Goal: Task Accomplishment & Management: Manage account settings

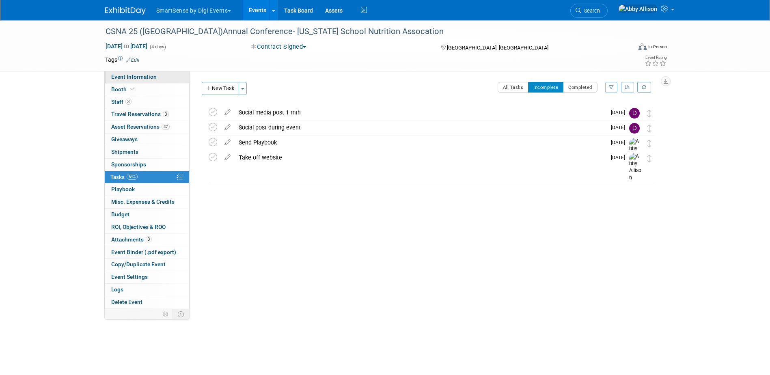
click at [130, 77] on span "Event Information" at bounding box center [133, 76] width 45 height 6
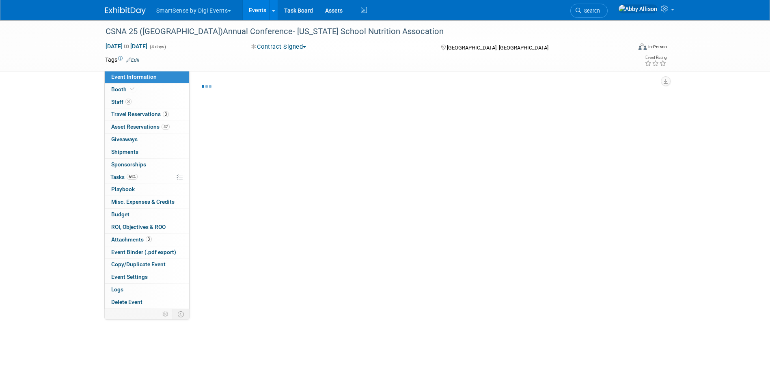
select select "Education"
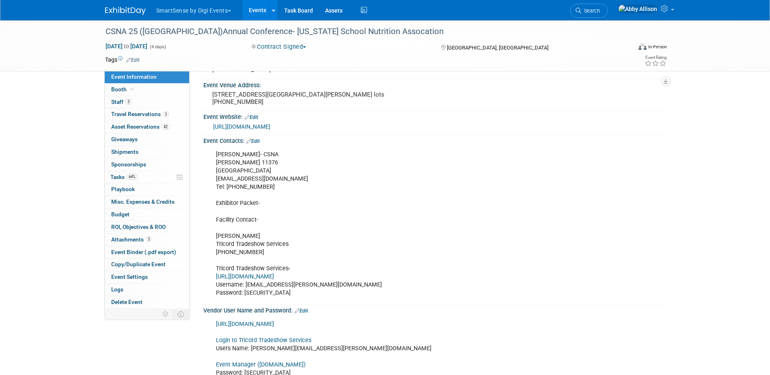
scroll to position [41, 0]
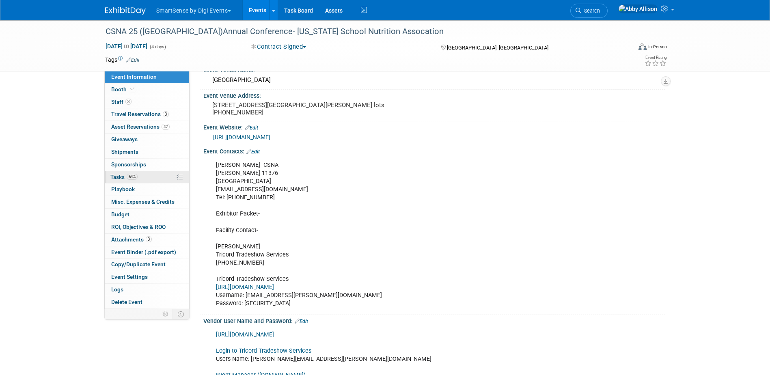
click at [120, 178] on span "Tasks 64%" at bounding box center [123, 177] width 27 height 6
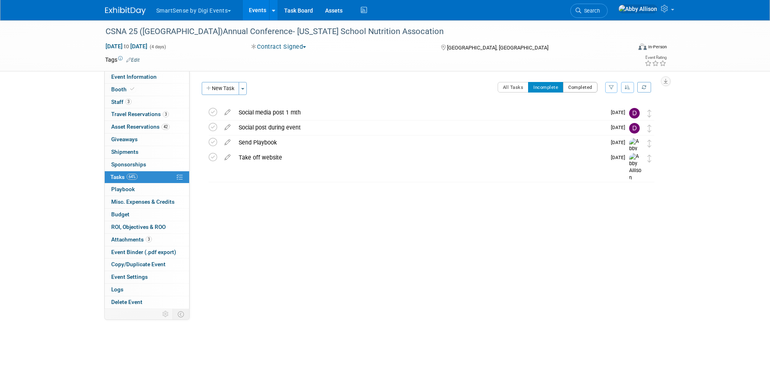
click at [583, 92] on button "Completed" at bounding box center [580, 87] width 34 height 11
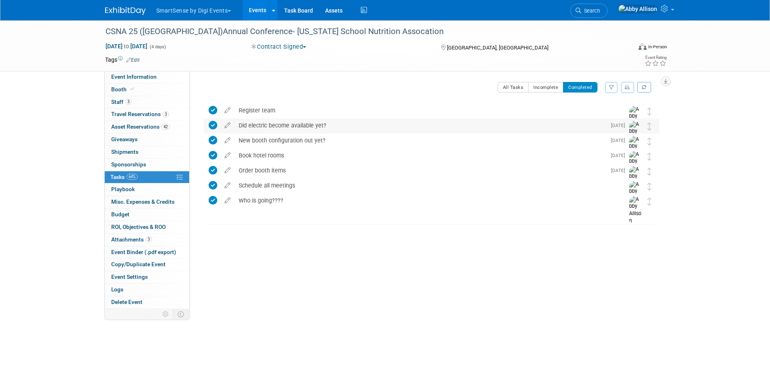
click at [214, 125] on icon at bounding box center [213, 125] width 9 height 9
click at [538, 86] on button "Incomplete" at bounding box center [545, 87] width 35 height 11
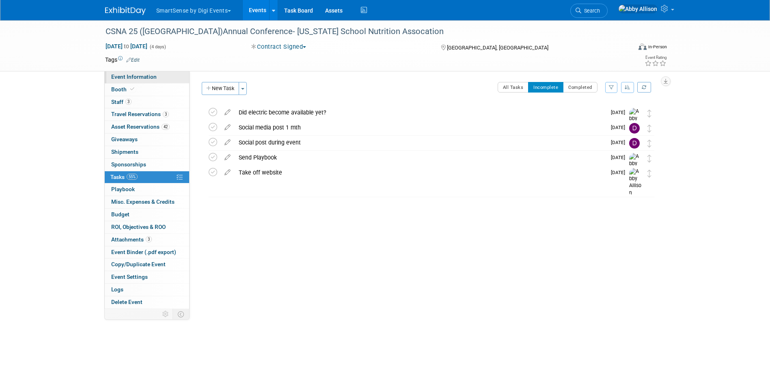
click at [118, 81] on link "Event Information" at bounding box center [147, 77] width 84 height 12
select select "Education"
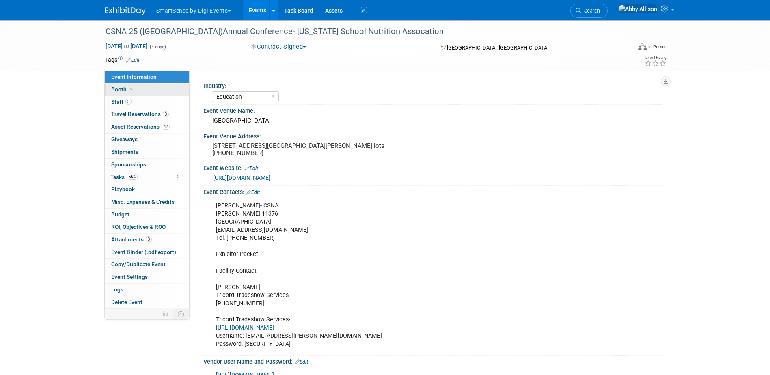
click at [118, 88] on span "Booth" at bounding box center [123, 89] width 25 height 6
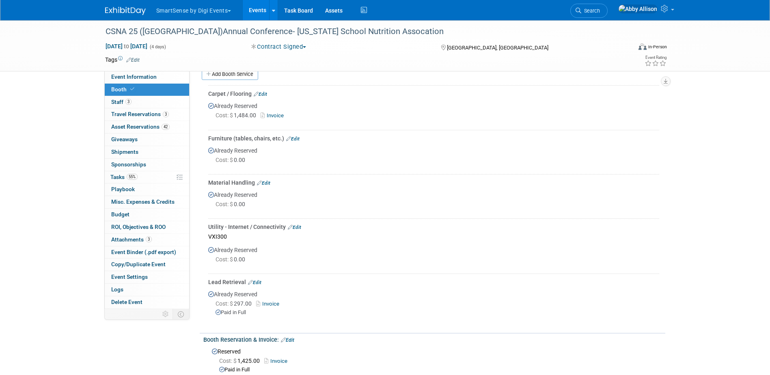
scroll to position [253, 0]
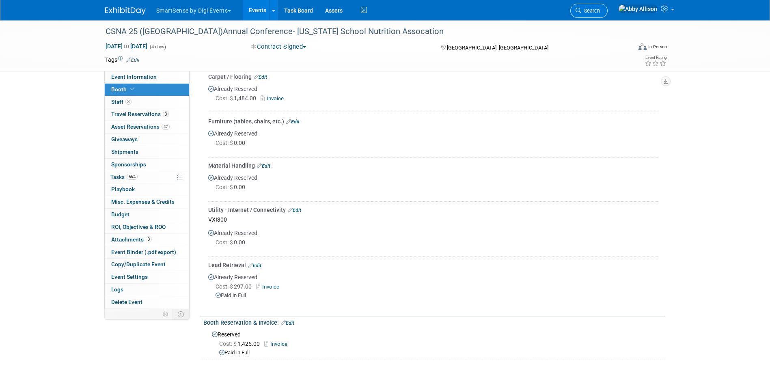
click at [600, 11] on span "Search" at bounding box center [590, 11] width 19 height 6
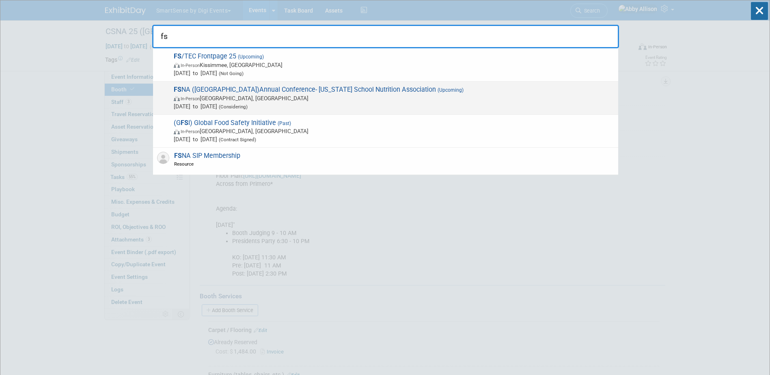
type input "fs"
click at [219, 90] on span "FS NA (FL)Annual Conference- Florida School Nutrition Association (Upcoming) In…" at bounding box center [392, 98] width 443 height 25
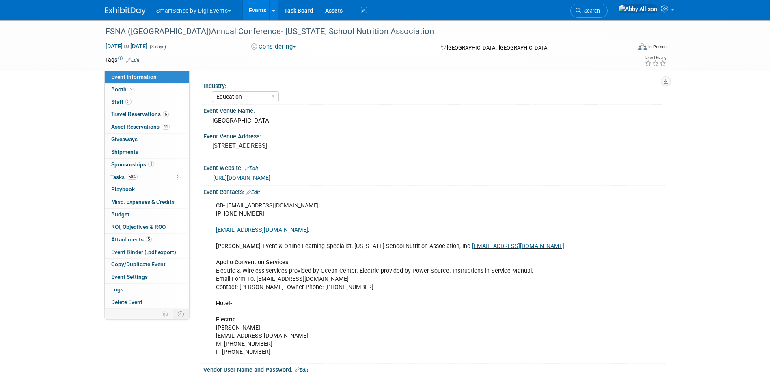
select select "Education"
click at [131, 91] on icon at bounding box center [132, 89] width 4 height 4
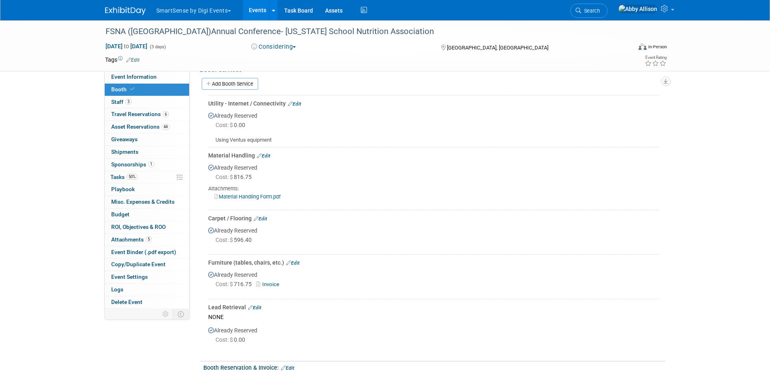
scroll to position [243, 0]
click at [252, 83] on link "Add Booth Service" at bounding box center [230, 83] width 56 height 12
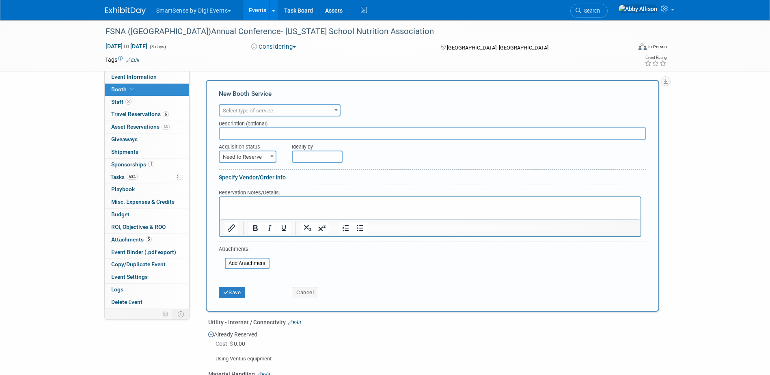
scroll to position [0, 0]
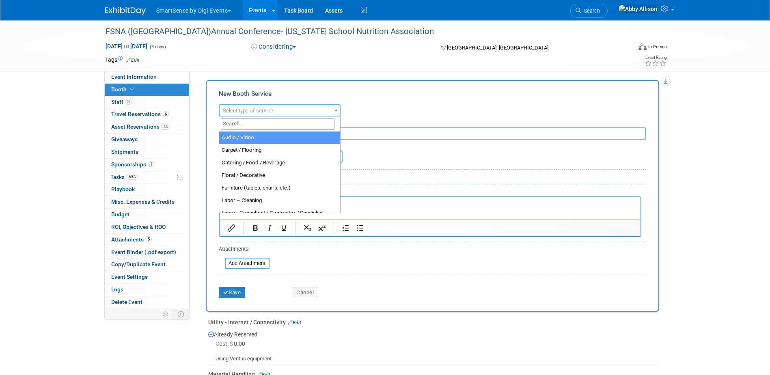
click at [246, 112] on span "Select type of service" at bounding box center [248, 110] width 50 height 6
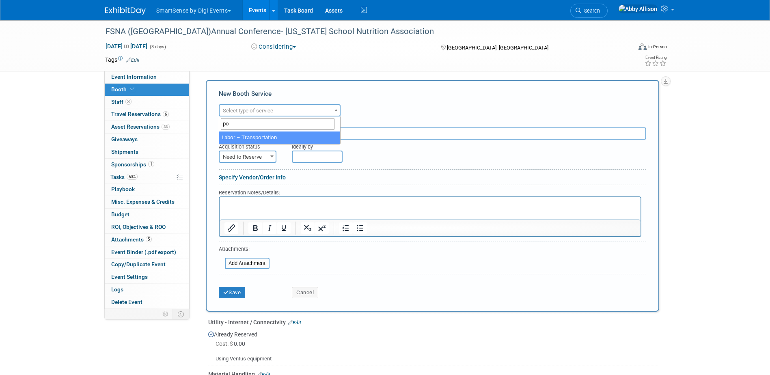
type input "p"
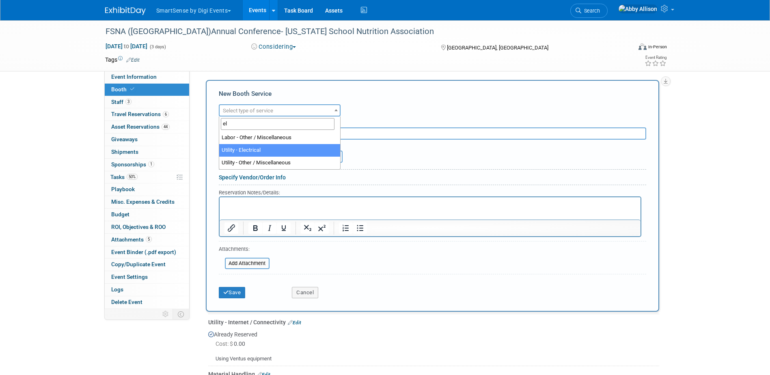
type input "el"
select select "8"
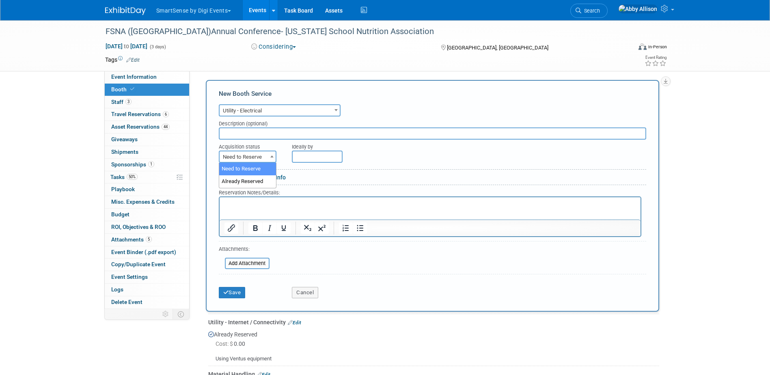
click at [249, 157] on span "Need to Reserve" at bounding box center [247, 156] width 56 height 11
select select "2"
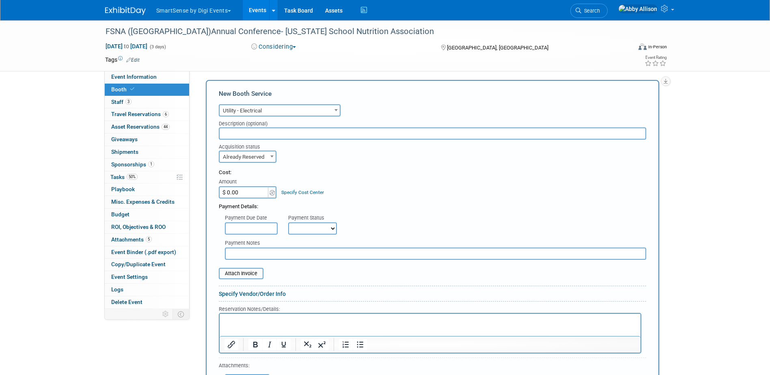
click at [257, 196] on input "$ 0.00" at bounding box center [244, 192] width 51 height 12
type input "$ 85.00"
click at [226, 273] on input "file" at bounding box center [214, 274] width 97 height 10
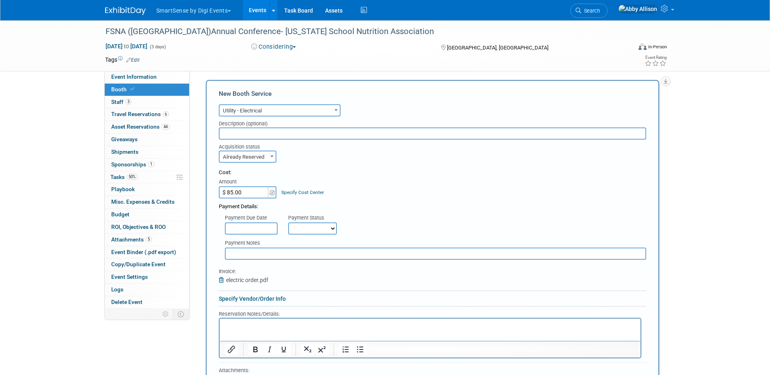
click at [301, 229] on select "Not Paid Yet Partially Paid Paid in Full" at bounding box center [312, 228] width 49 height 12
select select "1"
click at [288, 222] on select "Not Paid Yet Partially Paid Paid in Full" at bounding box center [312, 228] width 49 height 12
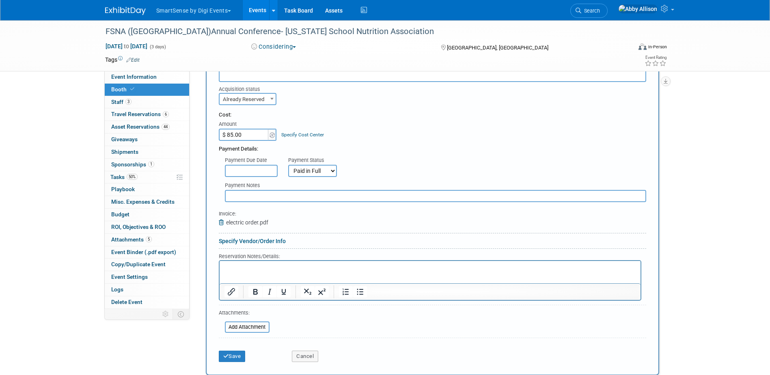
scroll to position [325, 0]
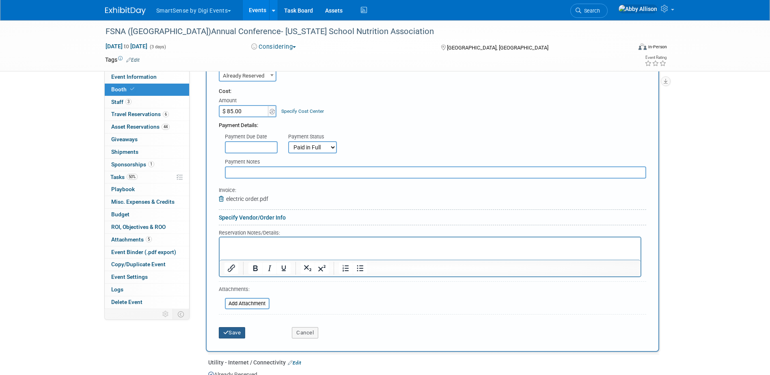
click at [235, 334] on button "Save" at bounding box center [232, 332] width 27 height 11
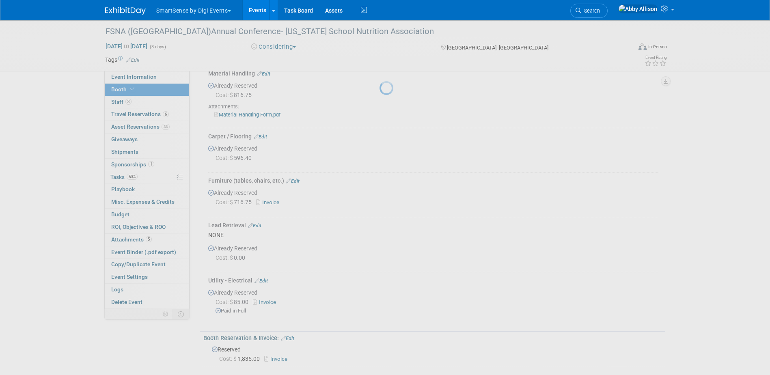
scroll to position [403, 0]
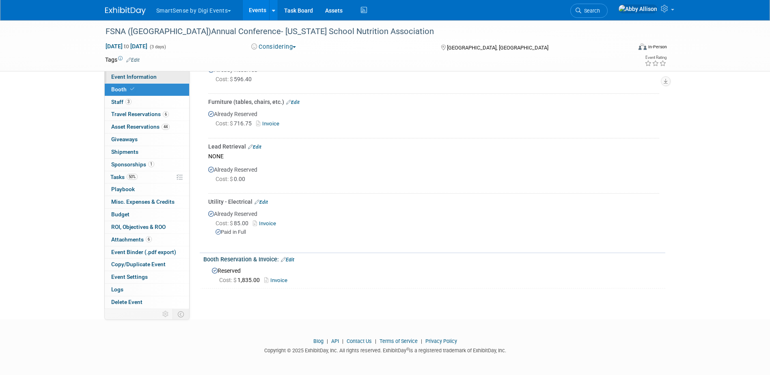
click at [137, 77] on span "Event Information" at bounding box center [133, 76] width 45 height 6
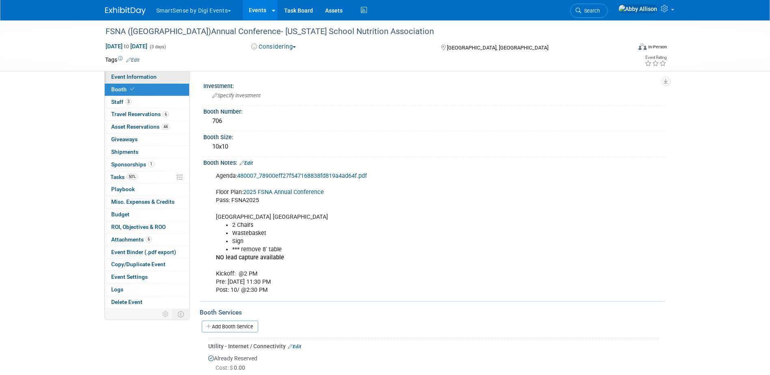
select select "Education"
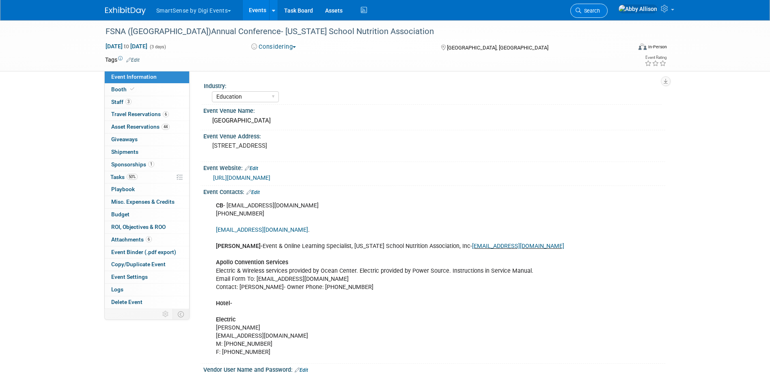
click at [600, 11] on span "Search" at bounding box center [590, 11] width 19 height 6
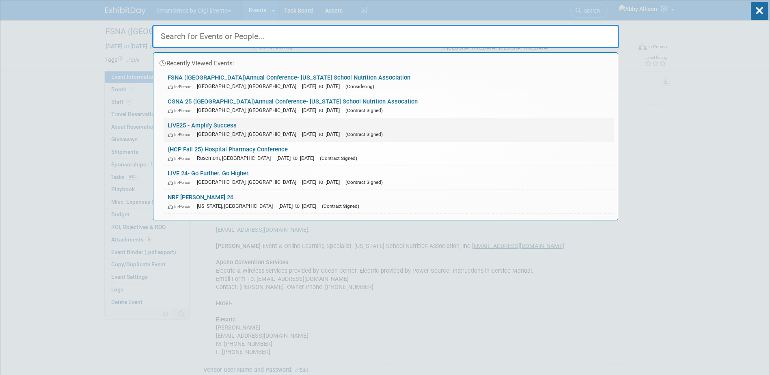
click at [213, 127] on link "LIVE25 - Amplify Success In-Person Nashville, TN Oct 21, 2025 to Oct 24, 2025 (…" at bounding box center [388, 130] width 450 height 24
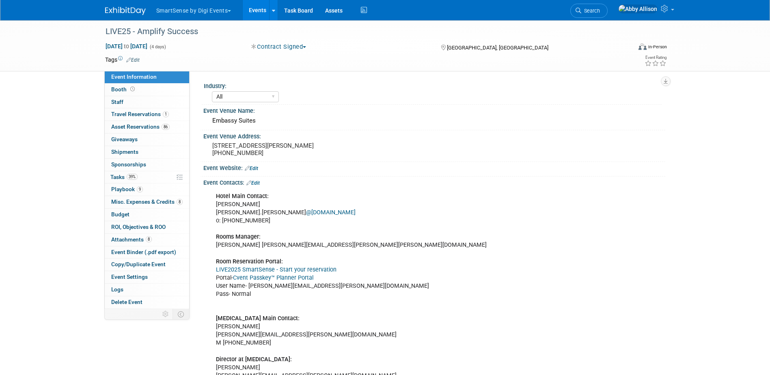
select select "All"
click at [134, 238] on span "Attachments 8" at bounding box center [131, 239] width 41 height 6
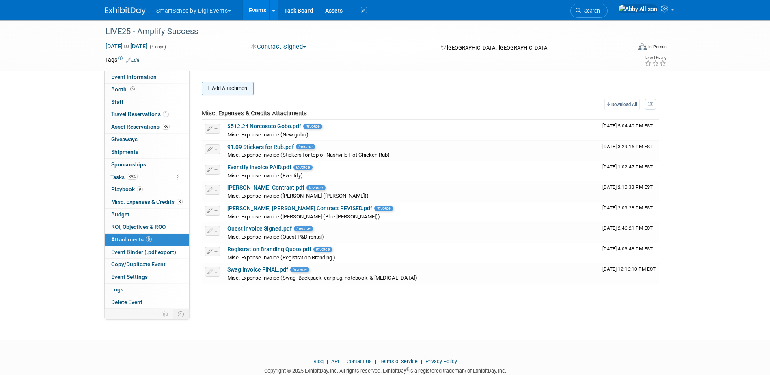
click at [226, 87] on button "Add Attachment" at bounding box center [228, 88] width 52 height 13
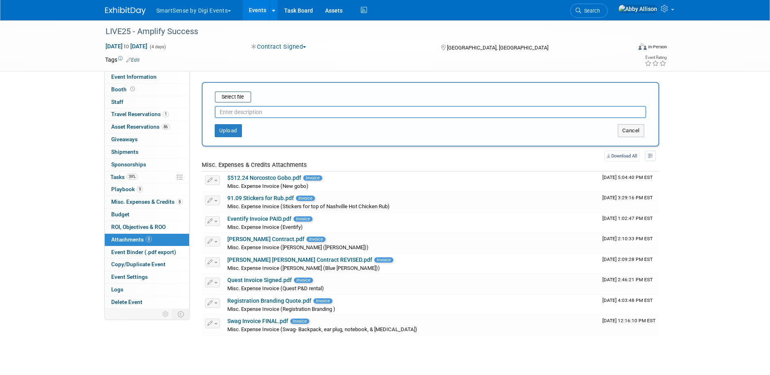
click at [233, 112] on input "text" at bounding box center [430, 112] width 431 height 12
type input "Holly - Dolly Contract"
click at [231, 97] on input "file" at bounding box center [202, 97] width 97 height 10
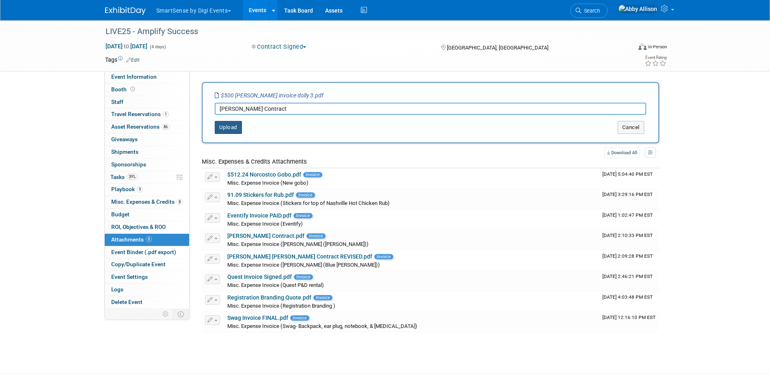
click at [226, 125] on button "Upload" at bounding box center [228, 127] width 27 height 13
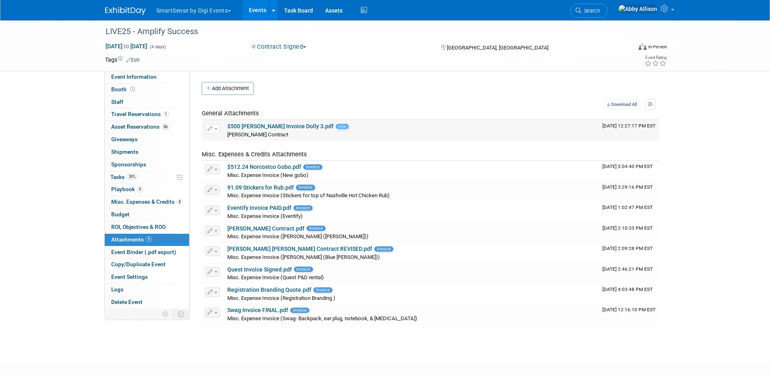
click at [215, 129] on span "button" at bounding box center [215, 129] width 3 height 2
click at [241, 172] on button "Delete Attachment" at bounding box center [241, 170] width 64 height 11
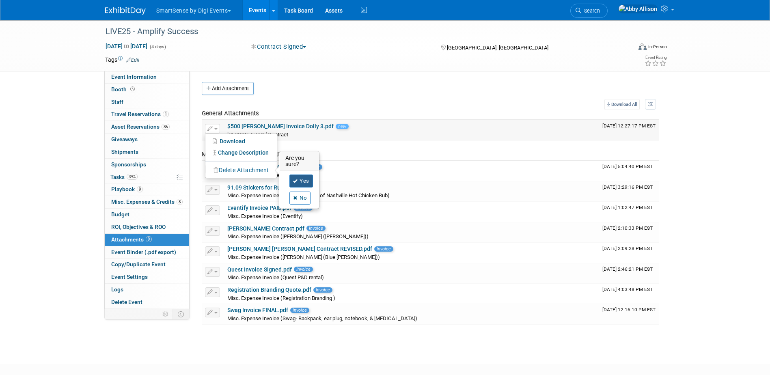
click at [301, 185] on link "Yes" at bounding box center [301, 180] width 24 height 13
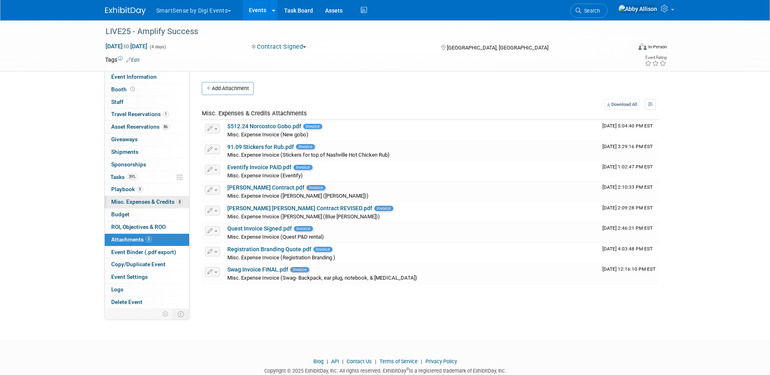
click at [116, 201] on span "Misc. Expenses & Credits 8" at bounding box center [146, 201] width 71 height 6
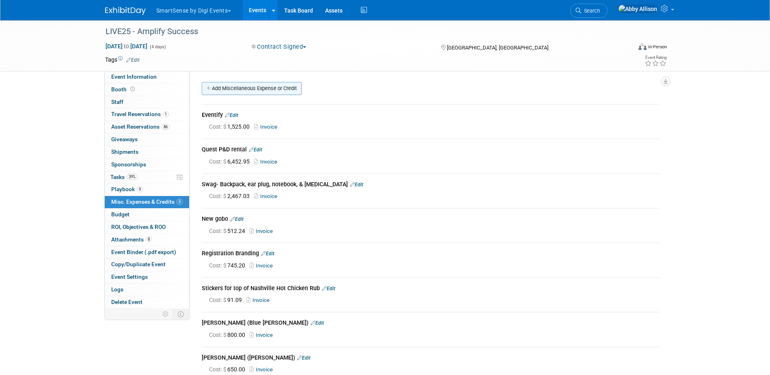
click at [254, 88] on link "Add Miscellaneous Expense or Credit" at bounding box center [252, 88] width 100 height 13
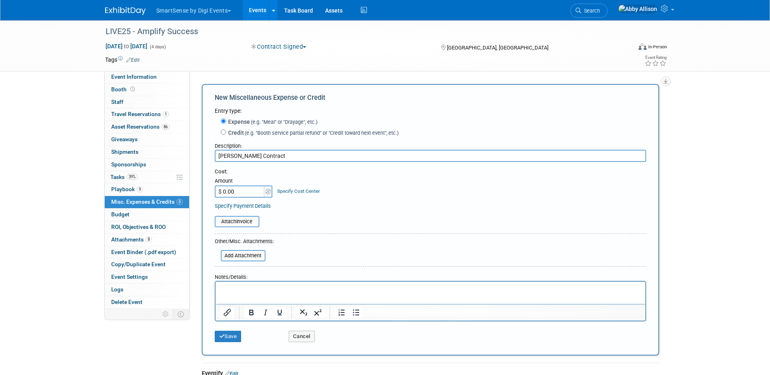
type input "Holly - Dolly Contract"
click at [241, 189] on input "$ 0.00" at bounding box center [240, 191] width 51 height 12
type input "$ 500.00"
click at [234, 223] on input "file" at bounding box center [210, 222] width 97 height 10
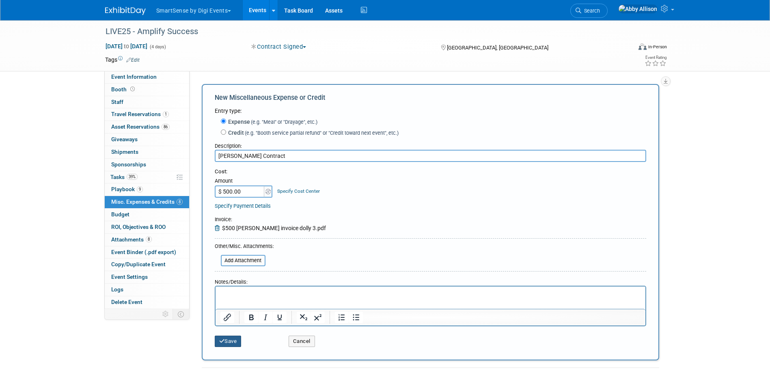
click at [233, 344] on button "Save" at bounding box center [228, 340] width 27 height 11
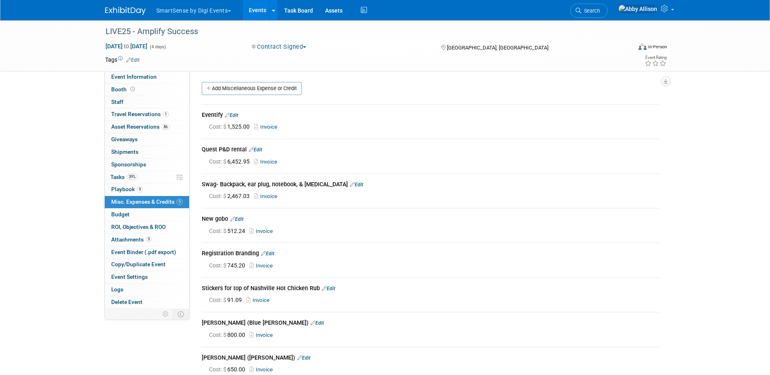
click at [256, 13] on link "Events" at bounding box center [258, 10] width 30 height 20
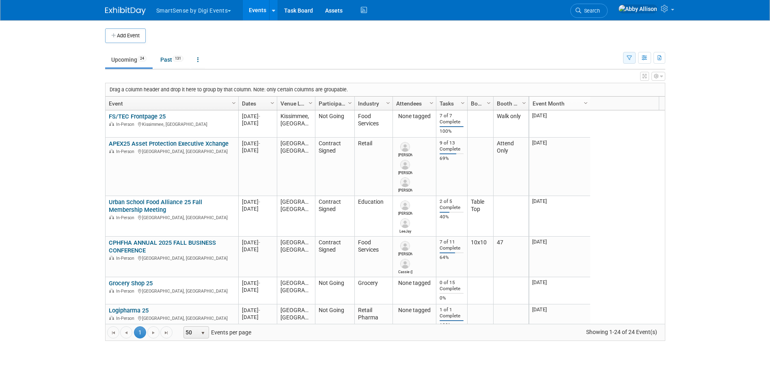
click at [632, 60] on button "button" at bounding box center [629, 58] width 13 height 12
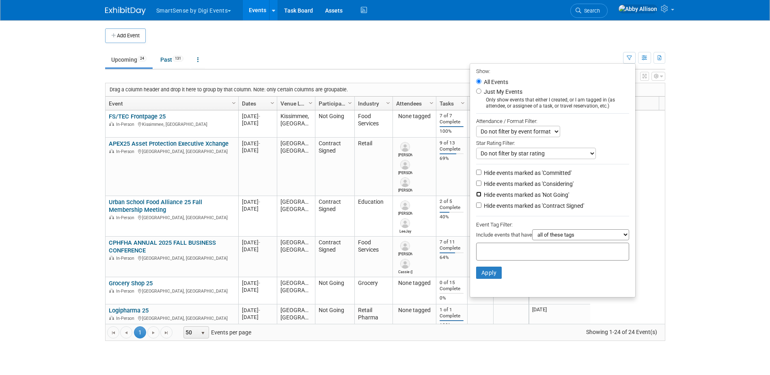
click at [476, 196] on input "Hide events marked as 'Not Going'" at bounding box center [478, 193] width 5 height 5
checkbox input "true"
click at [482, 279] on button "Apply" at bounding box center [489, 273] width 26 height 12
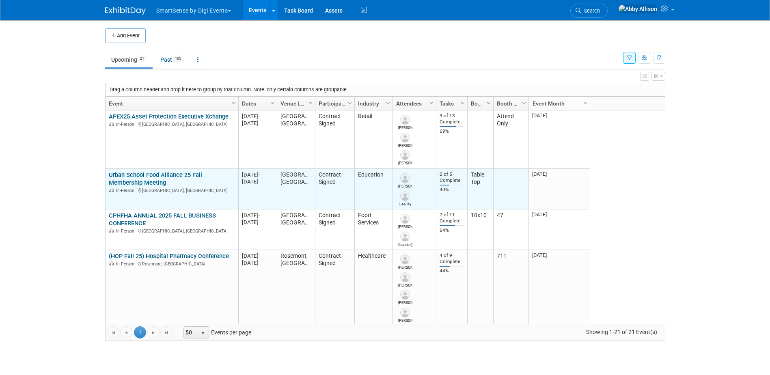
click at [149, 177] on link "Urban School Food Alliance 25 Fall Membership Meeting" at bounding box center [155, 178] width 93 height 15
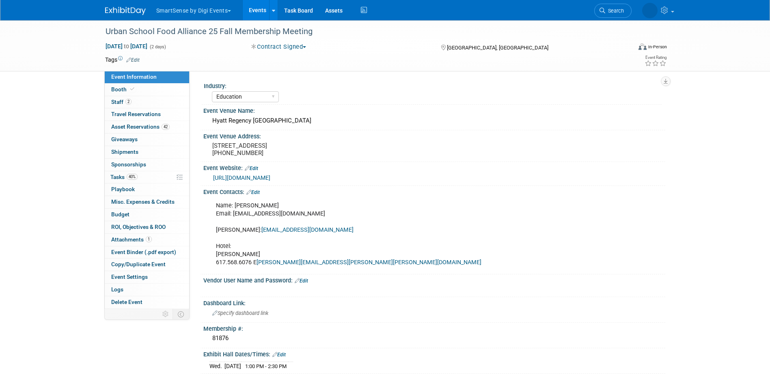
select select "Education"
click at [121, 176] on span "Tasks 40%" at bounding box center [123, 177] width 27 height 6
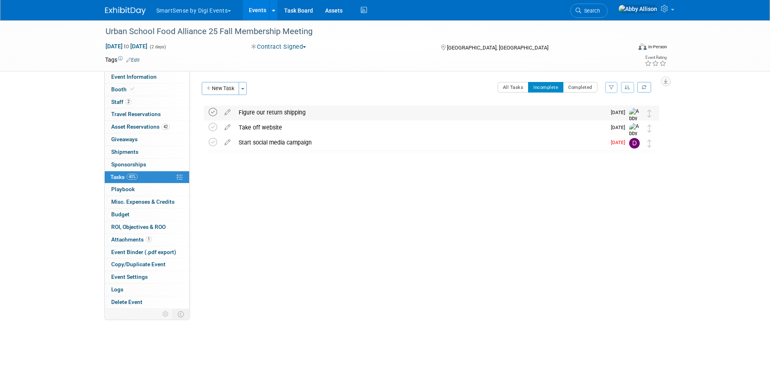
click at [213, 113] on icon at bounding box center [213, 112] width 9 height 9
click at [252, 13] on link "Events" at bounding box center [258, 10] width 30 height 20
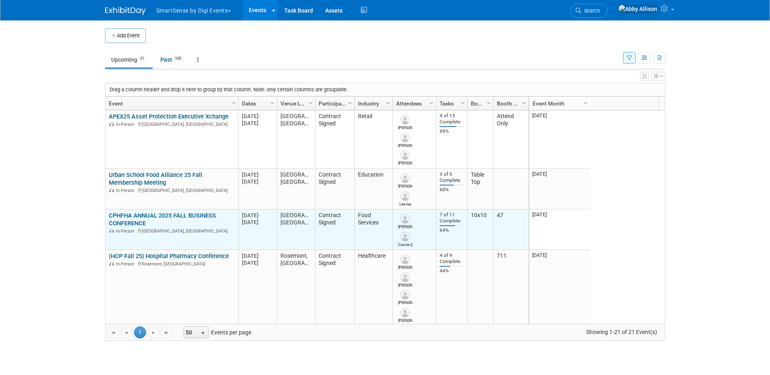
click at [160, 218] on link "CPHFHA ANNUAL 2025 FALL BUSINESS CONFERENCE" at bounding box center [162, 219] width 107 height 15
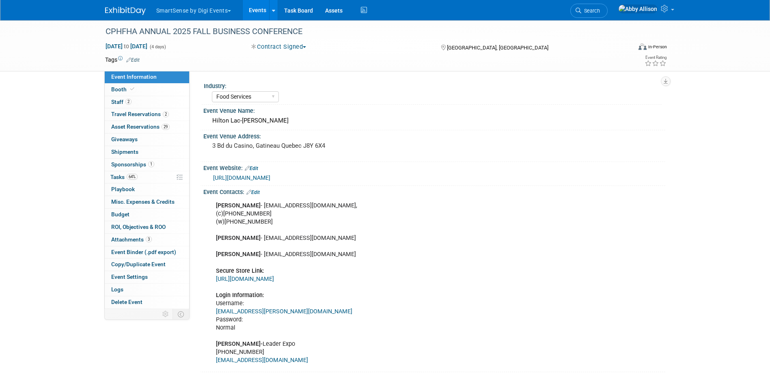
select select "Food Services"
click at [124, 176] on span "Tasks 64%" at bounding box center [123, 177] width 27 height 6
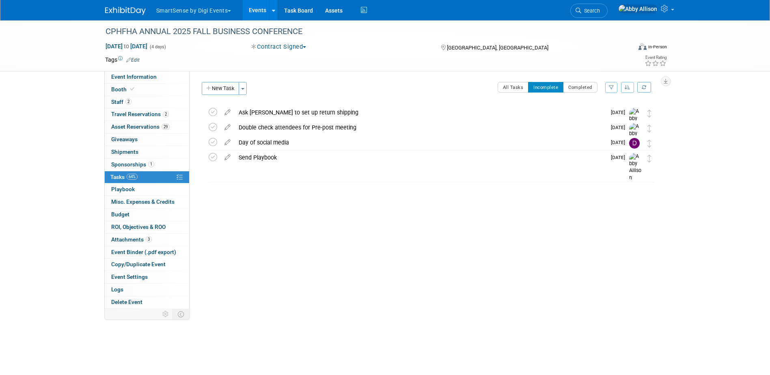
click at [250, 13] on link "Events" at bounding box center [258, 10] width 30 height 20
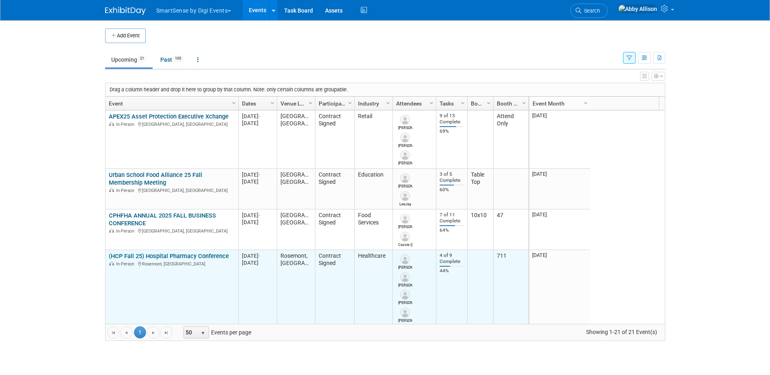
scroll to position [49, 0]
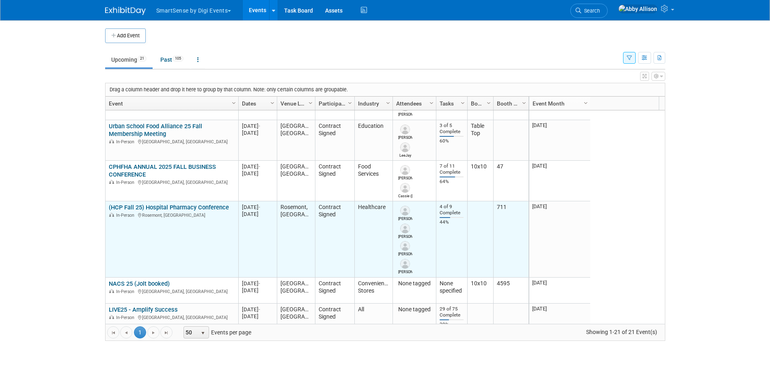
click at [146, 207] on link "(HCP Fall 25) Hospital Pharmacy Conference" at bounding box center [169, 207] width 120 height 7
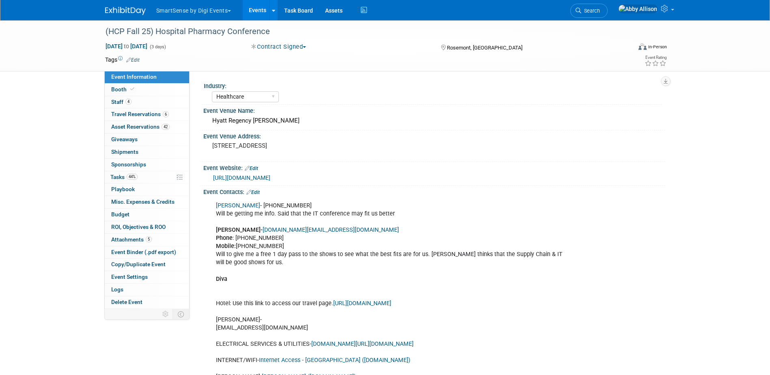
select select "Healthcare"
click at [115, 92] on span "Booth" at bounding box center [123, 89] width 25 height 6
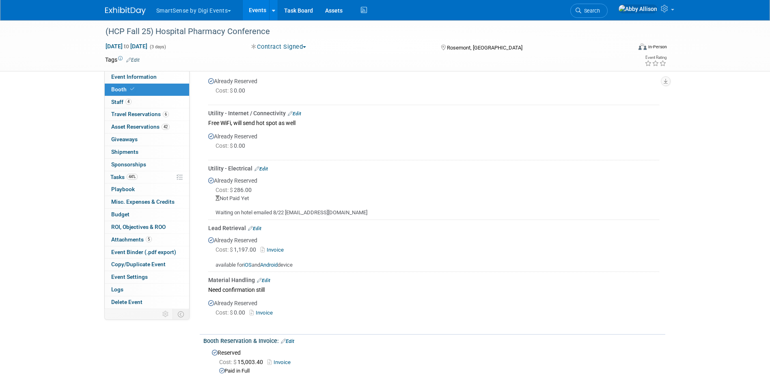
scroll to position [284, 0]
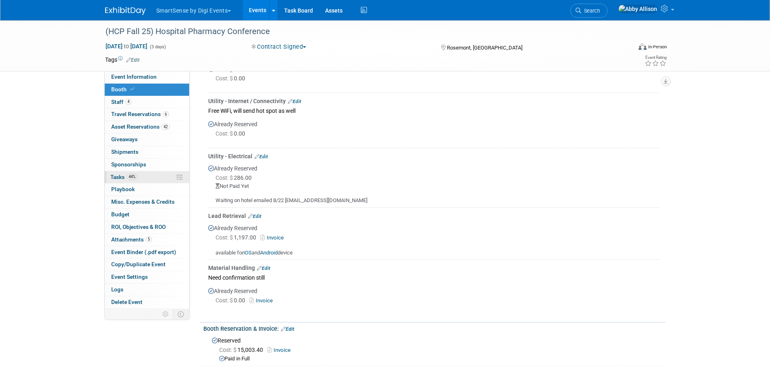
click at [115, 173] on link "44% Tasks 44%" at bounding box center [147, 177] width 84 height 12
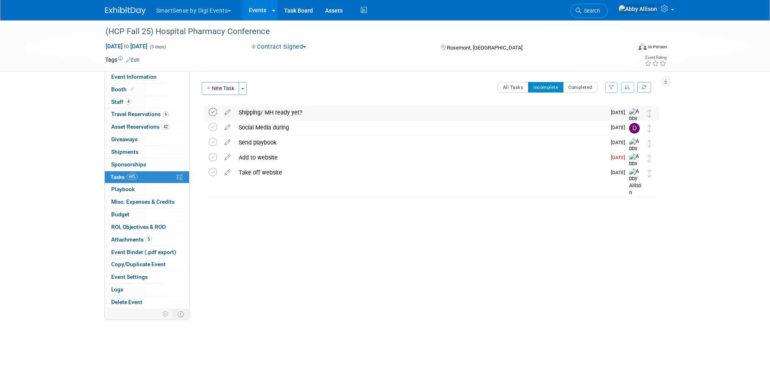
click at [215, 110] on icon at bounding box center [213, 112] width 9 height 9
click at [254, 17] on link "Events" at bounding box center [258, 10] width 30 height 20
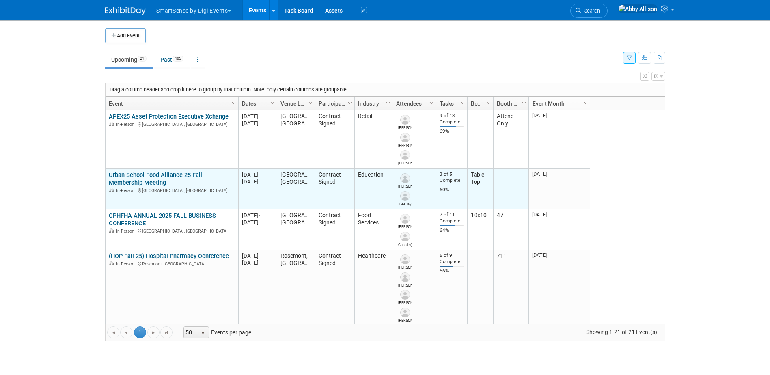
click at [129, 175] on link "Urban School Food Alliance 25 Fall Membership Meeting" at bounding box center [155, 178] width 93 height 15
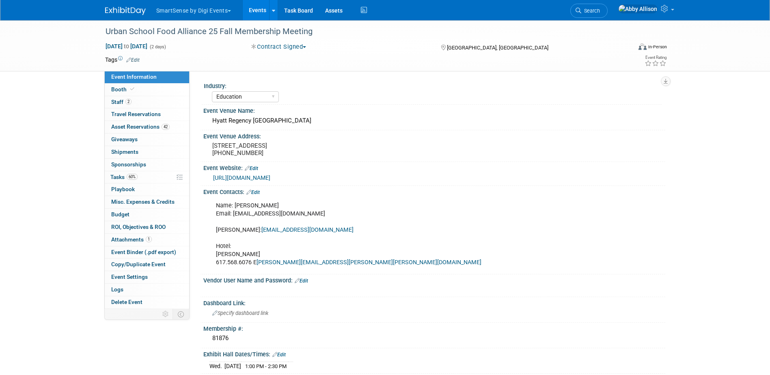
select select "Education"
click at [120, 175] on span "Tasks 60%" at bounding box center [123, 177] width 27 height 6
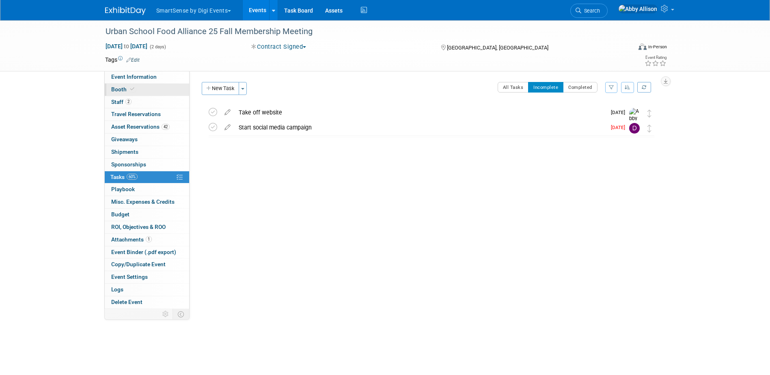
click at [122, 92] on span "Booth" at bounding box center [123, 89] width 25 height 6
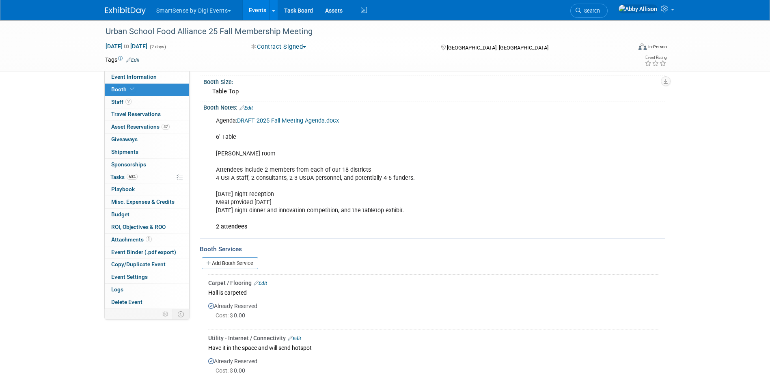
scroll to position [54, 0]
click at [258, 15] on link "Events" at bounding box center [258, 10] width 30 height 20
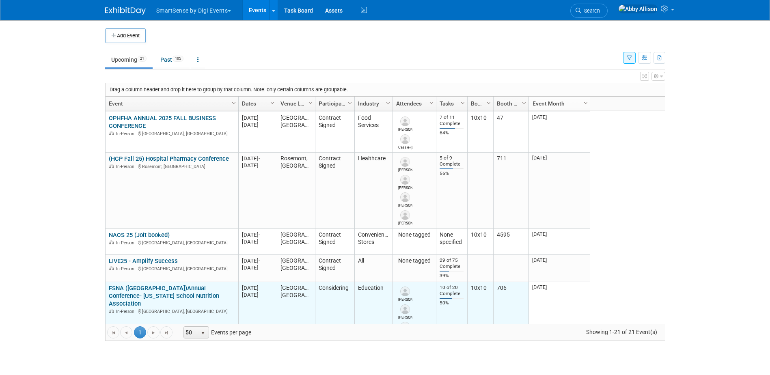
scroll to position [146, 0]
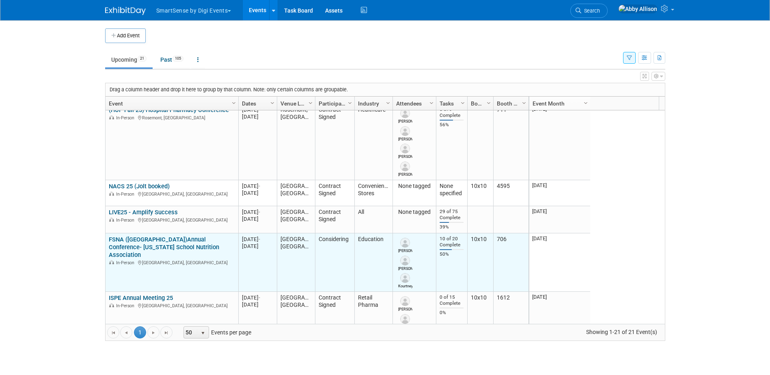
click at [156, 245] on link "FSNA ([GEOGRAPHIC_DATA])Annual Conference- [US_STATE] School Nutrition Associat…" at bounding box center [164, 247] width 110 height 23
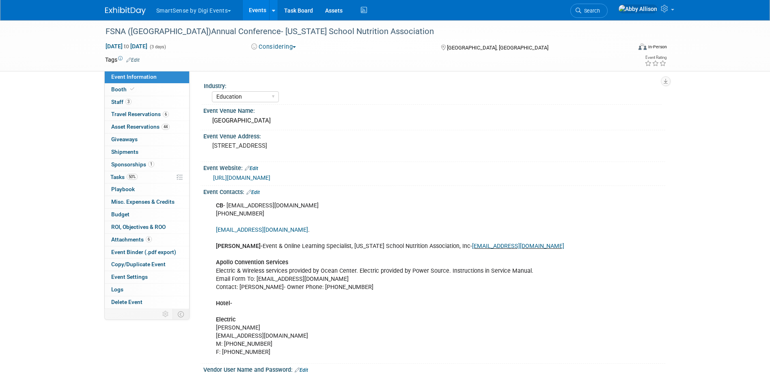
select select "Education"
click at [116, 176] on span "Tasks 50%" at bounding box center [123, 177] width 27 height 6
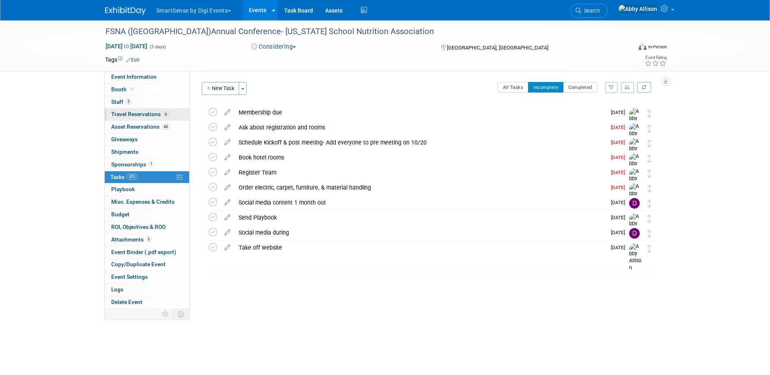
click at [135, 117] on link "6 Travel Reservations 6" at bounding box center [147, 114] width 84 height 12
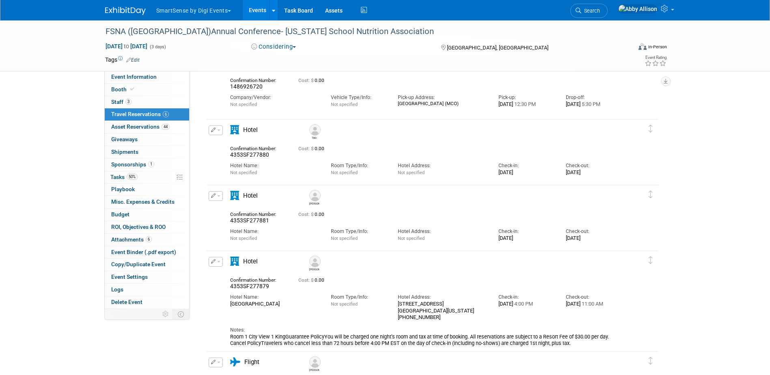
scroll to position [243, 0]
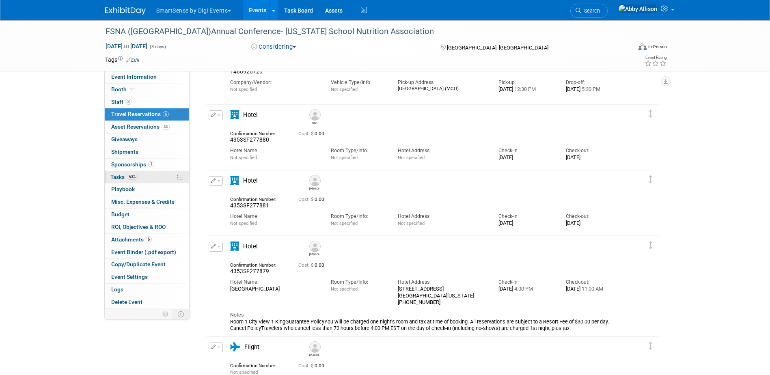
click at [112, 174] on span "Tasks 50%" at bounding box center [123, 177] width 27 height 6
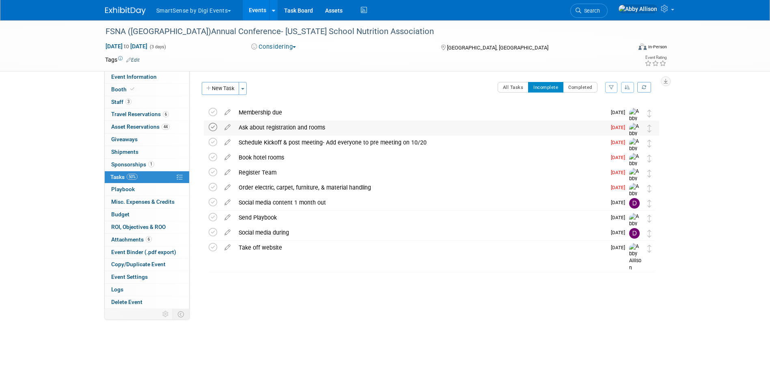
click at [210, 128] on icon at bounding box center [213, 127] width 9 height 9
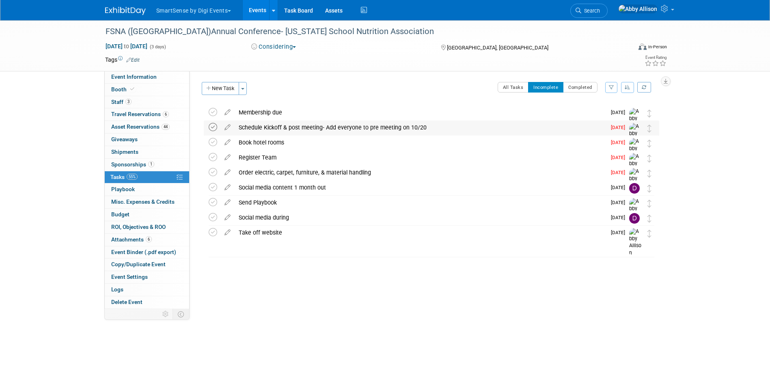
click at [210, 128] on icon at bounding box center [213, 127] width 9 height 9
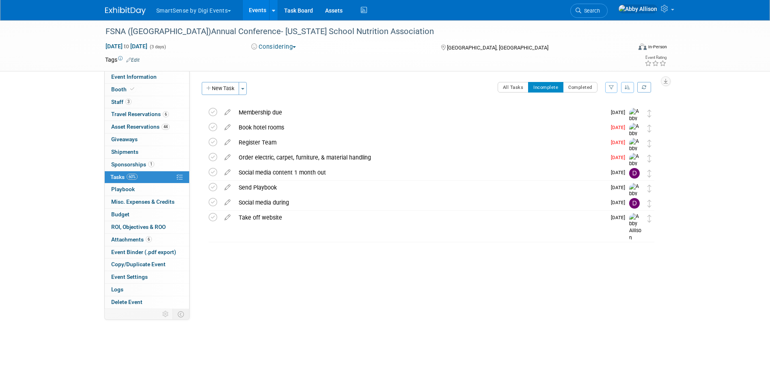
click at [210, 128] on icon at bounding box center [213, 127] width 9 height 9
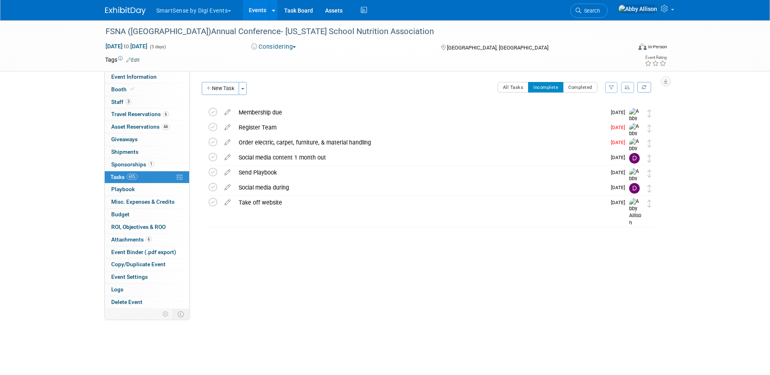
click at [210, 128] on icon at bounding box center [213, 127] width 9 height 9
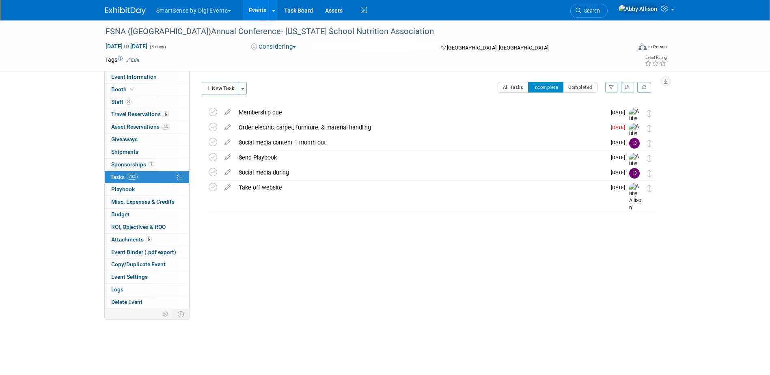
click at [210, 128] on icon at bounding box center [213, 127] width 9 height 9
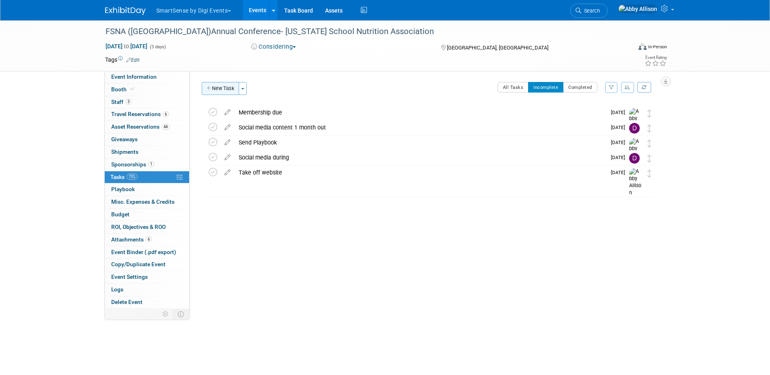
click at [211, 89] on icon "button" at bounding box center [209, 88] width 6 height 5
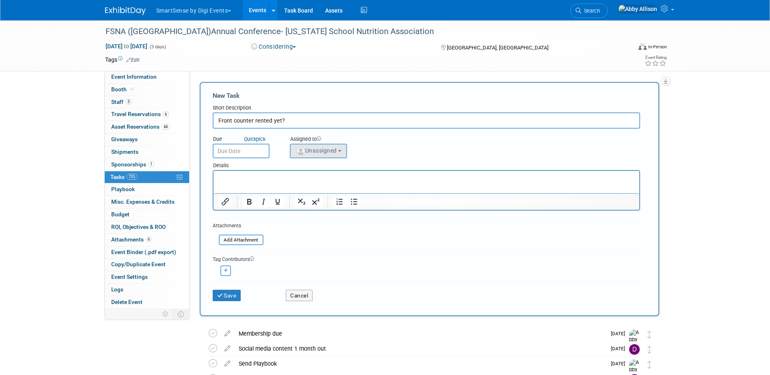
type input "Front counter rented yet?"
click at [325, 148] on span "Unassigned" at bounding box center [315, 150] width 41 height 6
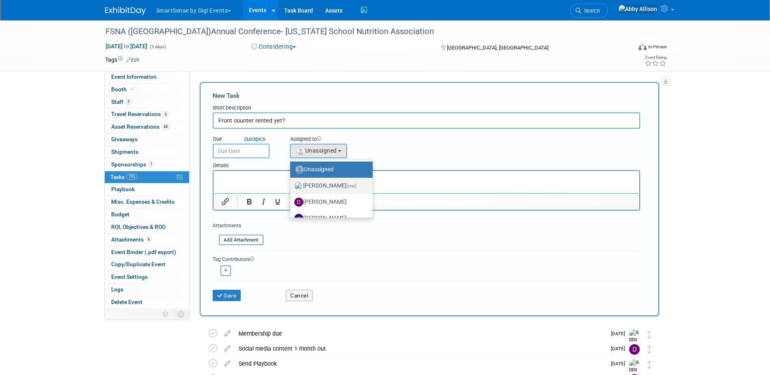
click at [310, 186] on label "Abby Allison (me)" at bounding box center [329, 185] width 70 height 13
click at [291, 186] on input "Abby Allison (me)" at bounding box center [288, 184] width 5 height 5
select select "1af21d80-b227-4fda-b725-1543146411fb"
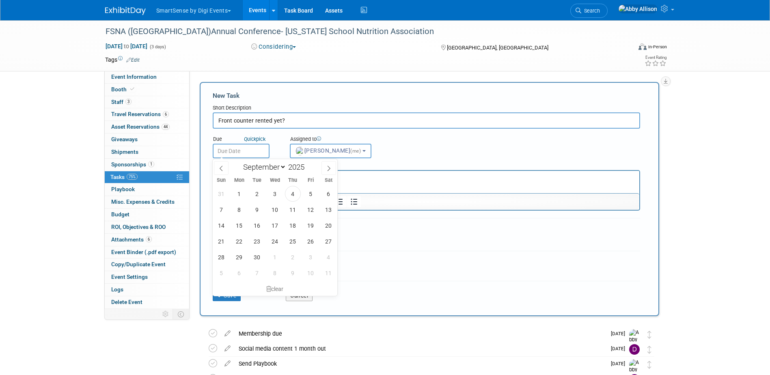
click at [256, 151] on input "text" at bounding box center [241, 151] width 57 height 15
click at [240, 209] on span "8" at bounding box center [239, 210] width 16 height 16
type input "Sep 8, 2025"
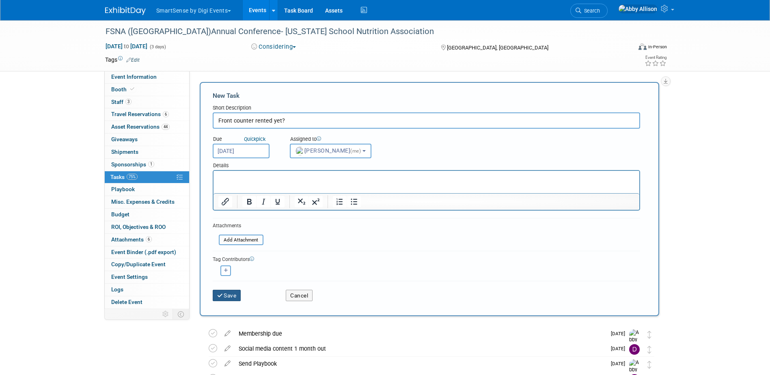
click at [233, 300] on button "Save" at bounding box center [227, 295] width 28 height 11
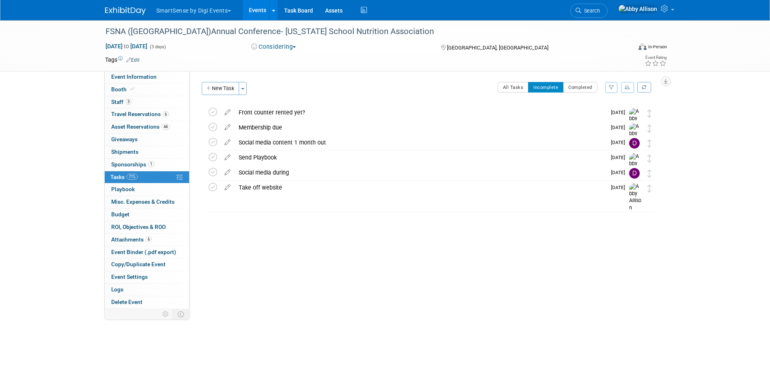
click at [257, 9] on link "Events" at bounding box center [258, 10] width 30 height 20
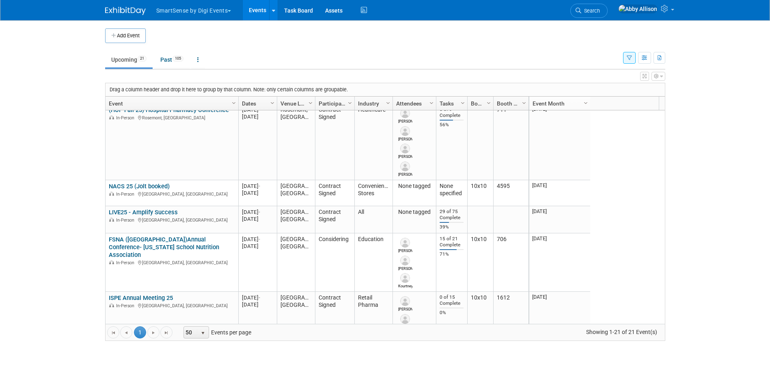
scroll to position [195, 0]
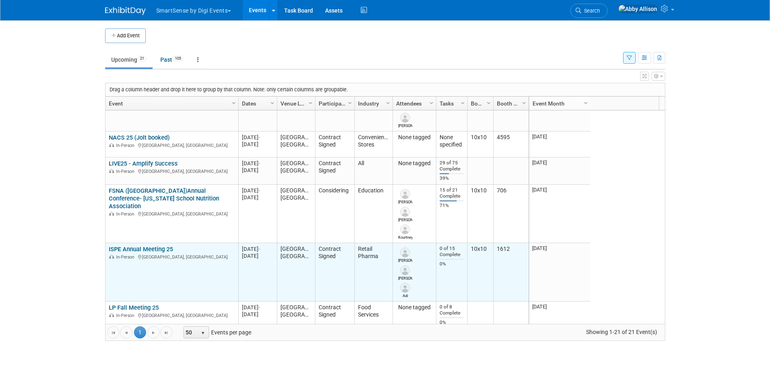
click at [122, 250] on link "ISPE Annual Meeting 25" at bounding box center [141, 248] width 64 height 7
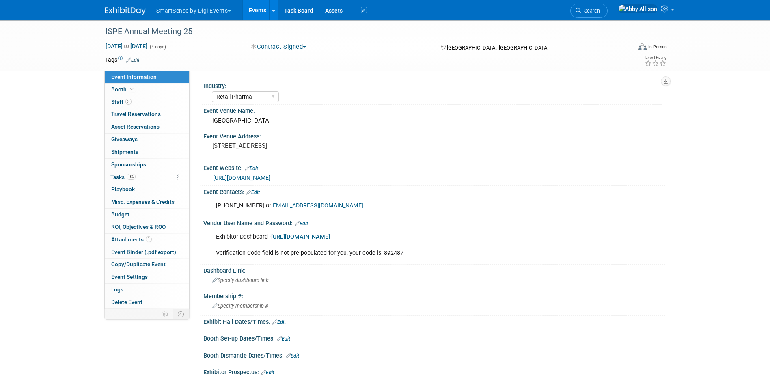
select select "Retail Pharma"
click at [118, 90] on span "Booth" at bounding box center [123, 89] width 25 height 6
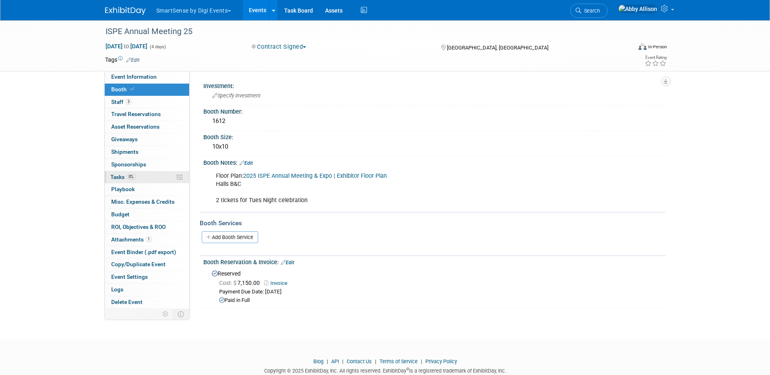
click at [119, 180] on span "Tasks 0%" at bounding box center [122, 177] width 25 height 6
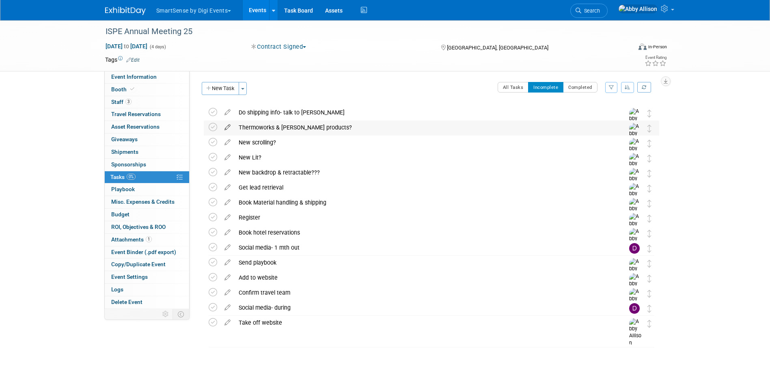
click at [229, 127] on icon at bounding box center [227, 125] width 14 height 10
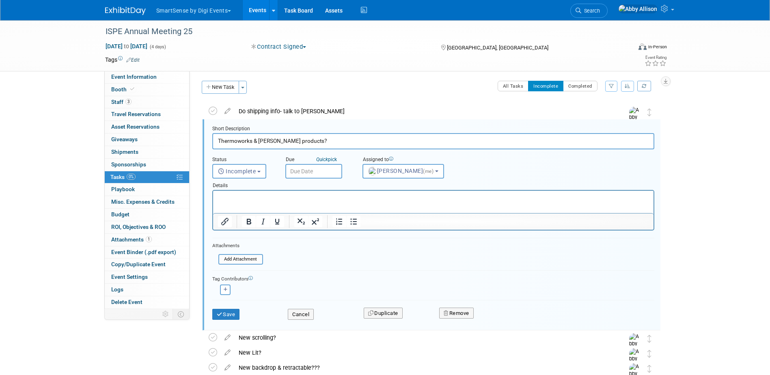
scroll to position [2, 0]
click at [463, 314] on button "Remove" at bounding box center [456, 312] width 34 height 11
click at [505, 318] on link "Yes" at bounding box center [502, 319] width 24 height 13
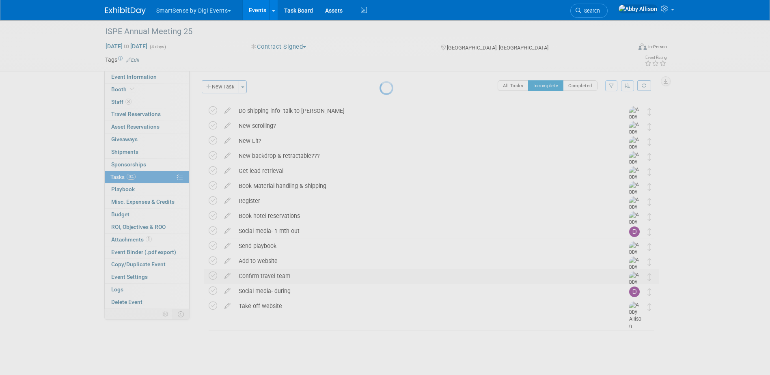
scroll to position [0, 0]
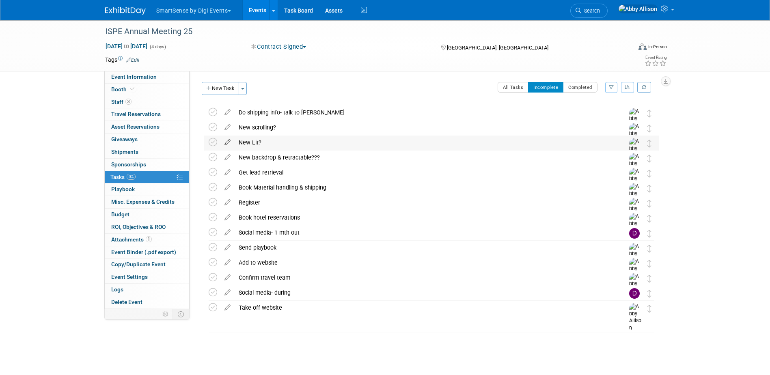
click at [230, 142] on icon at bounding box center [227, 140] width 14 height 10
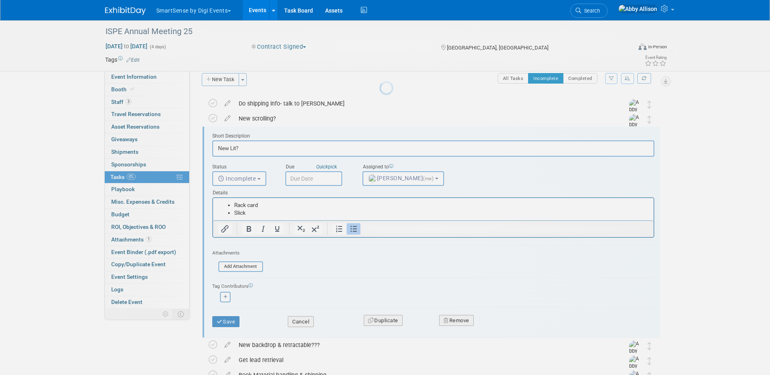
scroll to position [17, 0]
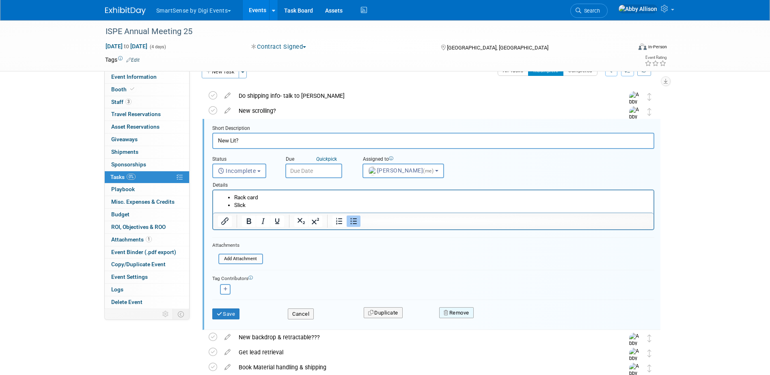
click at [447, 311] on icon "button" at bounding box center [446, 312] width 6 height 5
click at [501, 318] on link "Yes" at bounding box center [502, 319] width 24 height 13
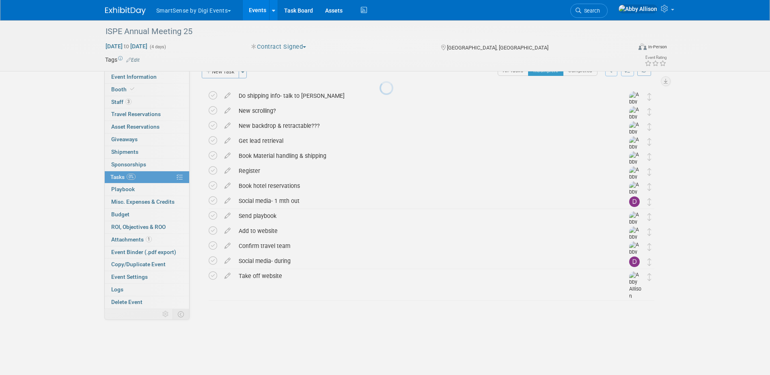
scroll to position [0, 0]
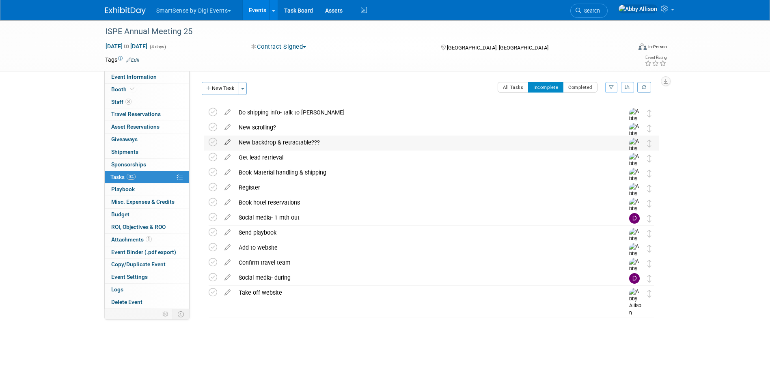
click at [226, 141] on icon at bounding box center [227, 140] width 14 height 10
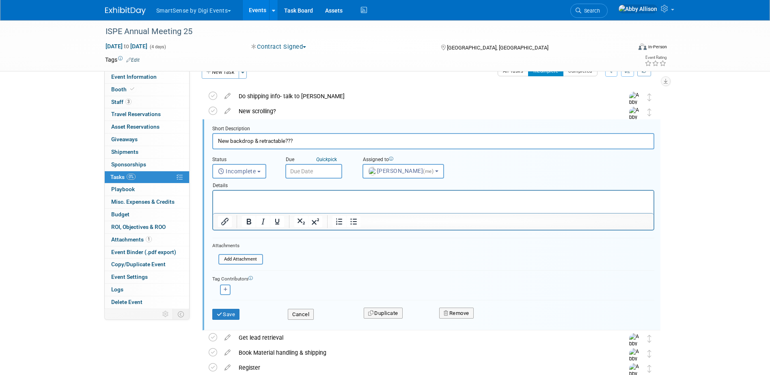
scroll to position [17, 0]
click at [446, 316] on button "Remove" at bounding box center [456, 312] width 34 height 11
click at [495, 317] on icon at bounding box center [496, 319] width 5 height 4
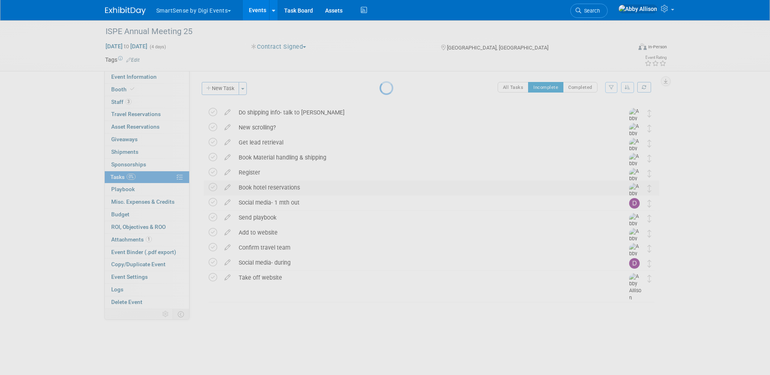
scroll to position [0, 0]
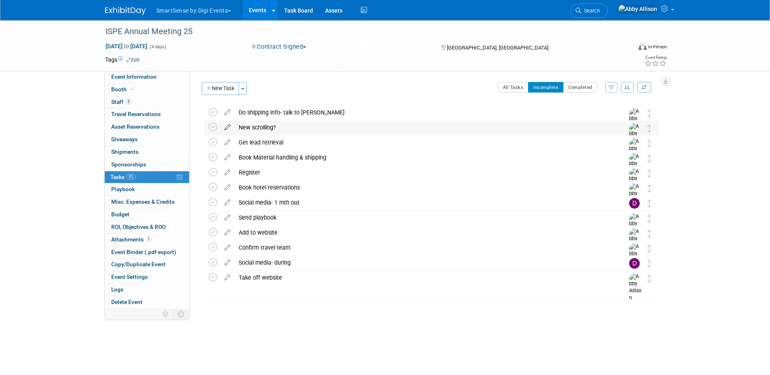
click at [228, 126] on icon at bounding box center [227, 125] width 14 height 10
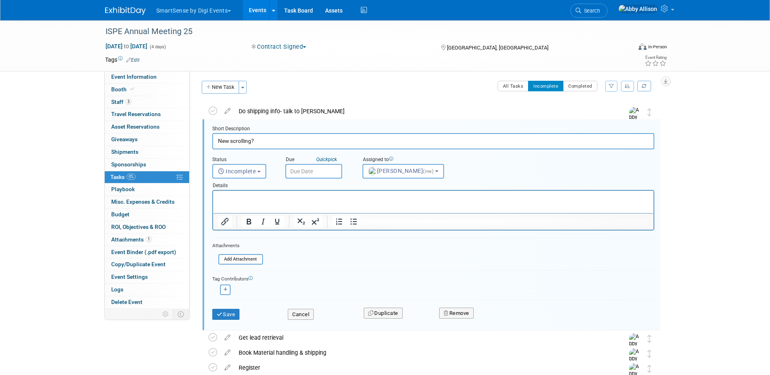
scroll to position [2, 0]
click at [447, 314] on icon "button" at bounding box center [446, 312] width 6 height 5
click at [505, 318] on link "Yes" at bounding box center [502, 319] width 24 height 13
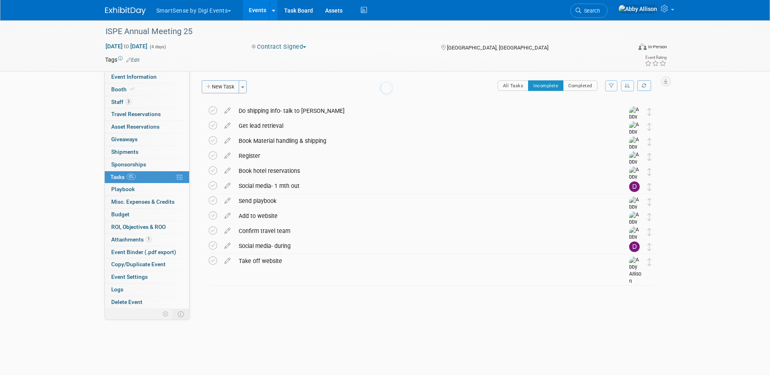
scroll to position [0, 0]
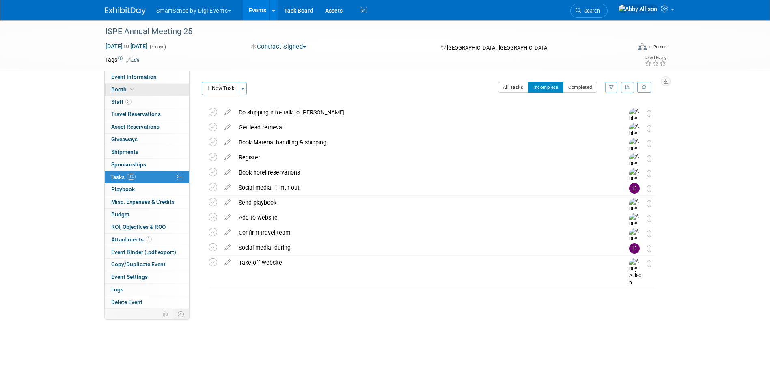
click at [123, 86] on link "Booth" at bounding box center [147, 90] width 84 height 12
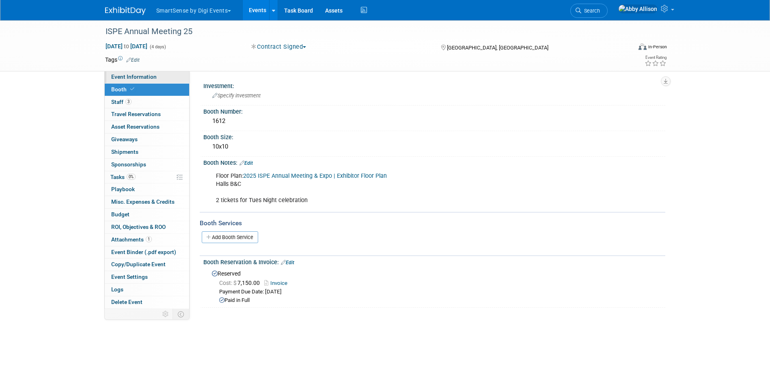
click at [129, 80] on span "Event Information" at bounding box center [133, 76] width 45 height 6
select select "Retail Pharma"
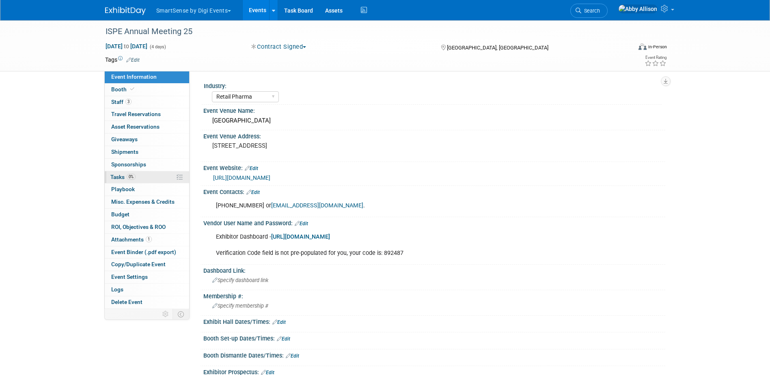
click at [120, 179] on span "Tasks 0%" at bounding box center [122, 177] width 25 height 6
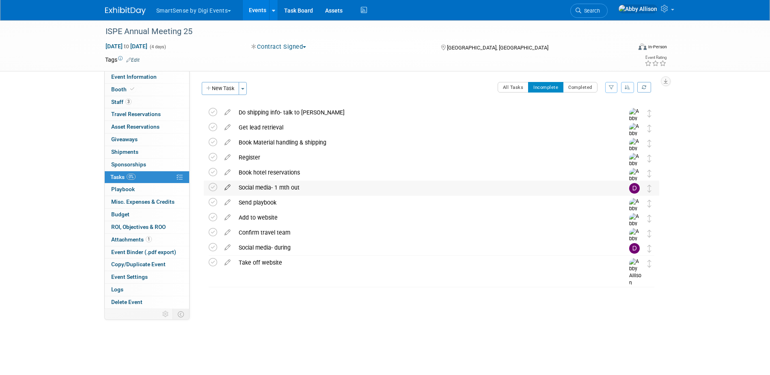
click at [228, 187] on icon at bounding box center [227, 186] width 14 height 10
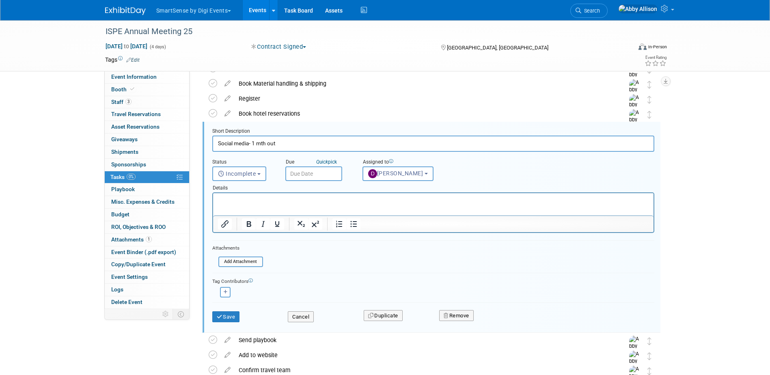
scroll to position [62, 0]
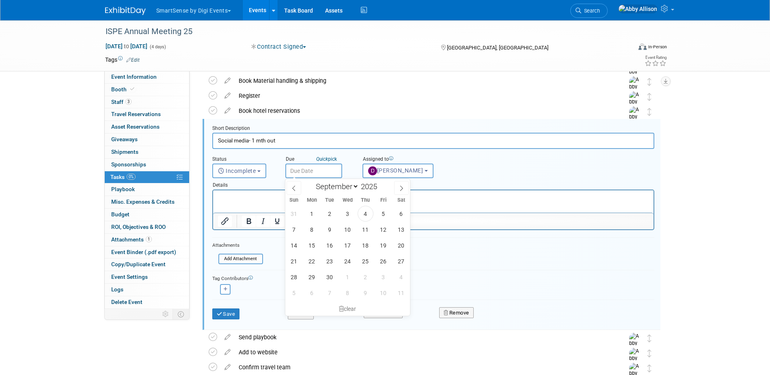
click at [323, 172] on input "text" at bounding box center [313, 170] width 57 height 15
click at [379, 260] on span "26" at bounding box center [383, 261] width 16 height 16
type input "Sep 26, 2025"
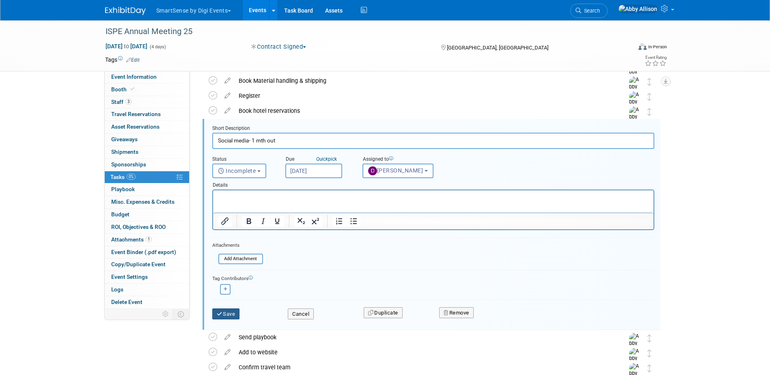
click at [220, 314] on icon "submit" at bounding box center [220, 313] width 6 height 5
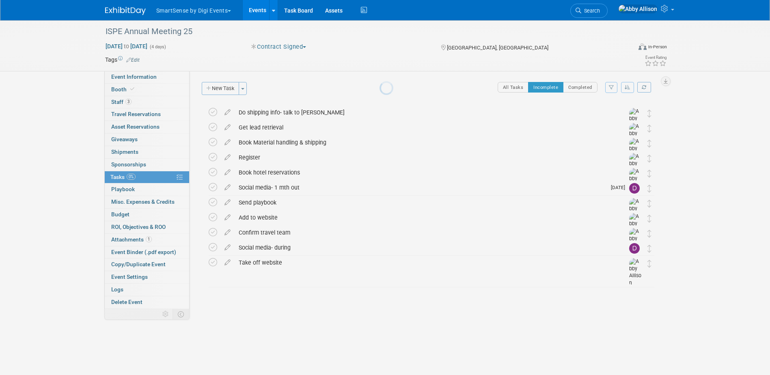
scroll to position [0, 0]
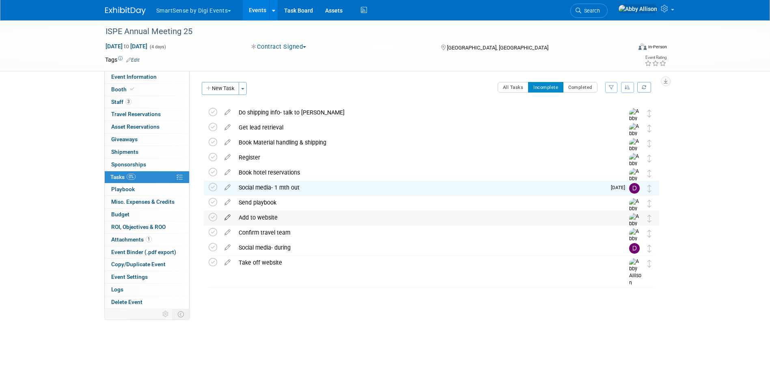
click at [230, 215] on icon at bounding box center [227, 216] width 14 height 10
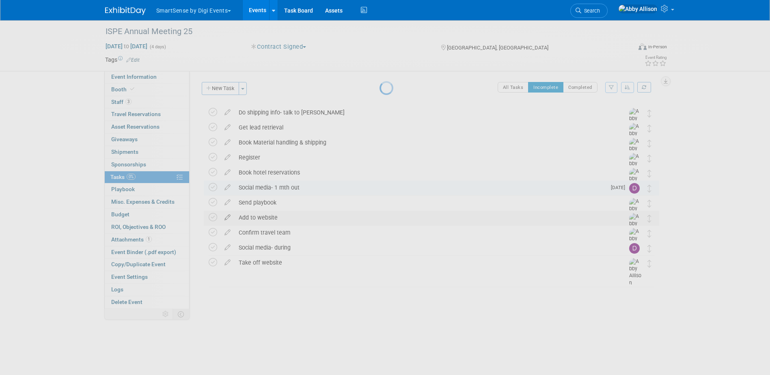
select select "8"
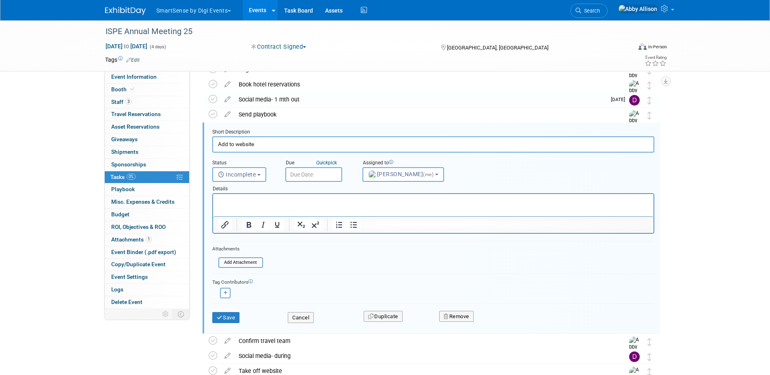
scroll to position [92, 0]
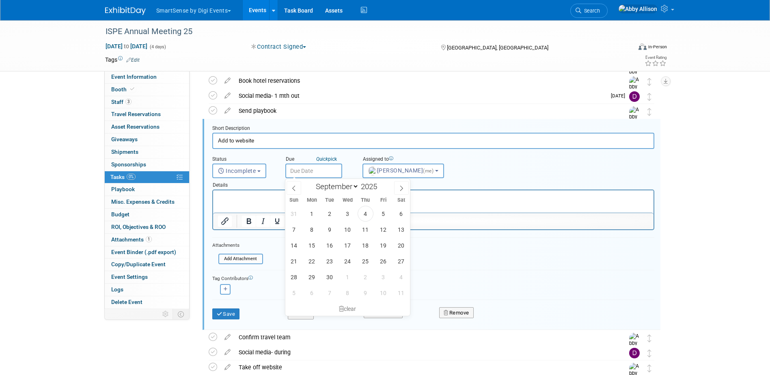
click at [324, 173] on input "text" at bounding box center [313, 170] width 57 height 15
click at [382, 213] on span "5" at bounding box center [383, 214] width 16 height 16
type input "Sep 5, 2025"
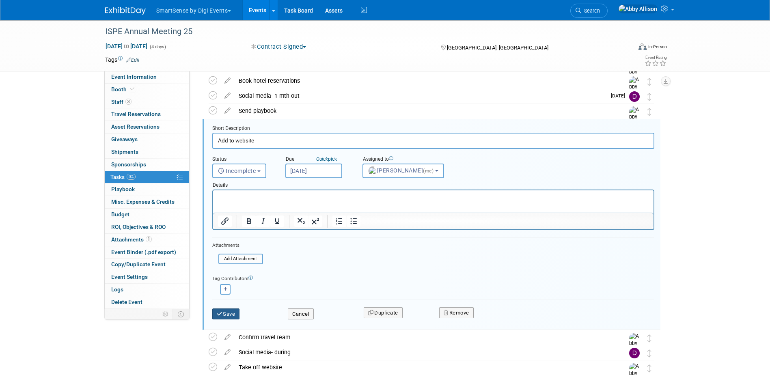
click at [234, 318] on button "Save" at bounding box center [226, 313] width 28 height 11
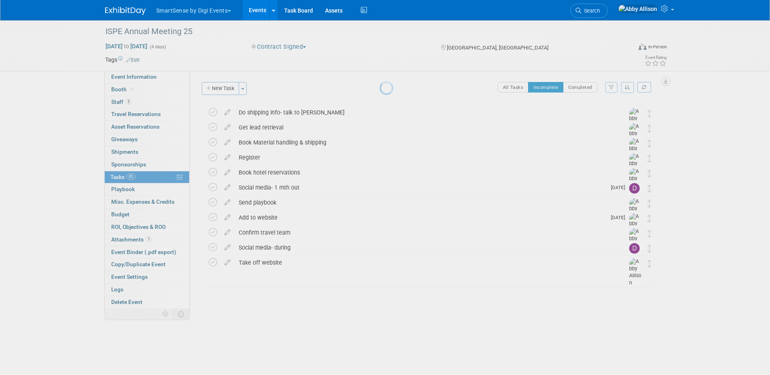
scroll to position [0, 0]
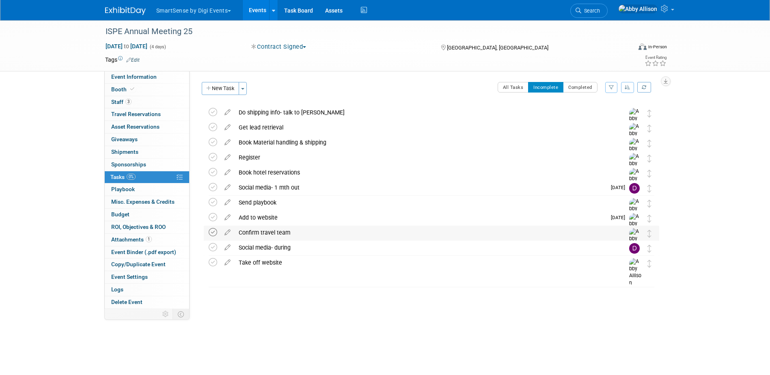
click at [209, 232] on icon at bounding box center [213, 232] width 9 height 9
click at [226, 248] on icon at bounding box center [227, 246] width 14 height 10
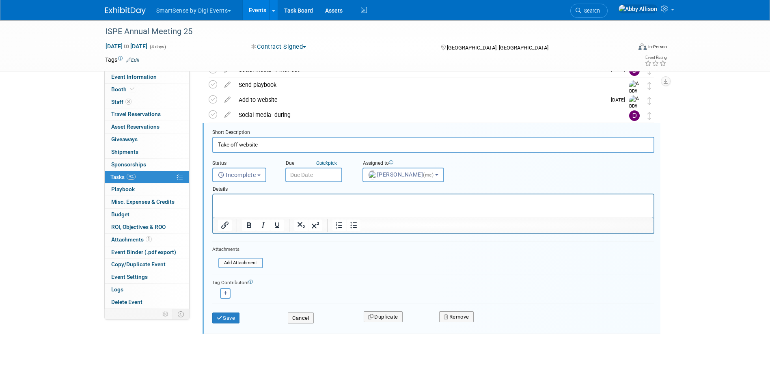
scroll to position [122, 0]
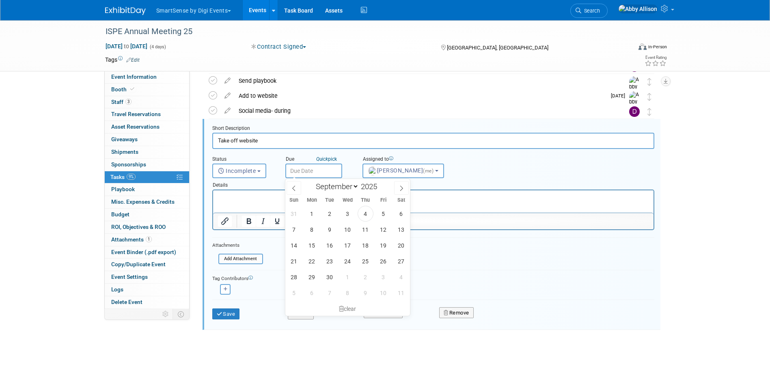
click at [309, 172] on input "text" at bounding box center [313, 170] width 57 height 15
click at [403, 188] on icon at bounding box center [401, 187] width 3 height 5
select select "9"
click at [369, 283] on span "30" at bounding box center [365, 277] width 16 height 16
type input "[DATE]"
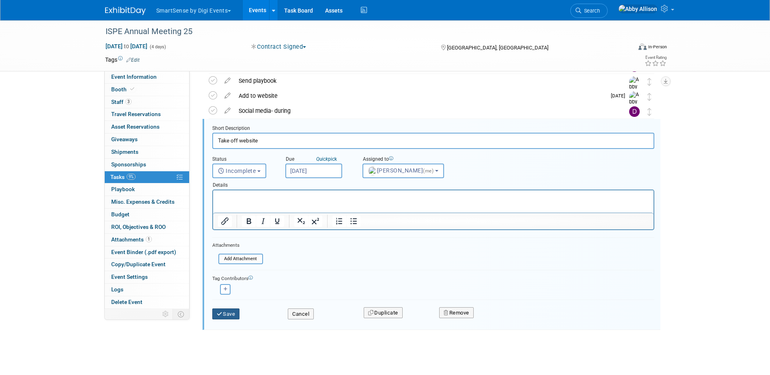
click at [219, 317] on button "Save" at bounding box center [226, 313] width 28 height 11
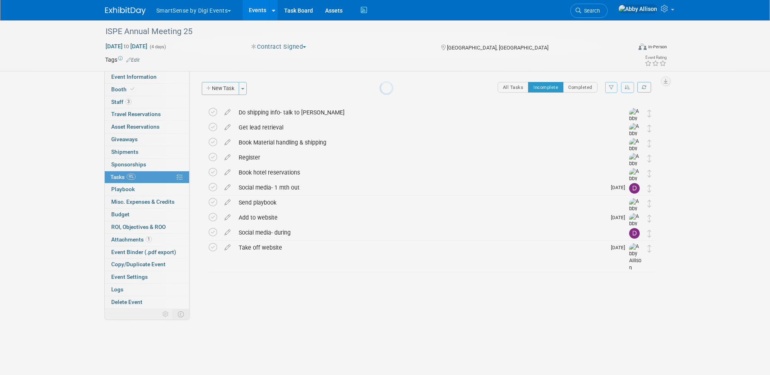
scroll to position [0, 0]
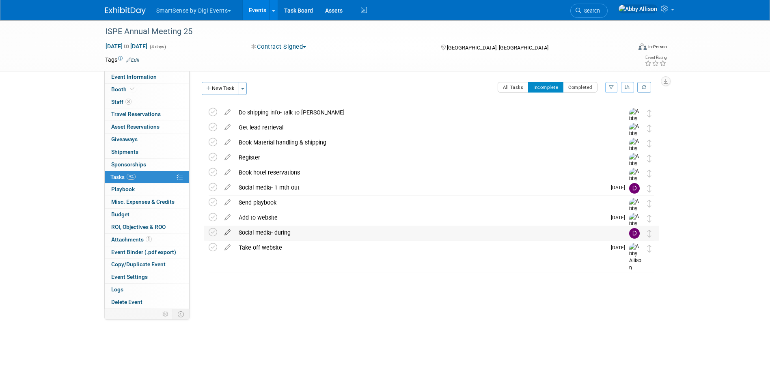
click at [229, 232] on icon at bounding box center [227, 231] width 14 height 10
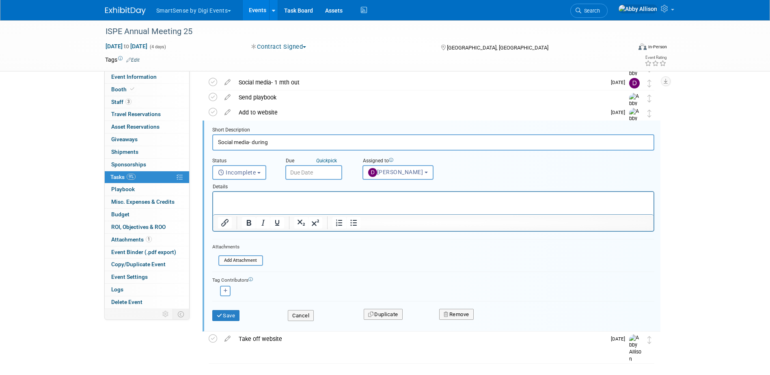
scroll to position [107, 0]
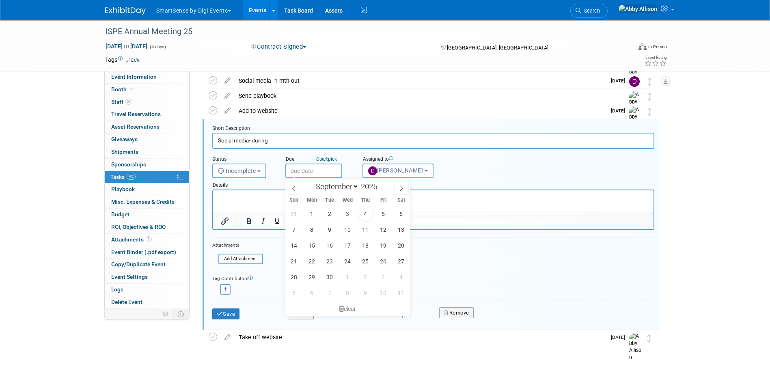
click at [314, 175] on input "text" at bounding box center [313, 170] width 57 height 15
click at [400, 189] on icon at bounding box center [401, 188] width 6 height 6
select select "9"
click at [327, 277] on span "28" at bounding box center [330, 277] width 16 height 16
type input "Oct 28, 2025"
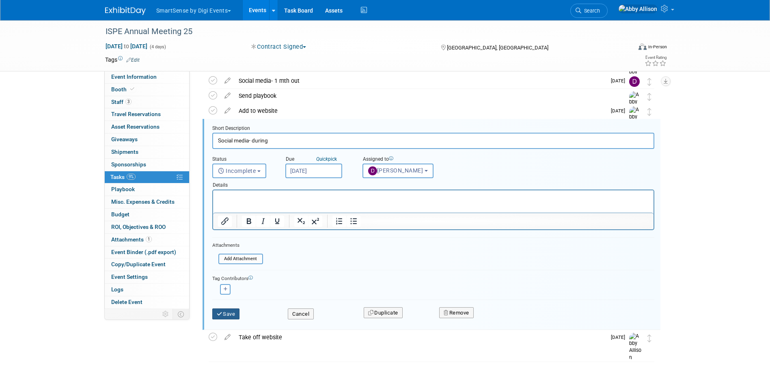
click at [222, 317] on button "Save" at bounding box center [226, 313] width 28 height 11
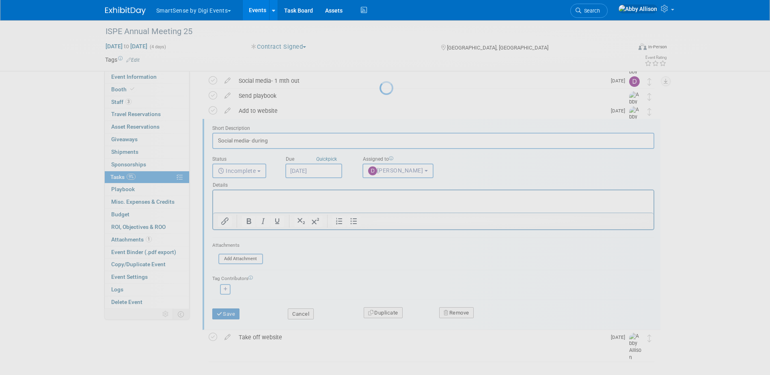
scroll to position [0, 0]
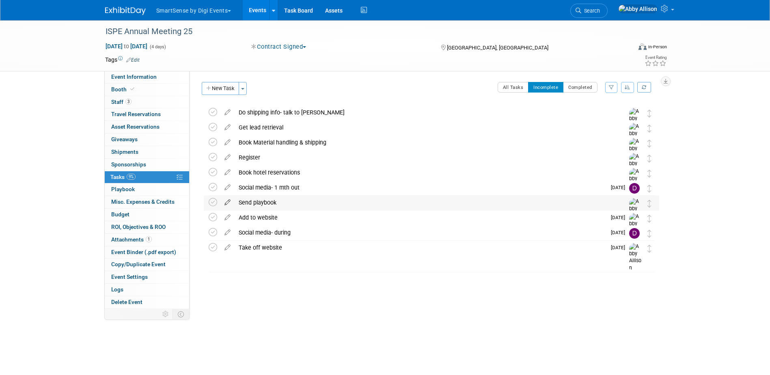
click at [226, 201] on icon at bounding box center [227, 201] width 14 height 10
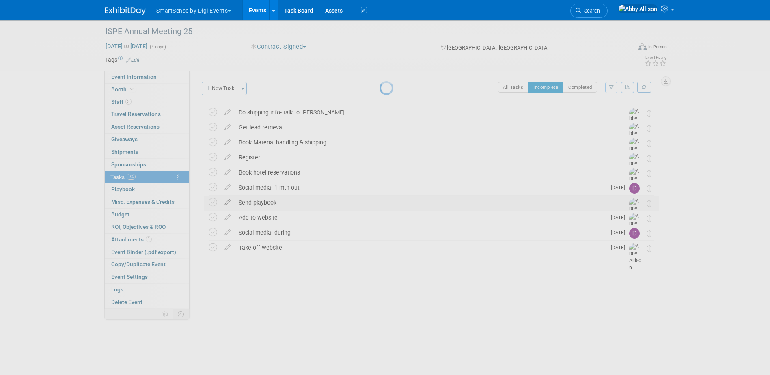
select select "8"
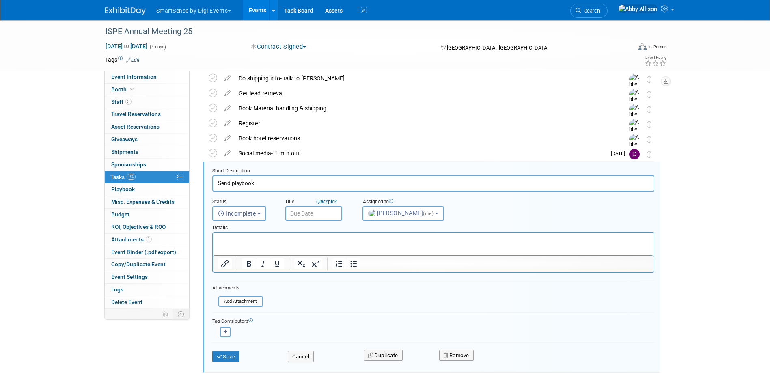
scroll to position [77, 0]
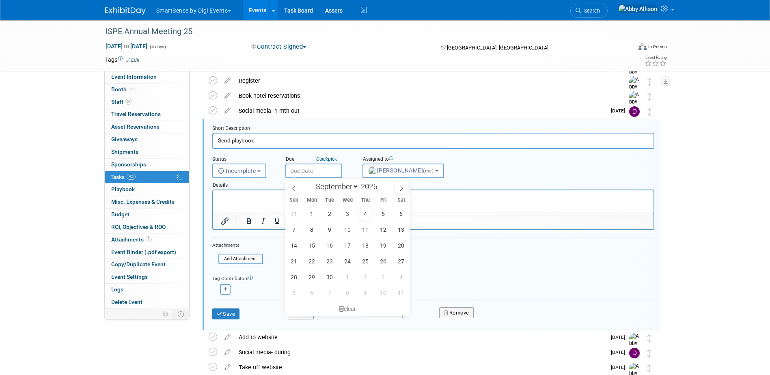
click at [325, 173] on input "text" at bounding box center [313, 170] width 57 height 15
click at [314, 261] on span "22" at bounding box center [312, 261] width 16 height 16
type input "Sep 22, 2025"
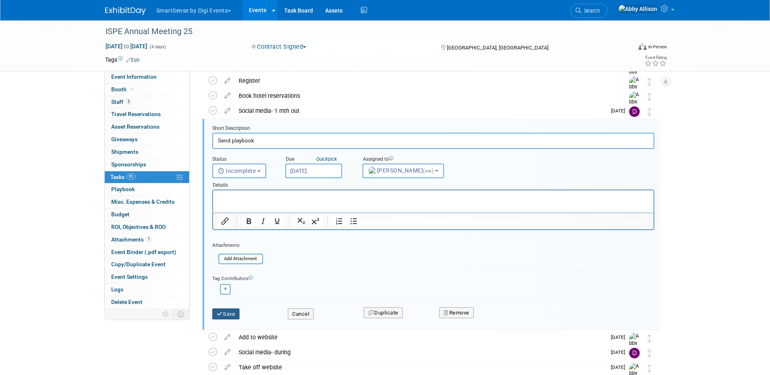
click at [234, 312] on button "Save" at bounding box center [226, 313] width 28 height 11
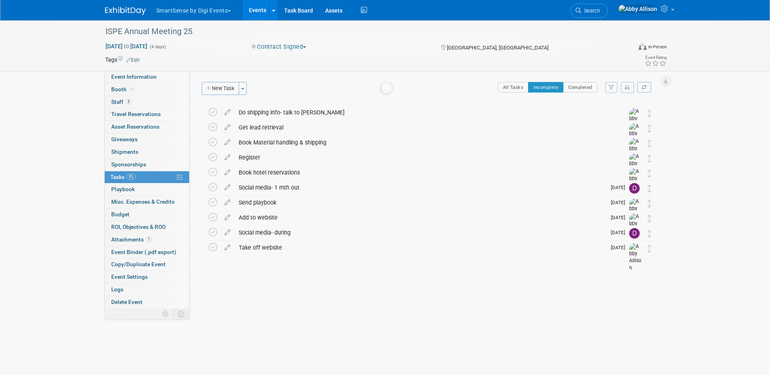
scroll to position [0, 0]
click at [229, 170] on icon at bounding box center [227, 171] width 14 height 10
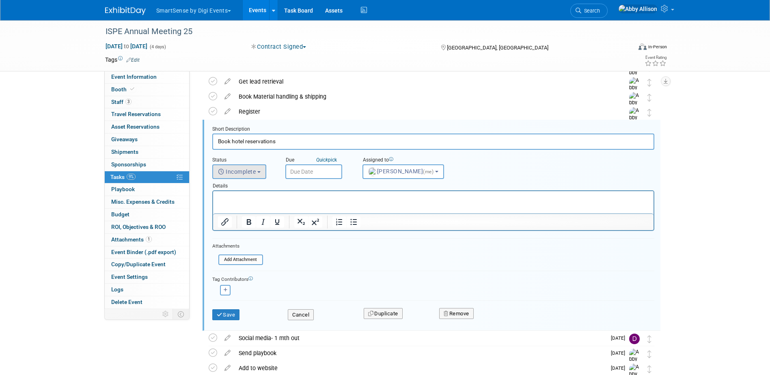
scroll to position [47, 0]
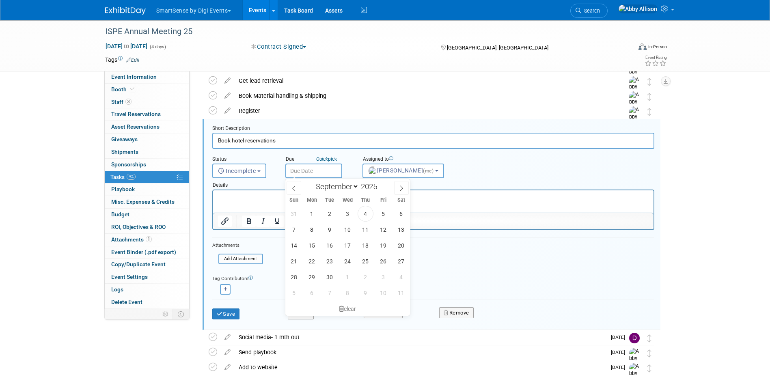
click at [311, 168] on input "text" at bounding box center [313, 170] width 57 height 15
click at [313, 245] on span "15" at bounding box center [312, 245] width 16 height 16
type input "Sep 15, 2025"
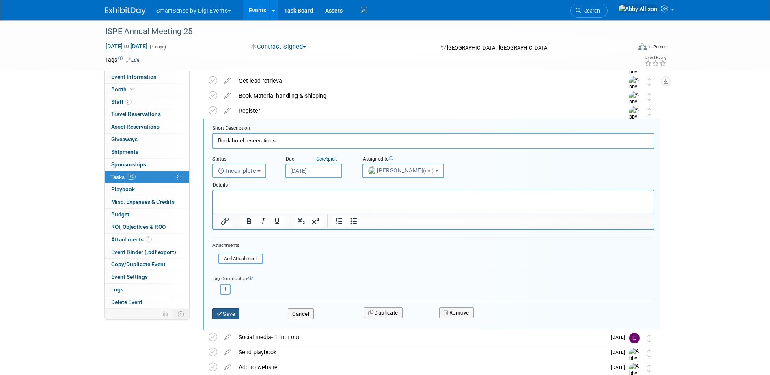
click at [222, 313] on icon "submit" at bounding box center [220, 313] width 6 height 5
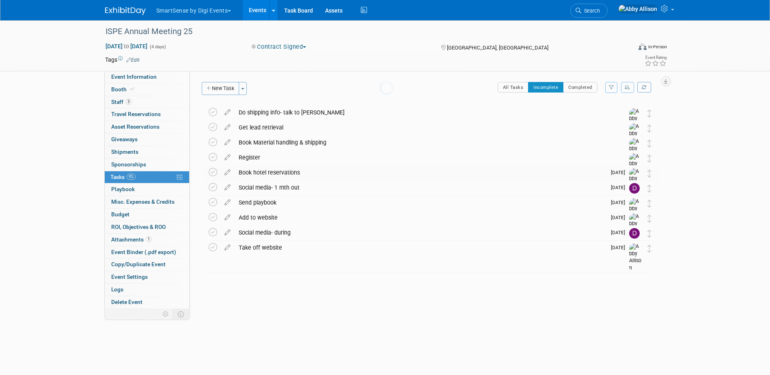
scroll to position [0, 0]
click at [227, 157] on icon at bounding box center [227, 155] width 14 height 10
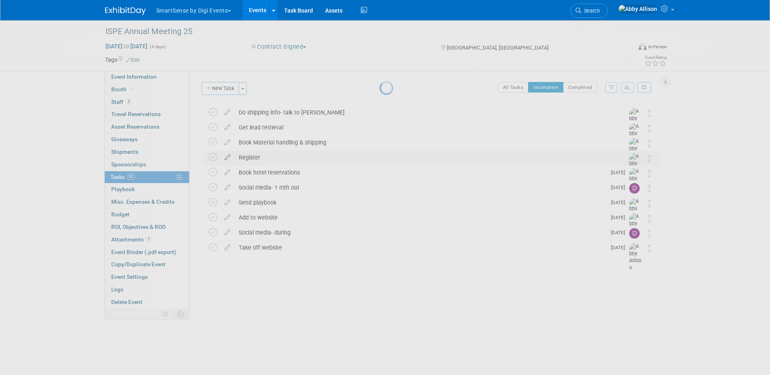
select select "8"
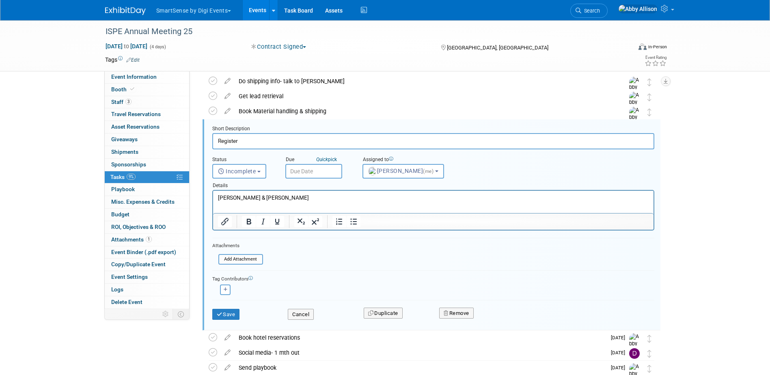
scroll to position [32, 0]
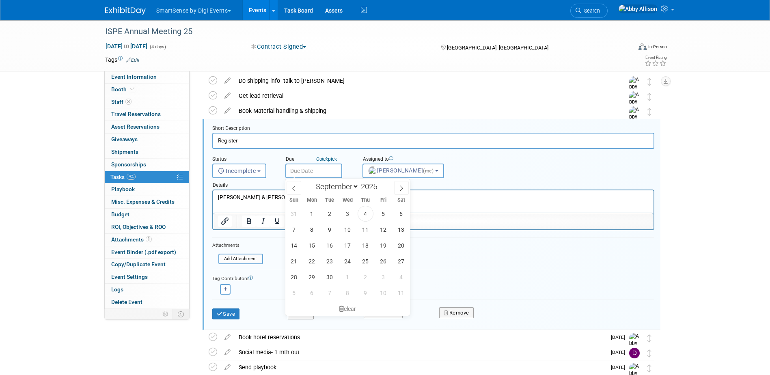
click at [297, 168] on input "text" at bounding box center [313, 170] width 57 height 15
click at [315, 249] on span "15" at bounding box center [312, 245] width 16 height 16
type input "Sep 15, 2025"
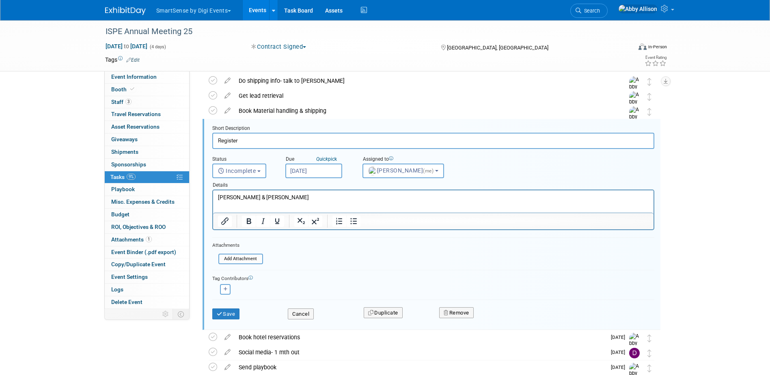
drag, startPoint x: 276, startPoint y: 191, endPoint x: 250, endPoint y: 198, distance: 26.8
click at [250, 198] on html "Jeff Hackbart & Dana" at bounding box center [433, 195] width 440 height 11
drag, startPoint x: 275, startPoint y: 200, endPoint x: 415, endPoint y: 391, distance: 235.9
click at [213, 200] on html "Jeff Hackbart & Dana" at bounding box center [433, 195] width 440 height 11
click at [224, 312] on button "Save" at bounding box center [226, 313] width 28 height 11
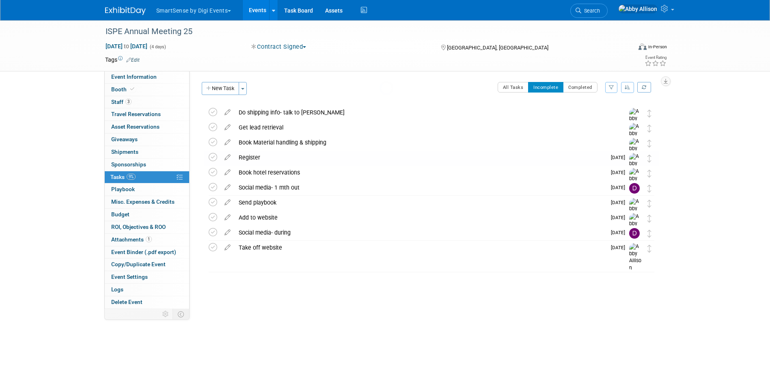
scroll to position [0, 0]
click at [228, 142] on icon at bounding box center [227, 140] width 14 height 10
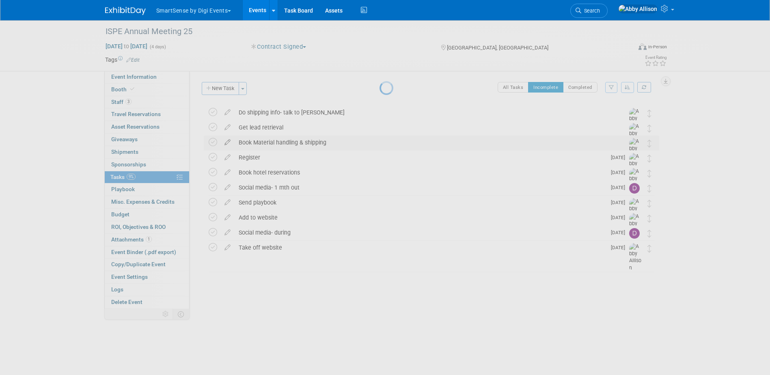
select select "8"
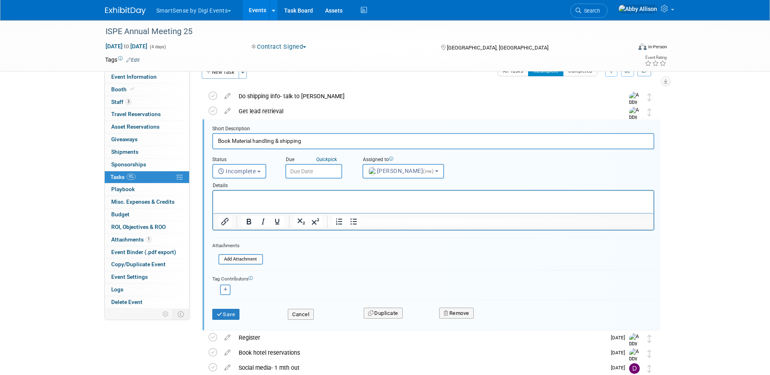
scroll to position [17, 0]
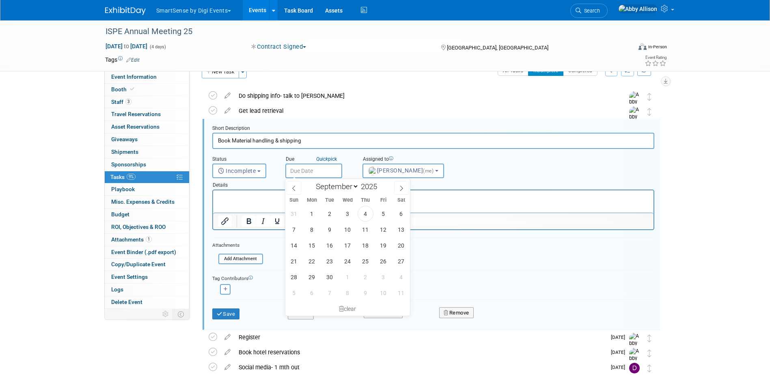
click at [315, 172] on input "text" at bounding box center [313, 170] width 57 height 15
click at [314, 247] on span "15" at bounding box center [312, 245] width 16 height 16
type input "Sep 15, 2025"
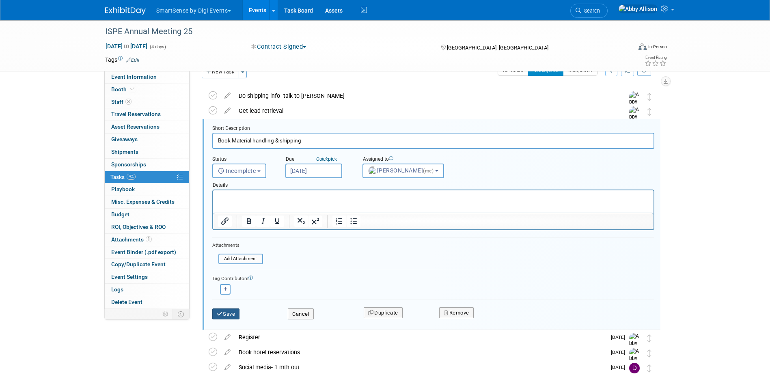
click at [222, 310] on button "Save" at bounding box center [226, 313] width 28 height 11
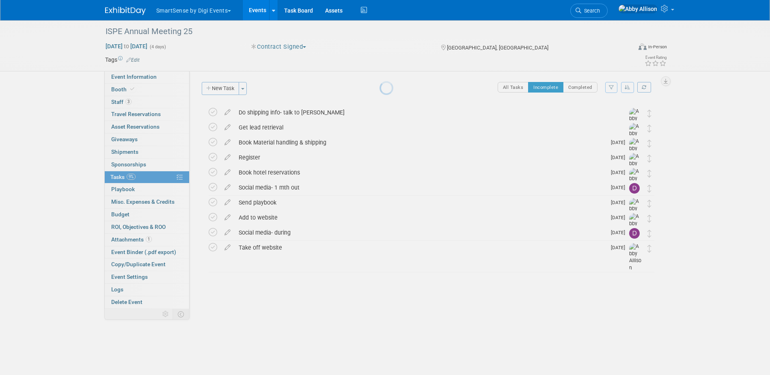
scroll to position [0, 0]
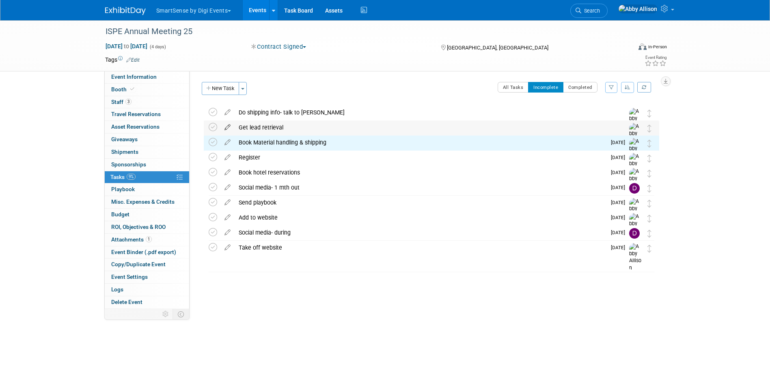
click at [227, 125] on icon at bounding box center [227, 125] width 14 height 10
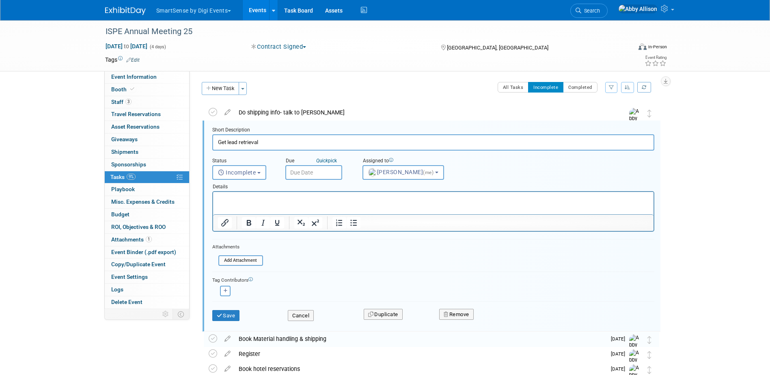
scroll to position [2, 0]
click at [297, 172] on input "text" at bounding box center [313, 170] width 57 height 15
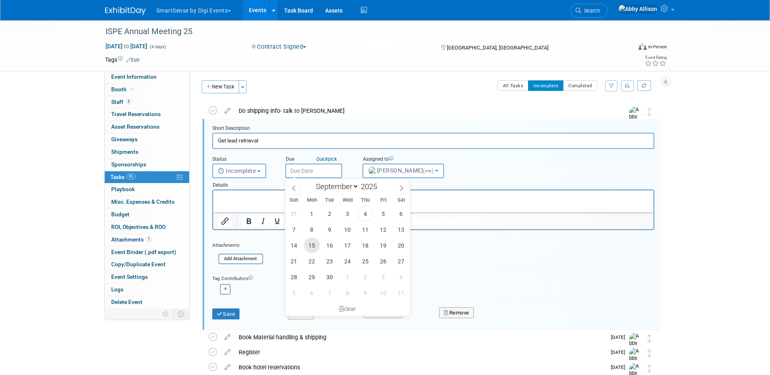
click at [311, 243] on span "15" at bounding box center [312, 245] width 16 height 16
type input "Sep 15, 2025"
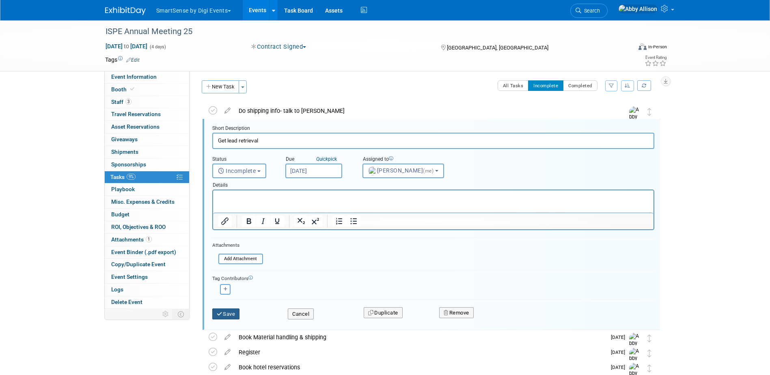
click at [232, 313] on button "Save" at bounding box center [226, 313] width 28 height 11
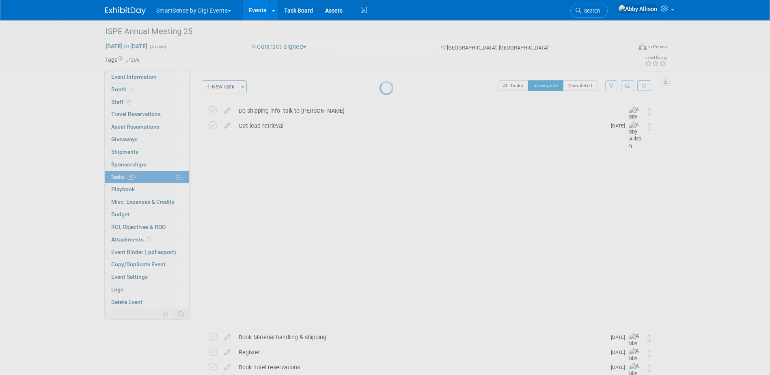
scroll to position [0, 0]
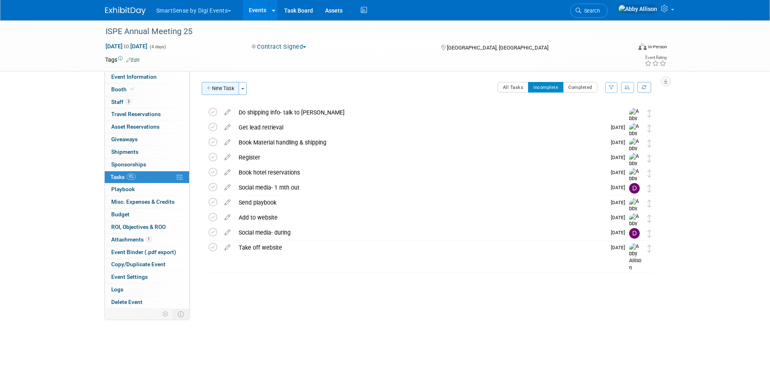
click at [221, 92] on button "New Task" at bounding box center [220, 88] width 37 height 13
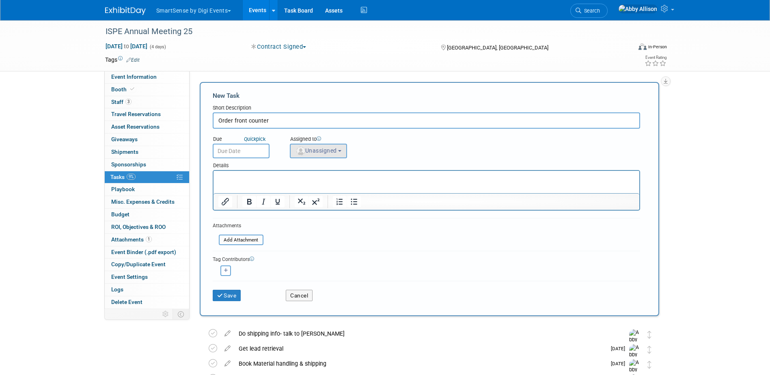
type input "Order front counter"
click at [320, 150] on span "Unassigned" at bounding box center [315, 150] width 41 height 6
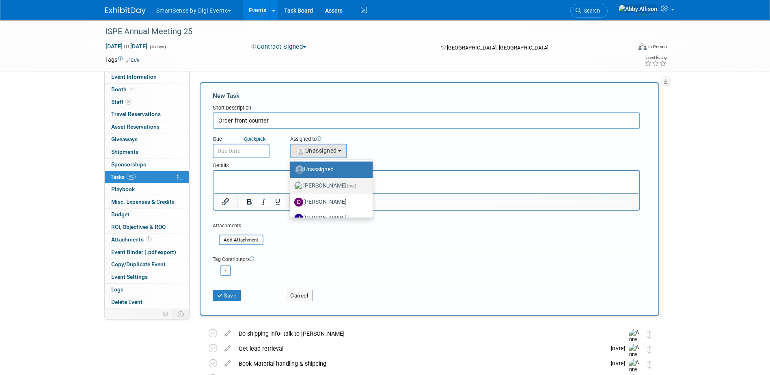
click at [327, 181] on label "Abby Allison (me)" at bounding box center [329, 185] width 70 height 13
click at [291, 182] on input "Abby Allison (me)" at bounding box center [288, 184] width 5 height 5
select select "1af21d80-b227-4fda-b725-1543146411fb"
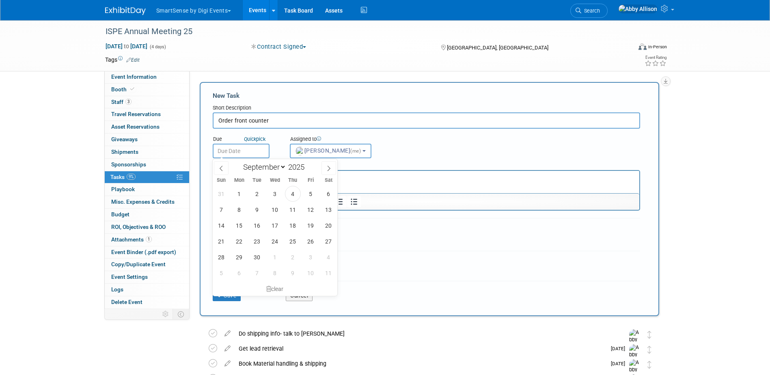
click at [252, 149] on input "text" at bounding box center [241, 151] width 57 height 15
click at [242, 224] on span "15" at bounding box center [239, 225] width 16 height 16
type input "Sep 15, 2025"
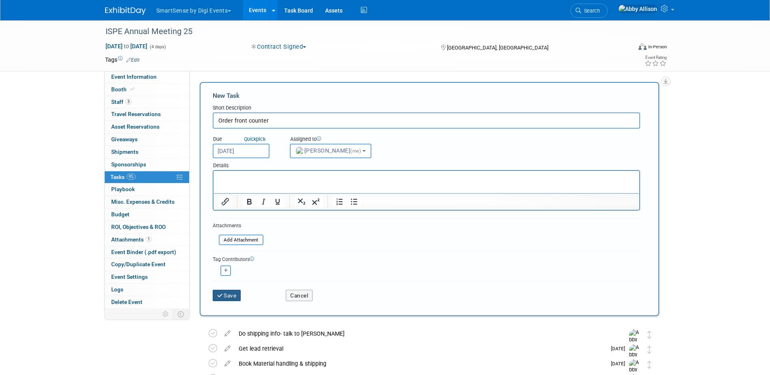
click at [228, 296] on button "Save" at bounding box center [227, 295] width 28 height 11
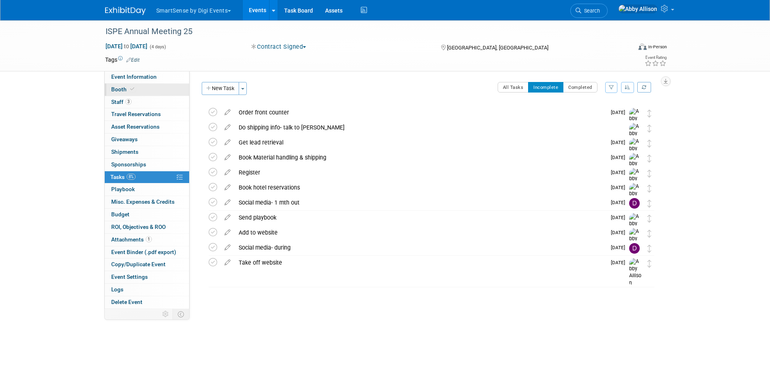
click at [119, 89] on span "Booth" at bounding box center [123, 89] width 25 height 6
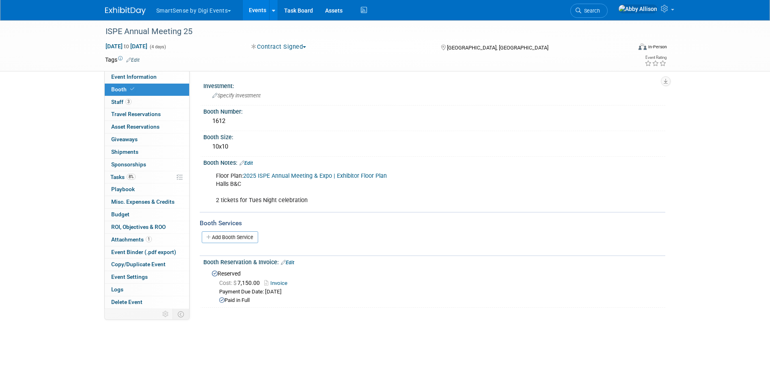
click at [261, 13] on link "Events" at bounding box center [258, 10] width 30 height 20
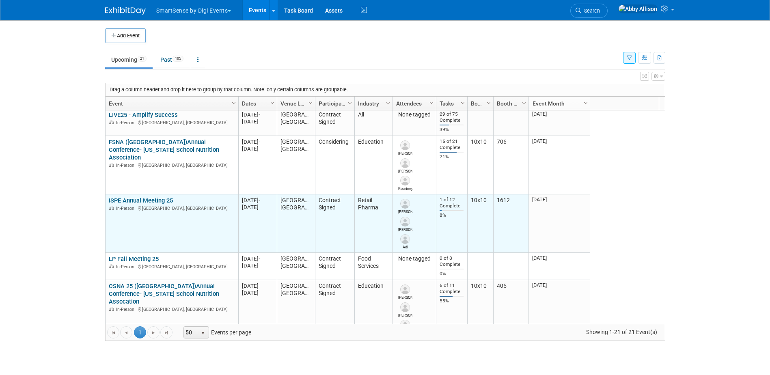
scroll to position [292, 0]
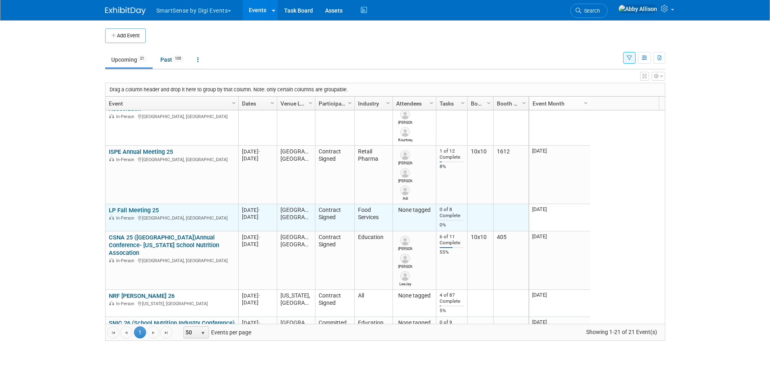
click at [128, 210] on link "LP Fall Meeting 25" at bounding box center [134, 209] width 50 height 7
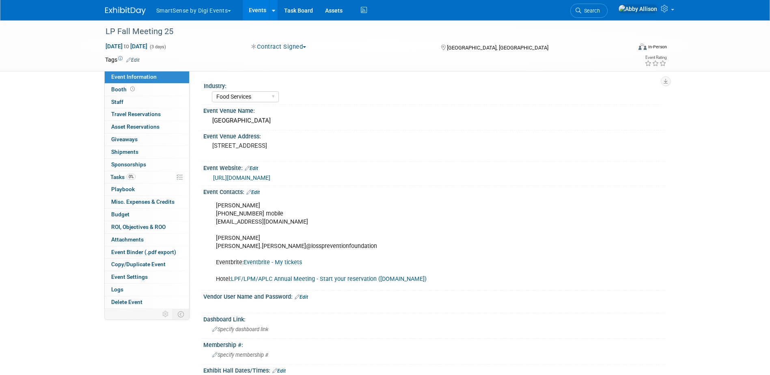
select select "Food Services"
click at [274, 220] on div "[PERSON_NAME] [PHONE_NUMBER] mobile [EMAIL_ADDRESS][DOMAIN_NAME] [PERSON_NAME] …" at bounding box center [392, 243] width 365 height 90
drag, startPoint x: 271, startPoint y: 223, endPoint x: 214, endPoint y: 221, distance: 57.2
click at [214, 221] on div "[PERSON_NAME] [PHONE_NUMBER] mobile [EMAIL_ADDRESS][DOMAIN_NAME] [PERSON_NAME] …" at bounding box center [392, 243] width 365 height 90
copy div "[EMAIL_ADDRESS][DOMAIN_NAME]"
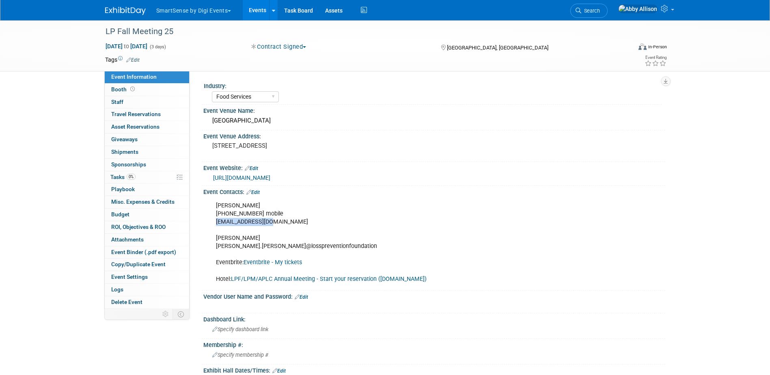
click at [256, 6] on link "Events" at bounding box center [258, 10] width 30 height 20
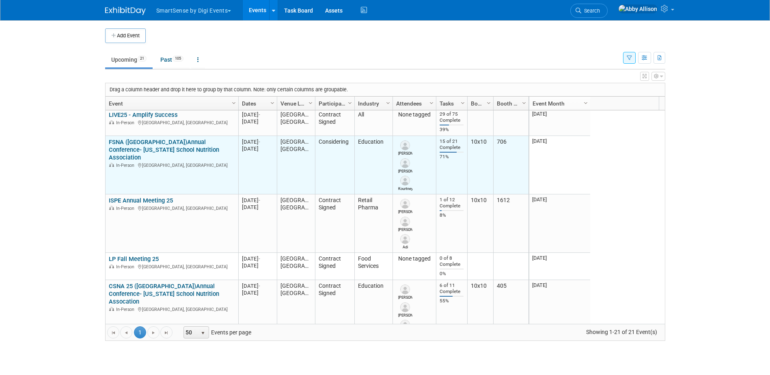
scroll to position [292, 0]
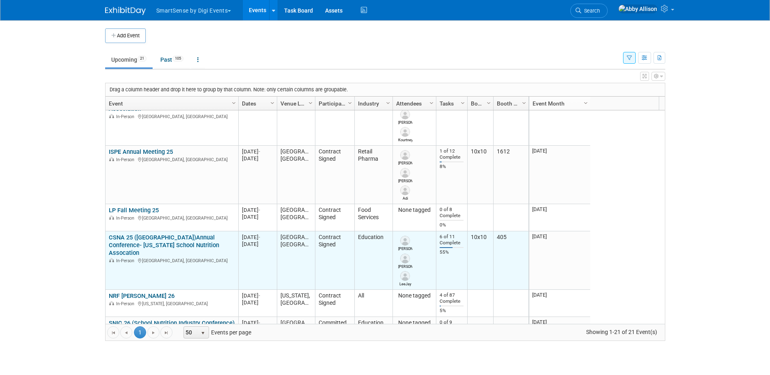
click at [154, 243] on link "CSNA 25 ([GEOGRAPHIC_DATA])Annual Conference- [US_STATE] School Nutrition Assoc…" at bounding box center [164, 245] width 110 height 23
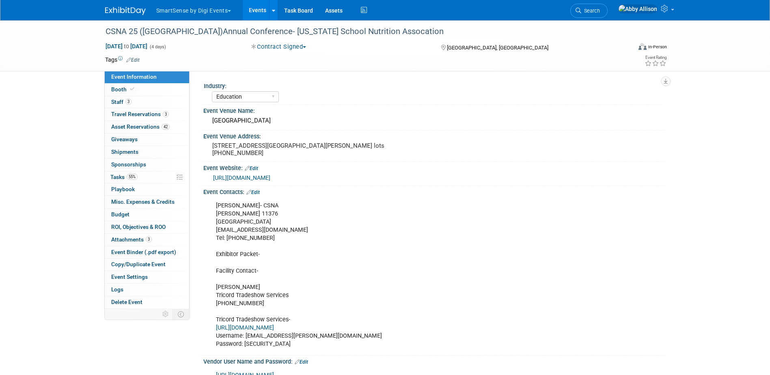
select select "Education"
click at [111, 90] on span "Booth" at bounding box center [123, 89] width 25 height 6
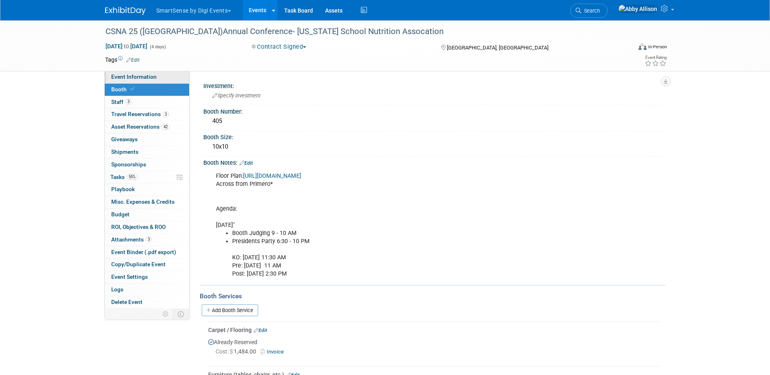
click at [126, 77] on span "Event Information" at bounding box center [133, 76] width 45 height 6
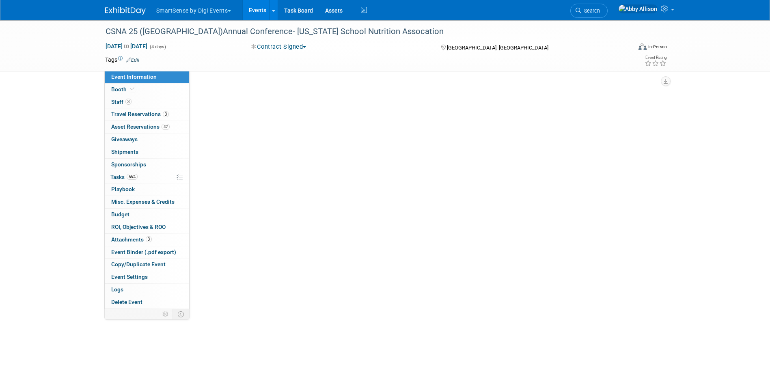
select select "Education"
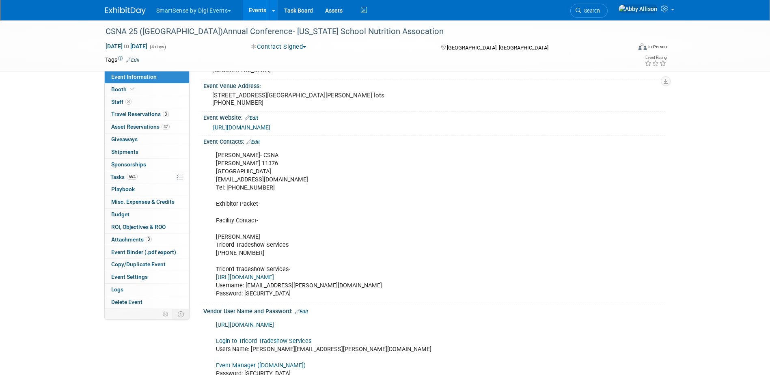
scroll to position [81, 0]
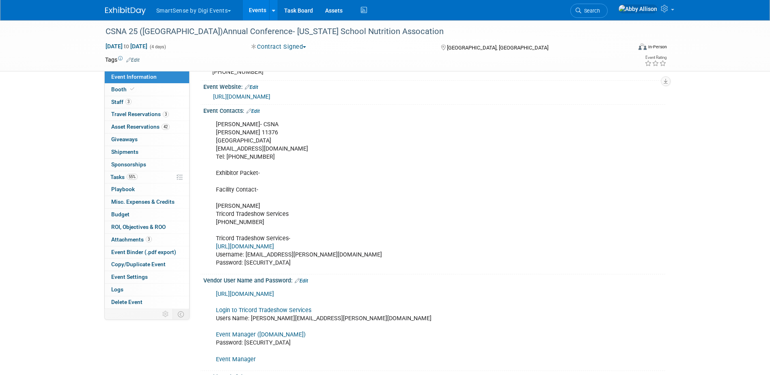
click at [246, 314] on link "Login to Tricord Tradeshow Services" at bounding box center [263, 310] width 95 height 7
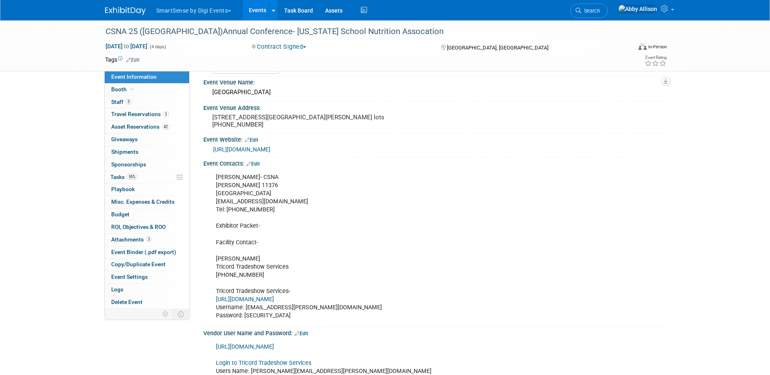
scroll to position [0, 0]
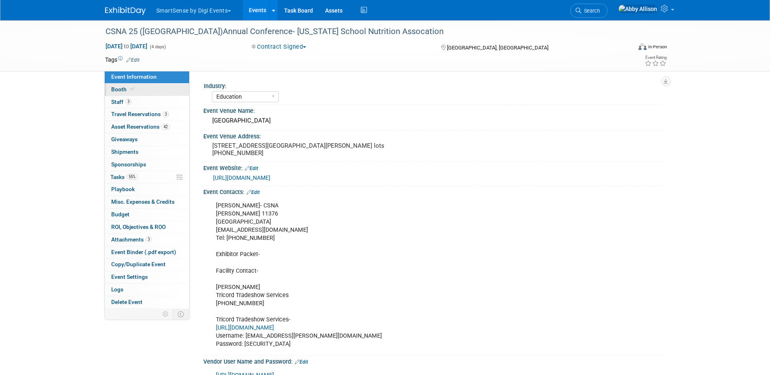
click at [119, 89] on span "Booth" at bounding box center [123, 89] width 25 height 6
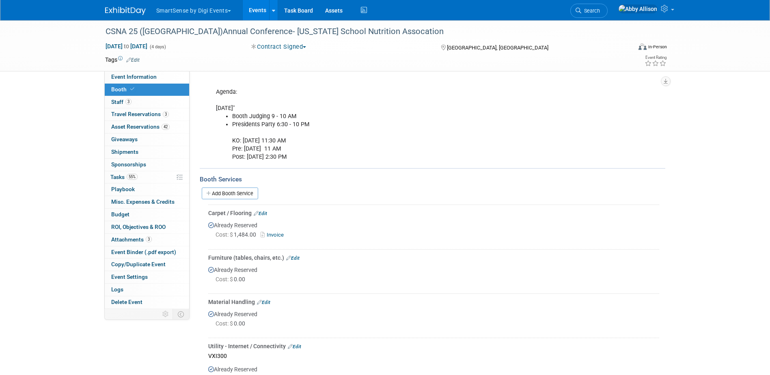
scroll to position [122, 0]
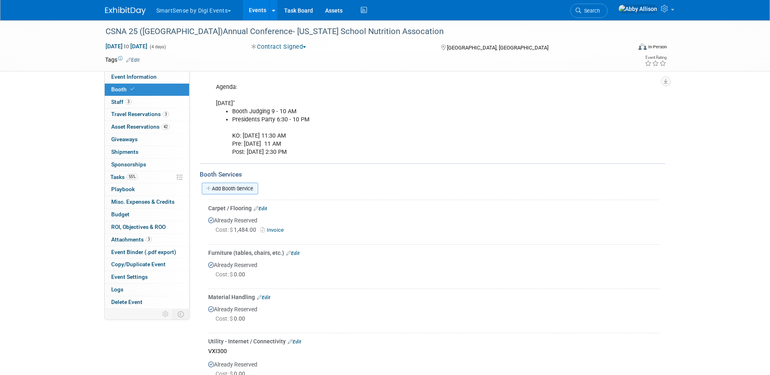
click at [219, 188] on link "Add Booth Service" at bounding box center [230, 189] width 56 height 12
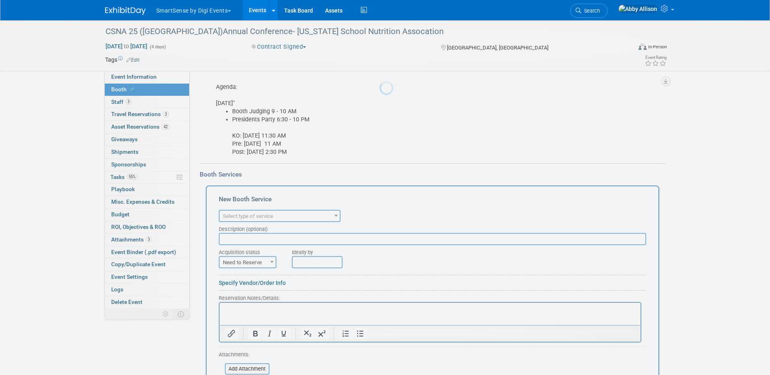
scroll to position [0, 0]
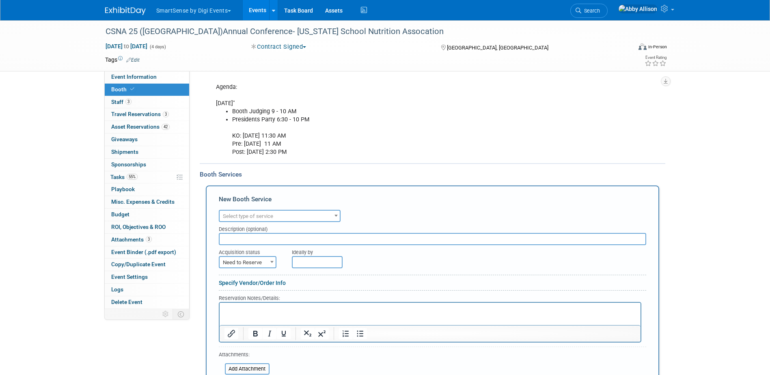
click at [226, 213] on span "Select type of service" at bounding box center [279, 216] width 120 height 11
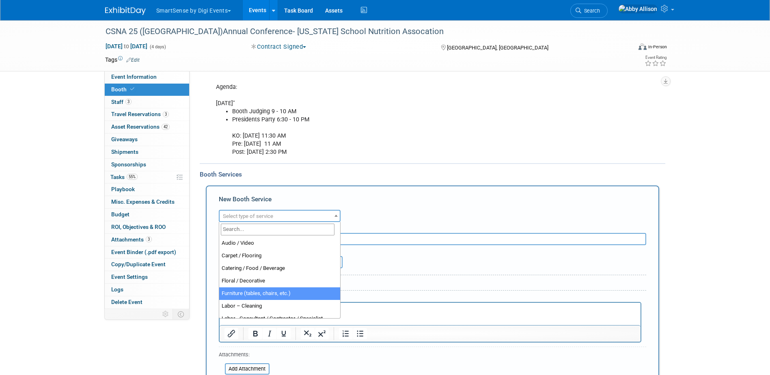
select select "6"
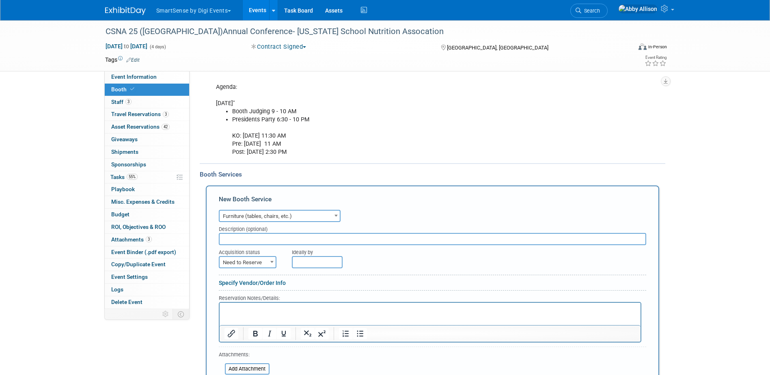
click at [254, 236] on input "text" at bounding box center [432, 239] width 427 height 12
type input "Front counter w/ front graphic"
click at [246, 260] on span "Need to Reserve" at bounding box center [247, 262] width 56 height 11
select select "2"
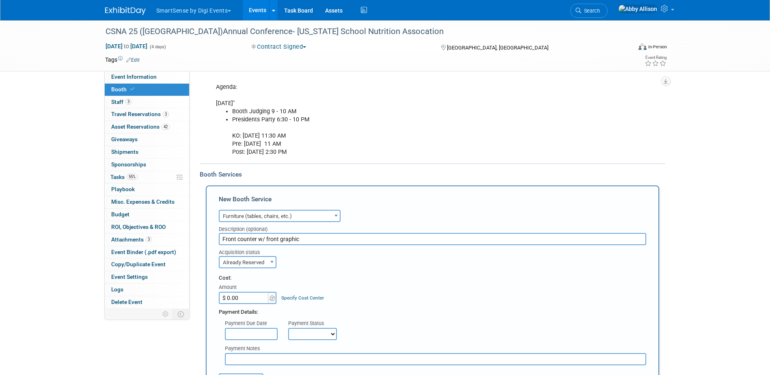
click at [239, 295] on input "$ 0.00" at bounding box center [244, 298] width 51 height 12
type input "$ 583.88"
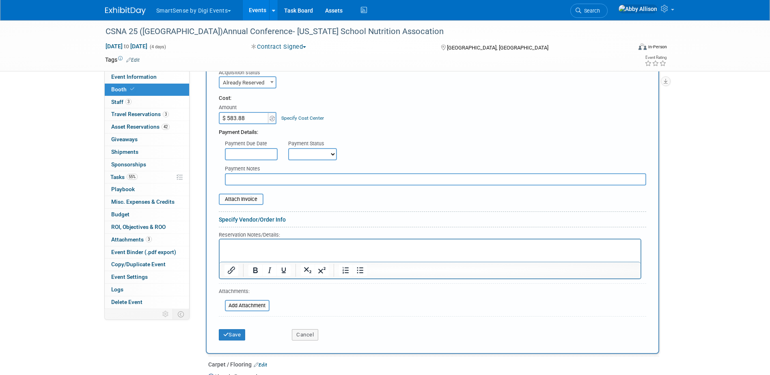
scroll to position [325, 0]
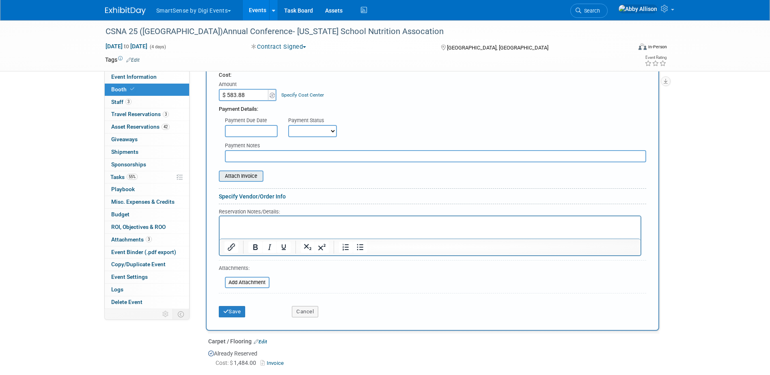
click at [228, 175] on input "file" at bounding box center [214, 176] width 97 height 10
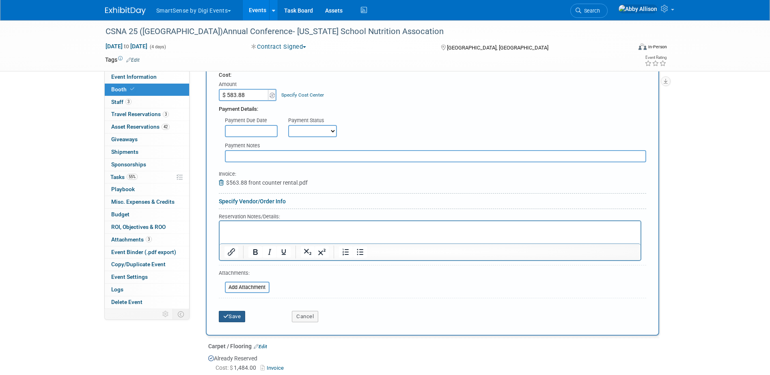
click at [227, 315] on icon "submit" at bounding box center [226, 316] width 6 height 5
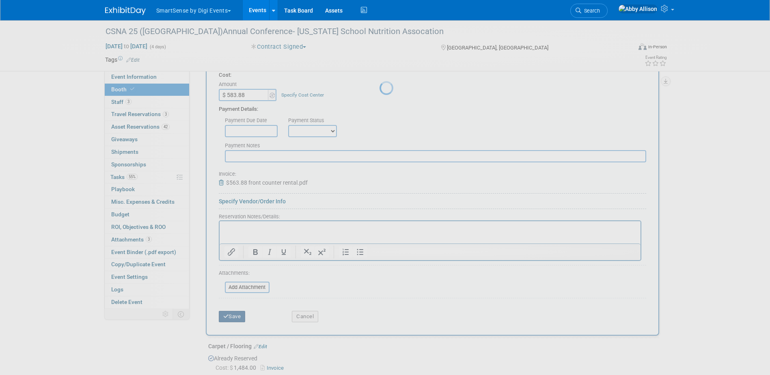
scroll to position [380, 0]
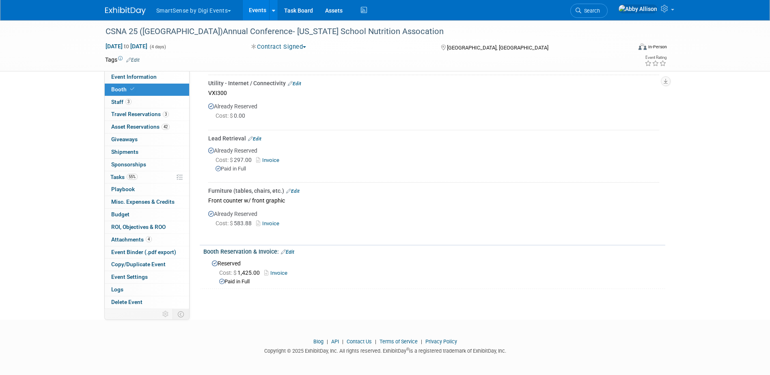
click at [252, 11] on link "Events" at bounding box center [258, 10] width 30 height 20
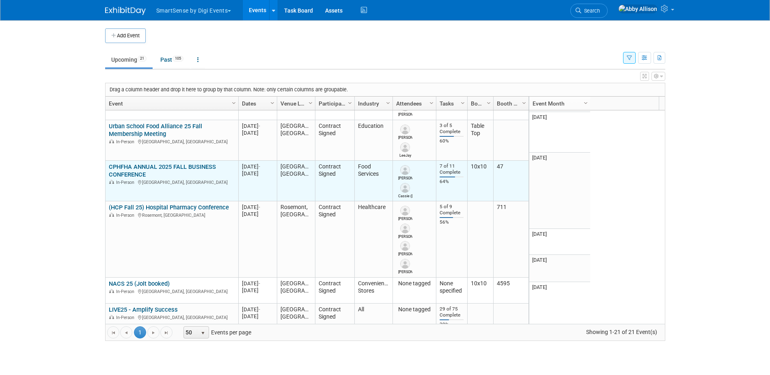
scroll to position [97, 0]
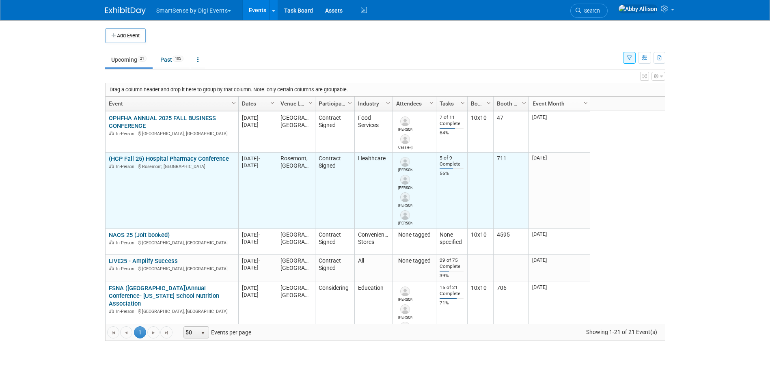
click at [148, 159] on link "(HCP Fall 25) Hospital Pharmacy Conference" at bounding box center [169, 158] width 120 height 7
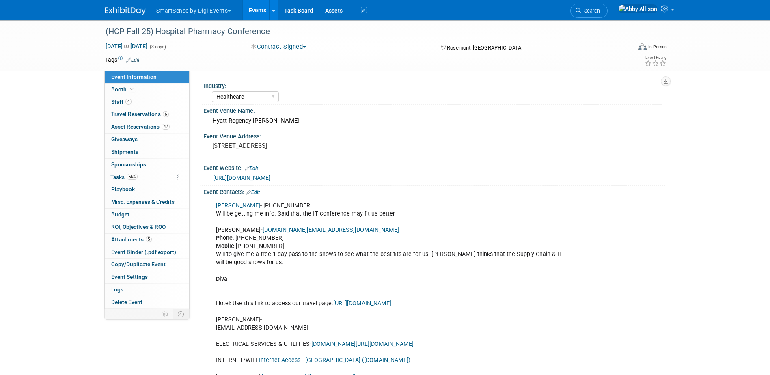
select select "Healthcare"
click at [132, 125] on span "Asset Reservations 42" at bounding box center [140, 126] width 58 height 6
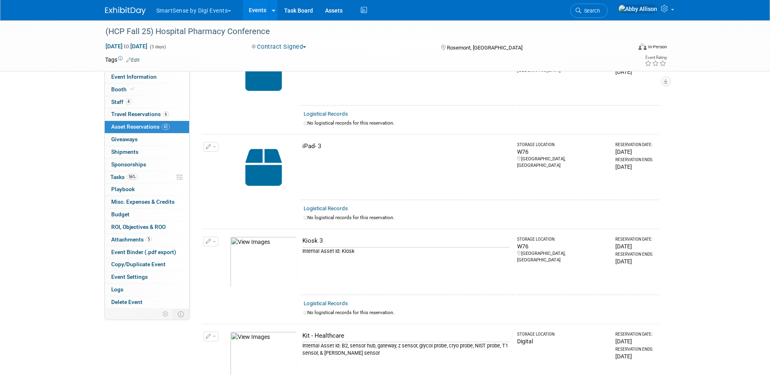
scroll to position [1501, 0]
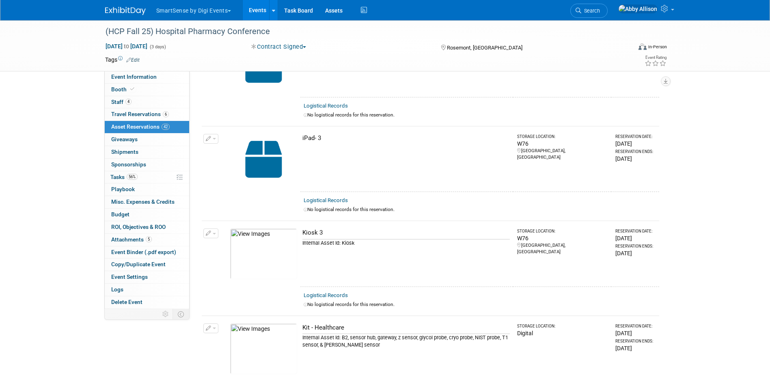
click at [254, 11] on link "Events" at bounding box center [258, 10] width 30 height 20
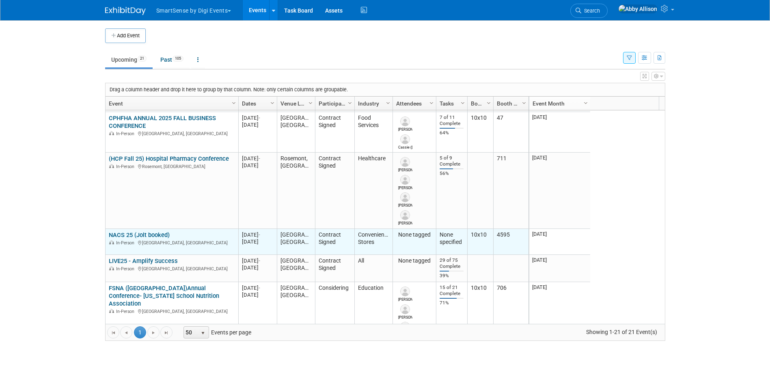
scroll to position [146, 0]
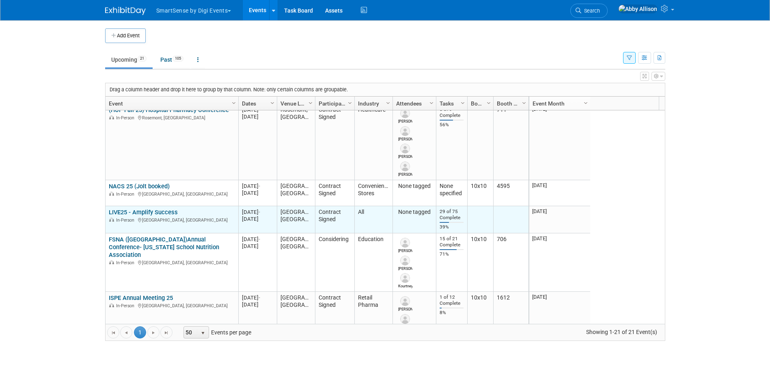
click at [155, 213] on link "LIVE25 - Amplify Success" at bounding box center [143, 212] width 69 height 7
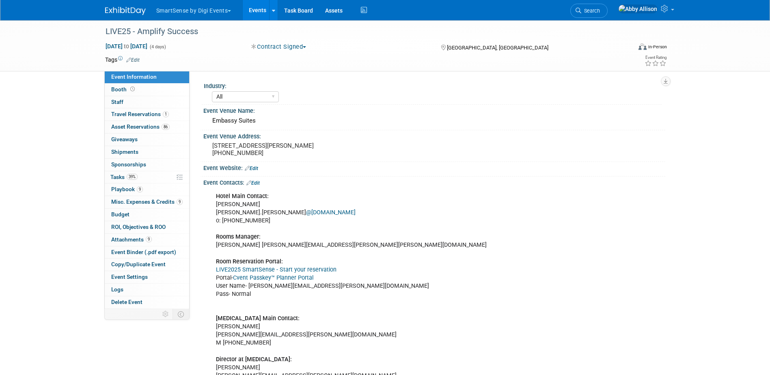
select select "All"
click at [136, 128] on span "Asset Reservations 86" at bounding box center [140, 126] width 58 height 6
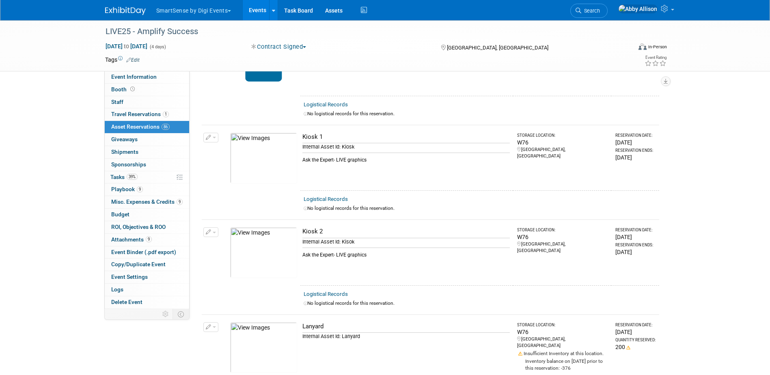
scroll to position [2637, 0]
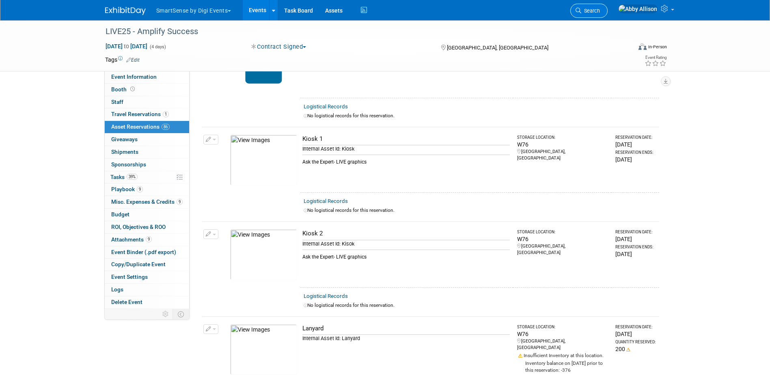
click at [607, 14] on link "Search" at bounding box center [588, 11] width 37 height 14
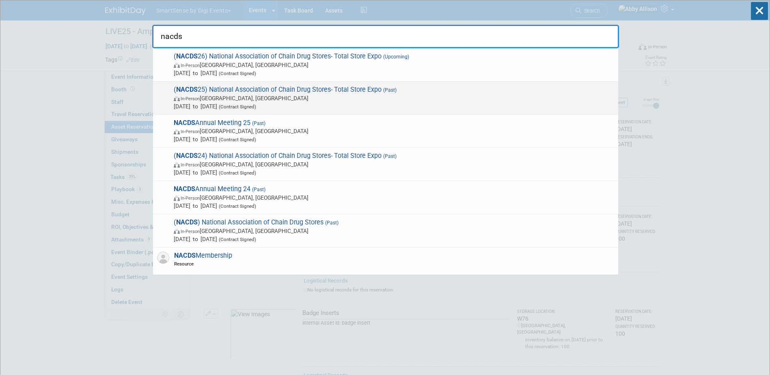
type input "nacds"
click at [276, 93] on span "( NACDS 25) National Association of Chain Drug Stores- Total Store Expo (Past) …" at bounding box center [392, 98] width 443 height 25
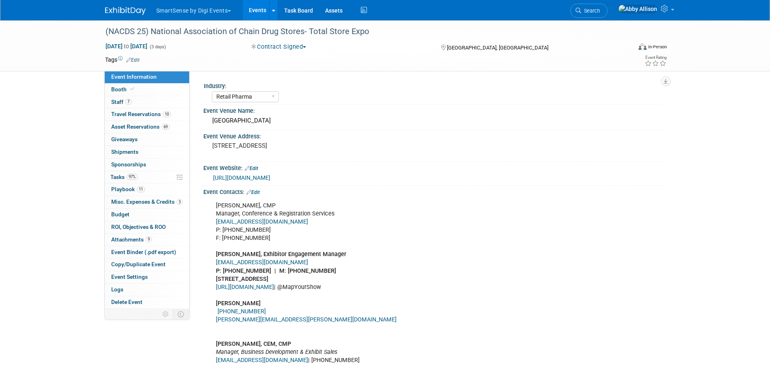
select select "Retail Pharma"
click at [117, 131] on link "69 Asset Reservations 69" at bounding box center [147, 127] width 84 height 12
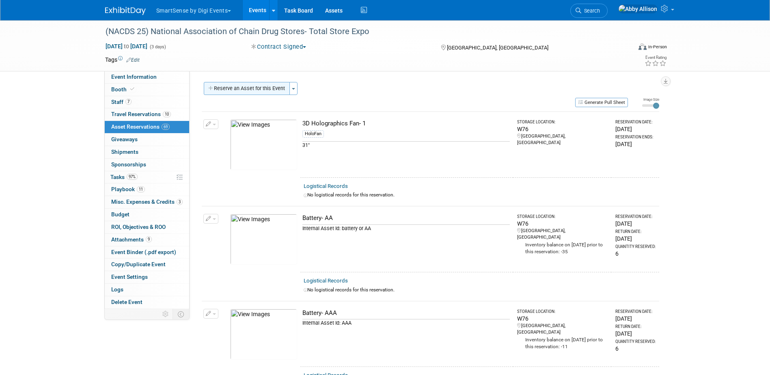
click at [245, 87] on button "Reserve an Asset for this Event" at bounding box center [247, 88] width 86 height 13
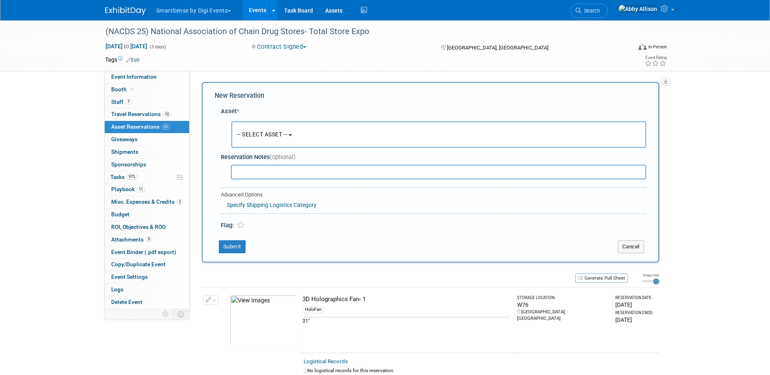
scroll to position [8, 0]
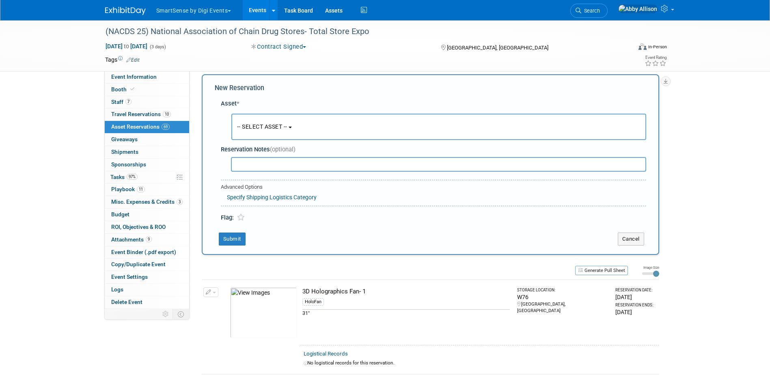
click at [260, 125] on span "-- SELECT ASSET --" at bounding box center [262, 126] width 50 height 6
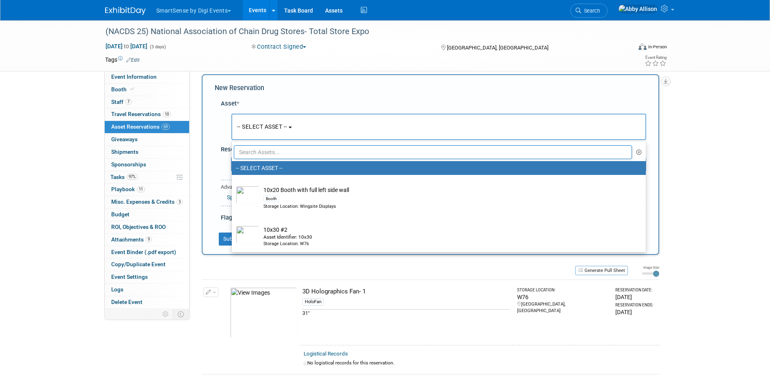
click at [265, 153] on input "text" at bounding box center [433, 152] width 398 height 14
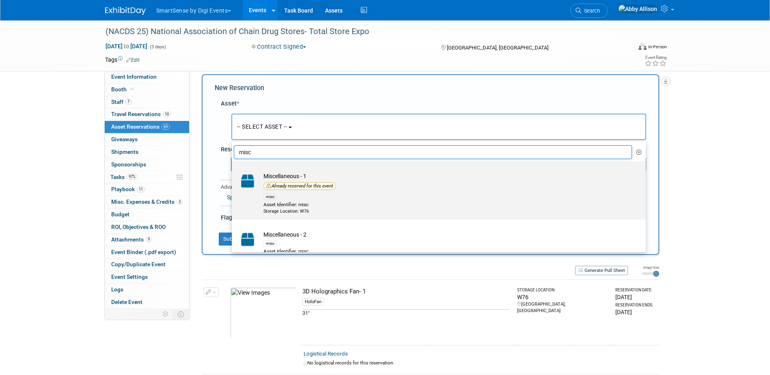
type input "misc"
click at [282, 188] on div "Already reserved for this event" at bounding box center [299, 186] width 73 height 8
click at [233, 171] on input "Miscellaneous - 1 Already reserved for this event misc Asset Identifier: misc S…" at bounding box center [230, 168] width 5 height 5
select select "10717650"
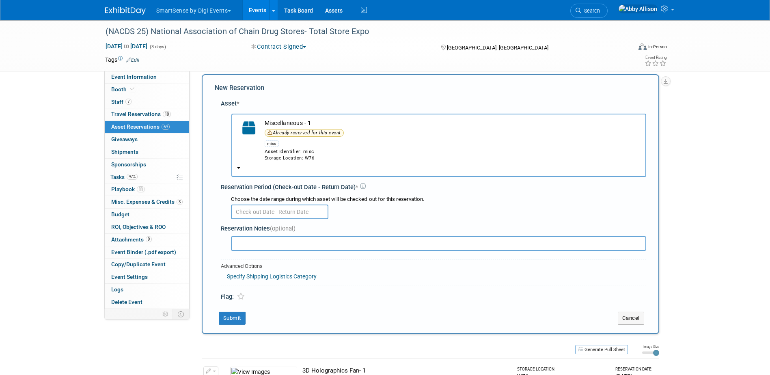
click at [244, 202] on div "Choose the date range during which asset will be checked-out for this reservati…" at bounding box center [438, 200] width 415 height 8
click at [243, 213] on input "text" at bounding box center [279, 211] width 97 height 15
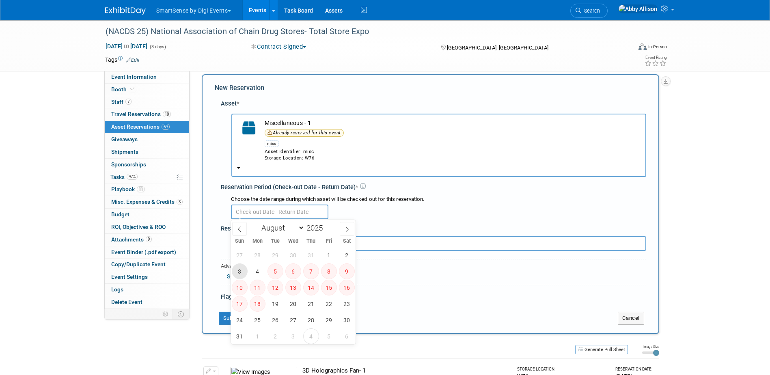
click at [241, 272] on span "3" at bounding box center [240, 271] width 16 height 16
click at [251, 270] on span "4" at bounding box center [257, 271] width 16 height 16
type input "Aug 3, 2025 to Aug 4, 2025"
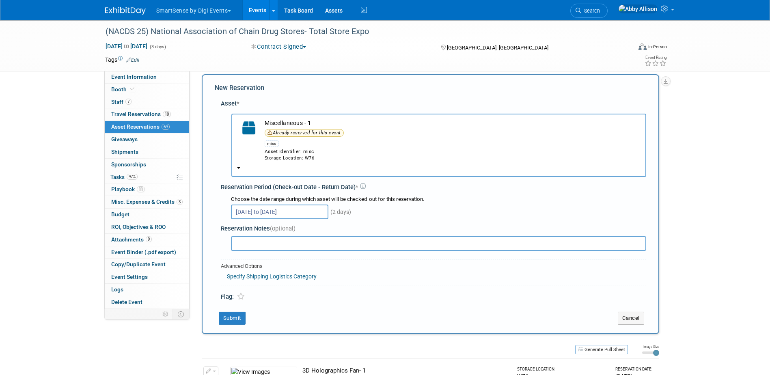
click at [263, 245] on input "text" at bounding box center [438, 243] width 415 height 15
type input "Water, snacks, & almond milk"
click at [227, 314] on button "Submit" at bounding box center [232, 318] width 27 height 13
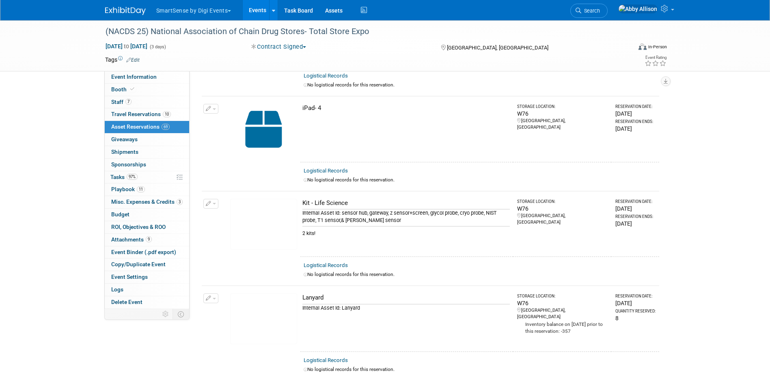
scroll to position [3123, 0]
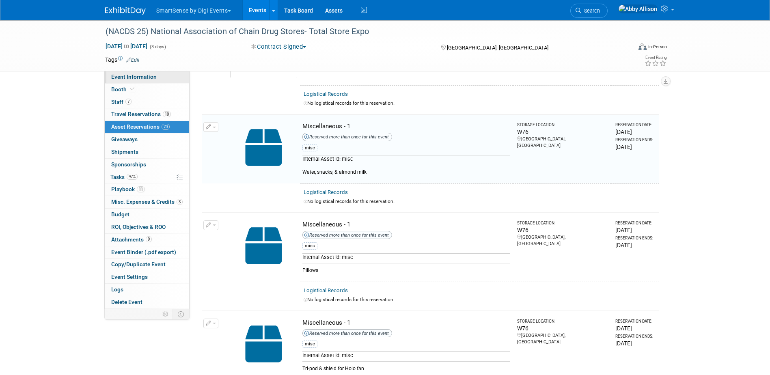
click at [128, 78] on span "Event Information" at bounding box center [133, 76] width 45 height 6
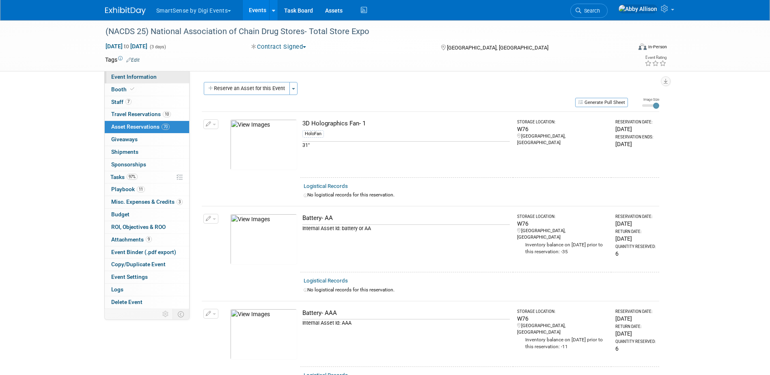
select select "Retail Pharma"
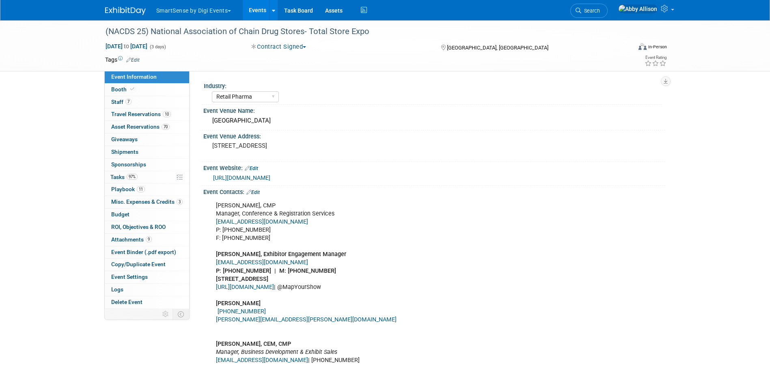
click at [260, 13] on link "Events" at bounding box center [258, 10] width 30 height 20
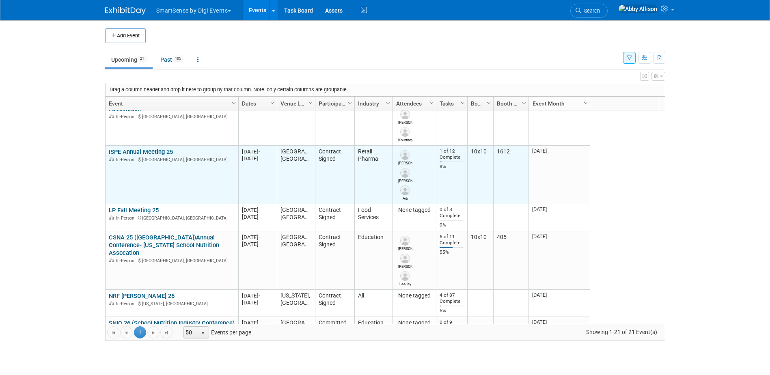
scroll to position [243, 0]
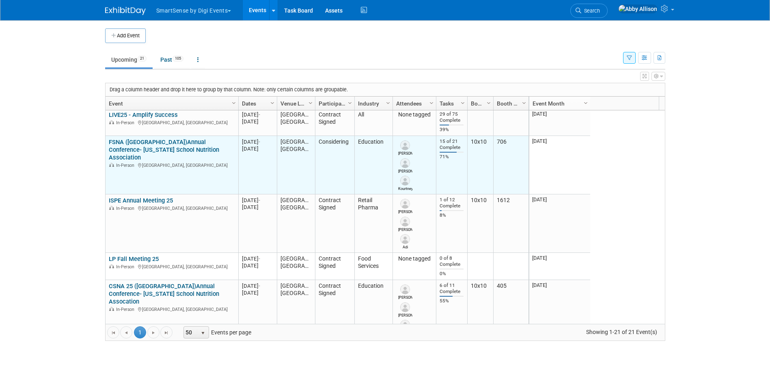
click at [144, 143] on link "FSNA ([GEOGRAPHIC_DATA])Annual Conference- [US_STATE] School Nutrition Associat…" at bounding box center [164, 149] width 110 height 23
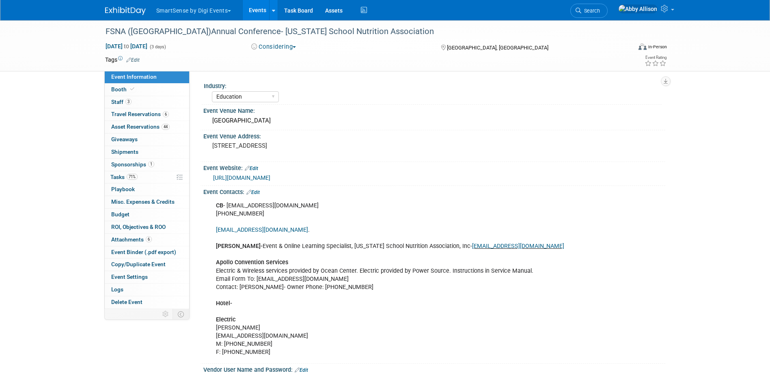
select select "Education"
click at [140, 124] on span "Asset Reservations 44" at bounding box center [140, 126] width 58 height 6
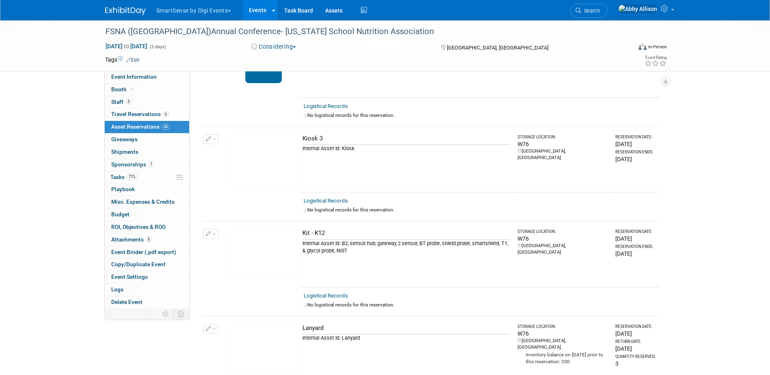
scroll to position [1501, 0]
click at [213, 134] on button "button" at bounding box center [210, 139] width 15 height 10
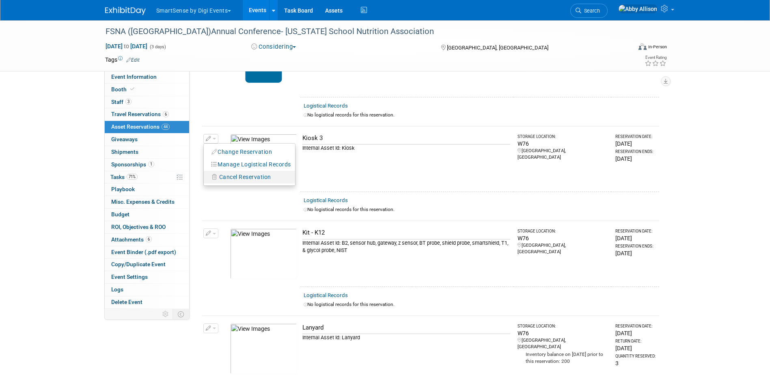
click at [230, 174] on span "Cancel Reservation" at bounding box center [245, 177] width 52 height 6
click at [298, 182] on icon at bounding box center [299, 184] width 5 height 4
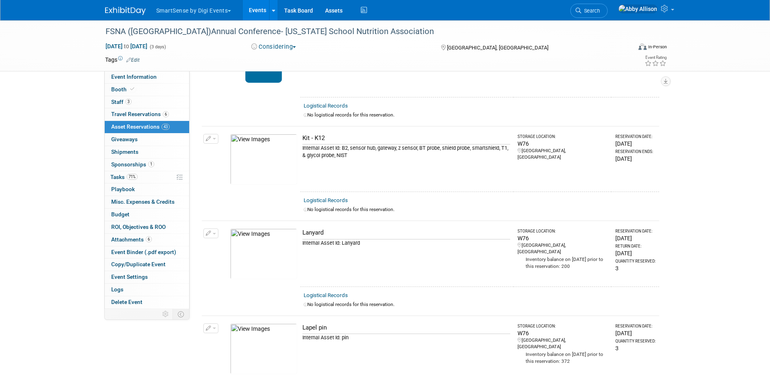
click at [258, 9] on link "Events" at bounding box center [258, 10] width 30 height 20
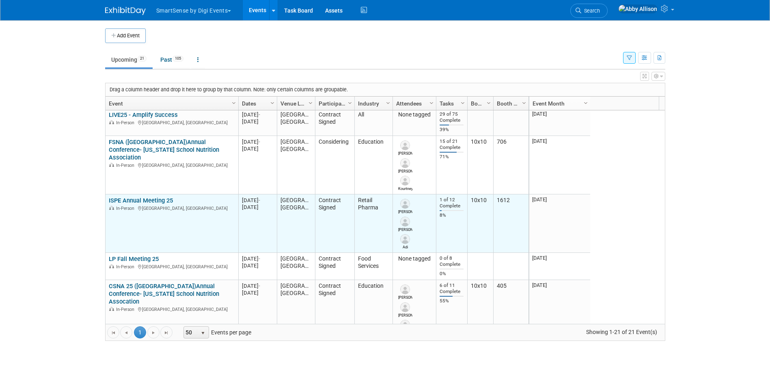
click at [142, 200] on link "ISPE Annual Meeting 25" at bounding box center [141, 200] width 64 height 7
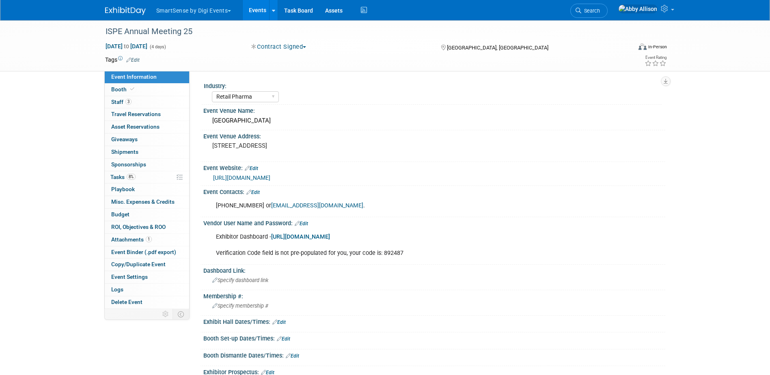
select select "Retail Pharma"
click at [323, 236] on link "[URL][DOMAIN_NAME]" at bounding box center [300, 236] width 59 height 7
click at [303, 221] on link "Edit" at bounding box center [301, 224] width 13 height 6
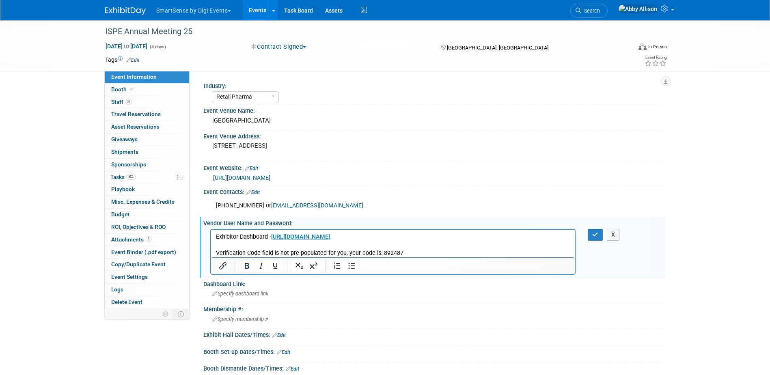
click at [423, 249] on p "Exhibitor Dashboard - https://ISPEAM25.exh.mapyourshow.com Verification Code fi…" at bounding box center [392, 244] width 355 height 24
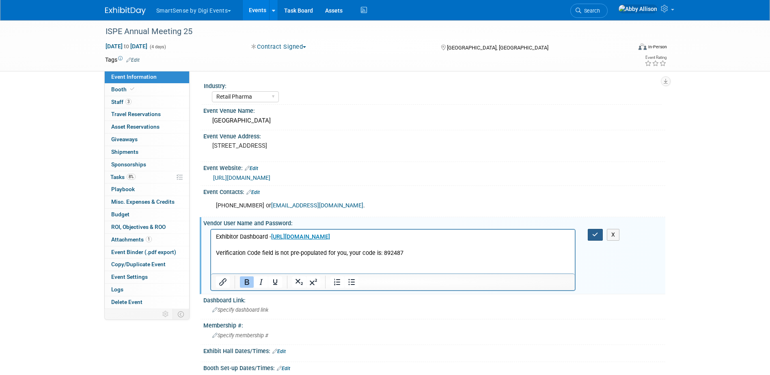
click at [599, 235] on button "button" at bounding box center [594, 235] width 15 height 12
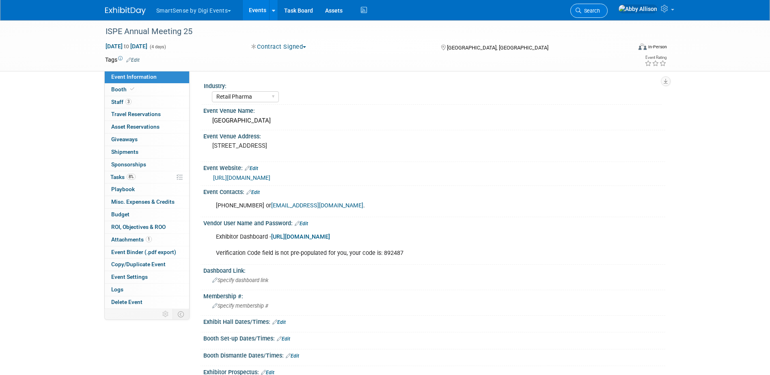
click at [600, 11] on span "Search" at bounding box center [590, 11] width 19 height 6
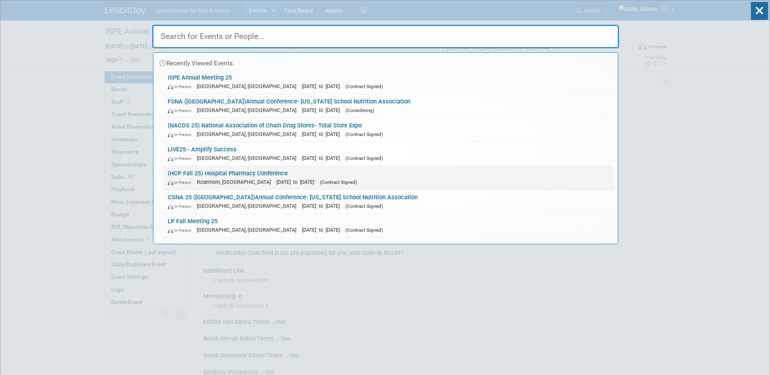
click at [217, 176] on link "(HCP Fall 25) Hospital Pharmacy Conference In-Person Rosemont, IL Sep 29, 2025 …" at bounding box center [388, 178] width 450 height 24
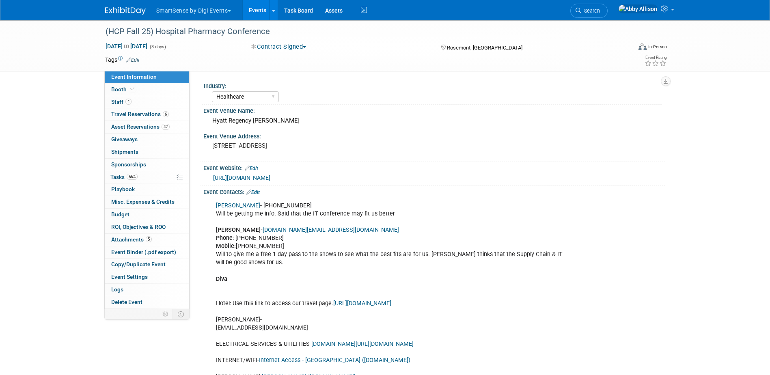
select select "Healthcare"
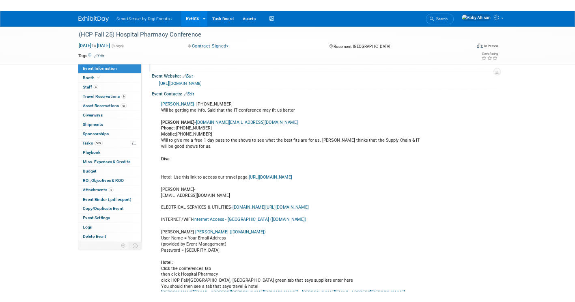
scroll to position [81, 0]
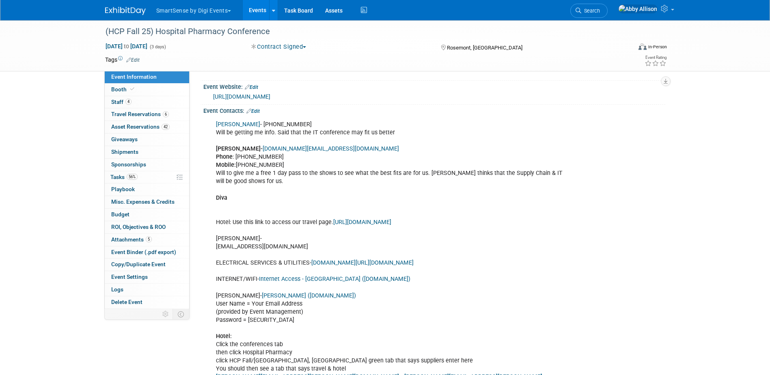
click at [298, 297] on link "[PERSON_NAME] ([DOMAIN_NAME])" at bounding box center [309, 295] width 94 height 7
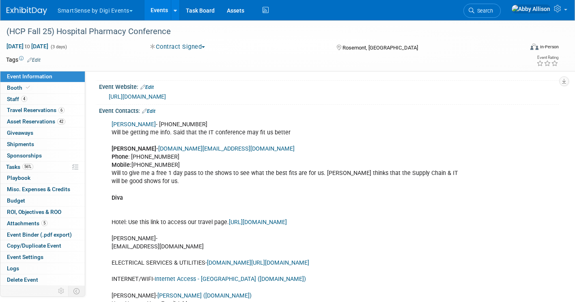
click at [156, 11] on link "Events" at bounding box center [159, 10] width 30 height 20
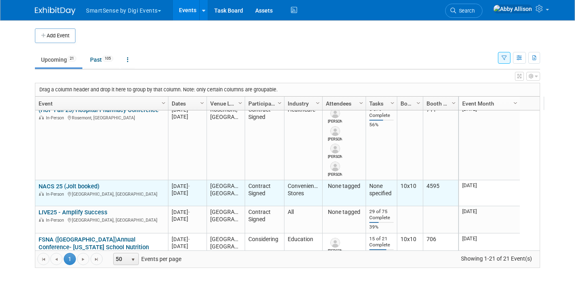
scroll to position [49, 0]
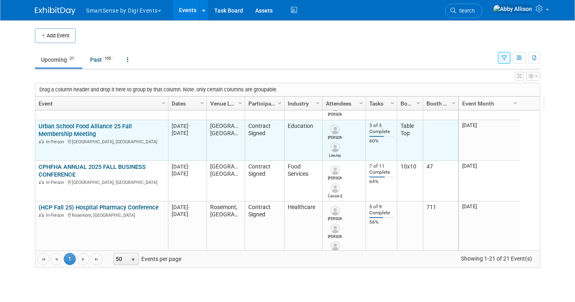
click at [51, 127] on link "Urban School Food Alliance 25 Fall Membership Meeting" at bounding box center [85, 130] width 93 height 15
click at [0, 0] on div at bounding box center [0, 0] width 0 height 0
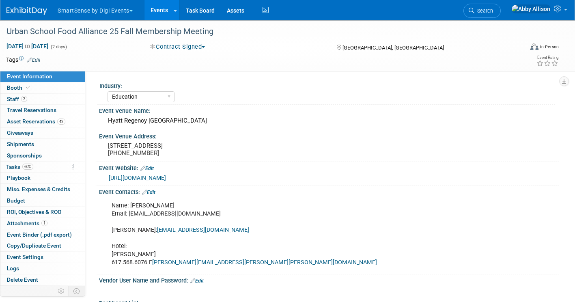
select select "Education"
click at [142, 30] on div "Urban School Food Alliance 25 Fall Membership Meeting" at bounding box center [258, 31] width 508 height 15
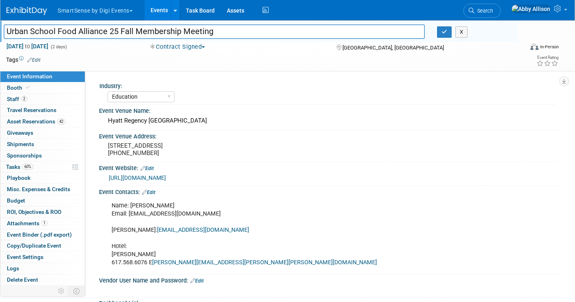
click at [142, 30] on input "Urban School Food Alliance 25 Fall Membership Meeting" at bounding box center [214, 31] width 421 height 14
click at [218, 31] on input "Urban School Food Alliance 25 Fall Membership Meeting" at bounding box center [214, 31] width 421 height 14
drag, startPoint x: 218, startPoint y: 31, endPoint x: -5, endPoint y: 21, distance: 222.9
click at [0, 21] on html "SmartSense by Digi Events Choose Workspace: DO NOT USE Jolt SmartSense by Digi …" at bounding box center [287, 151] width 575 height 302
click at [445, 36] on button "button" at bounding box center [444, 31] width 15 height 11
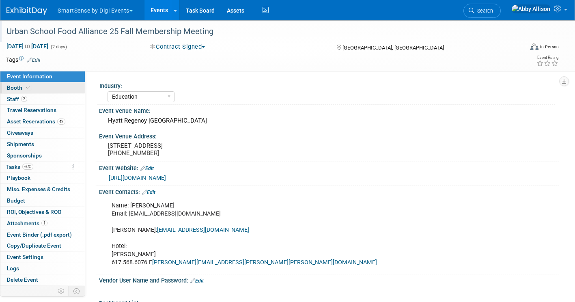
click at [19, 87] on span "Booth" at bounding box center [19, 87] width 25 height 6
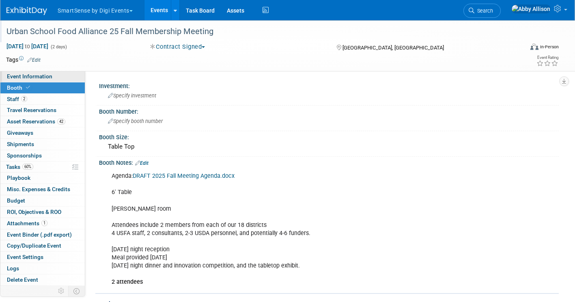
click at [48, 77] on span "Event Information" at bounding box center [29, 76] width 45 height 6
select select "Education"
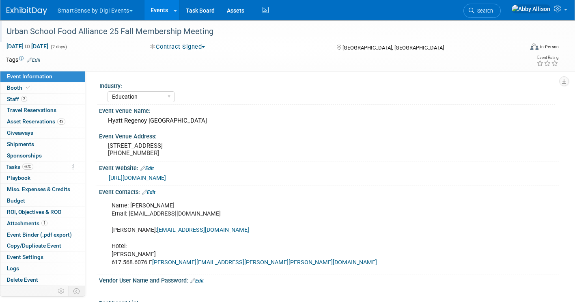
click at [158, 13] on link "Events" at bounding box center [159, 10] width 30 height 20
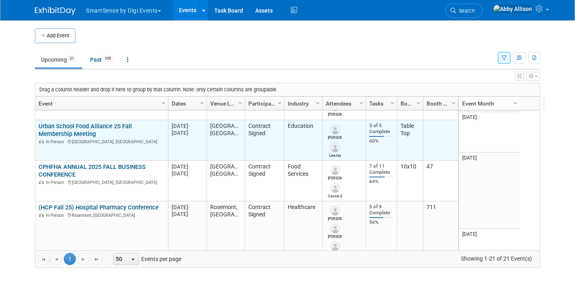
scroll to position [97, 0]
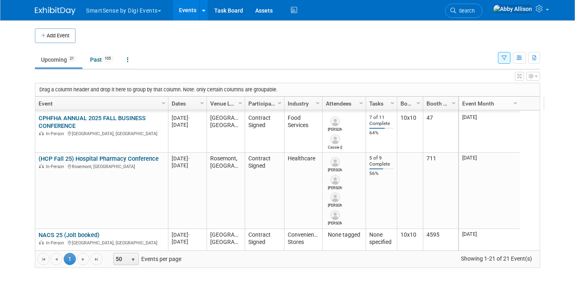
click at [114, 159] on link "(HCP Fall 25) Hospital Pharmacy Conference" at bounding box center [99, 158] width 120 height 7
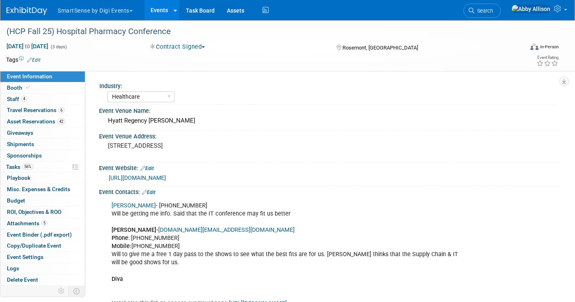
select select "Healthcare"
